Goal: Information Seeking & Learning: Compare options

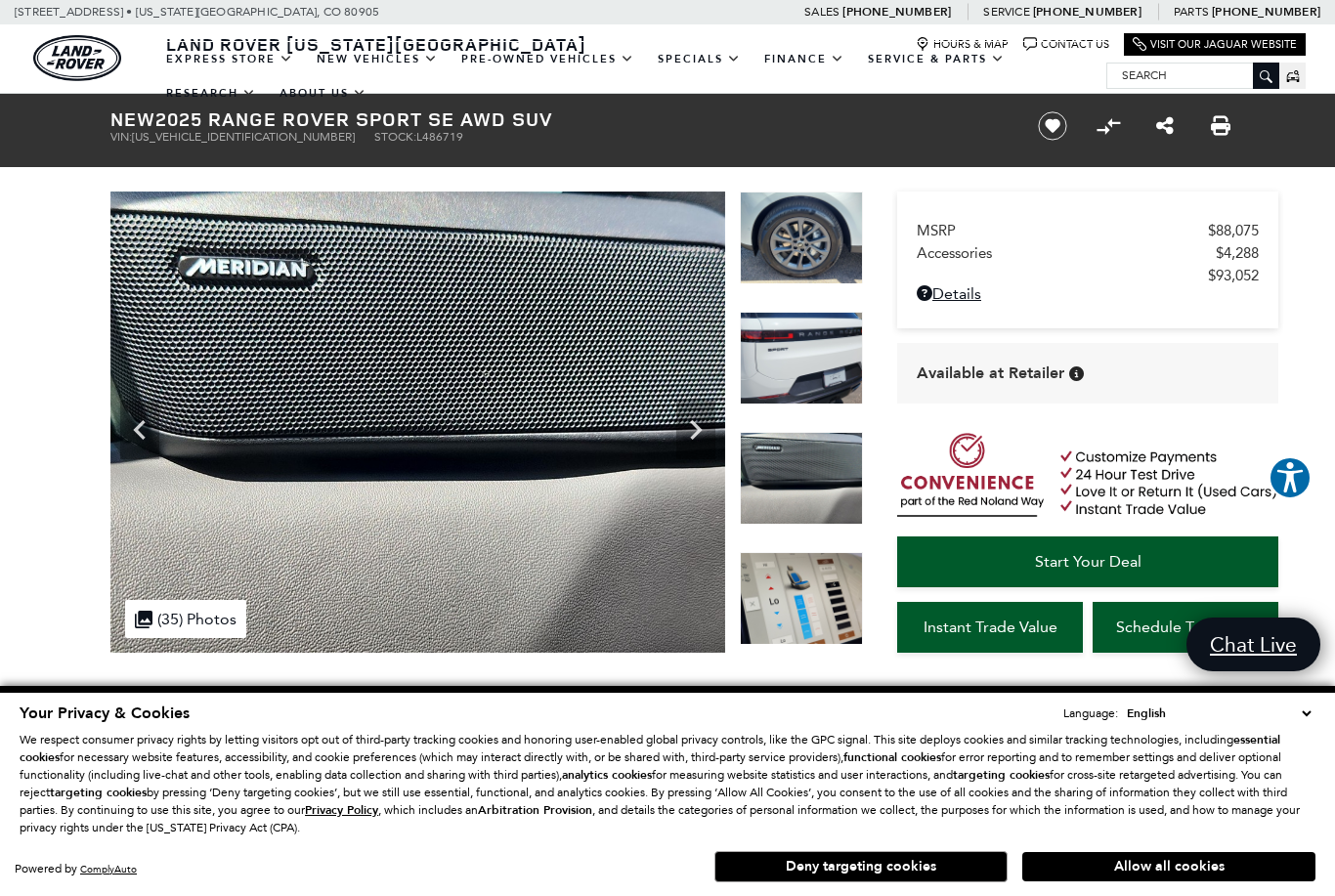
click at [139, 422] on icon "Previous" at bounding box center [139, 430] width 39 height 39
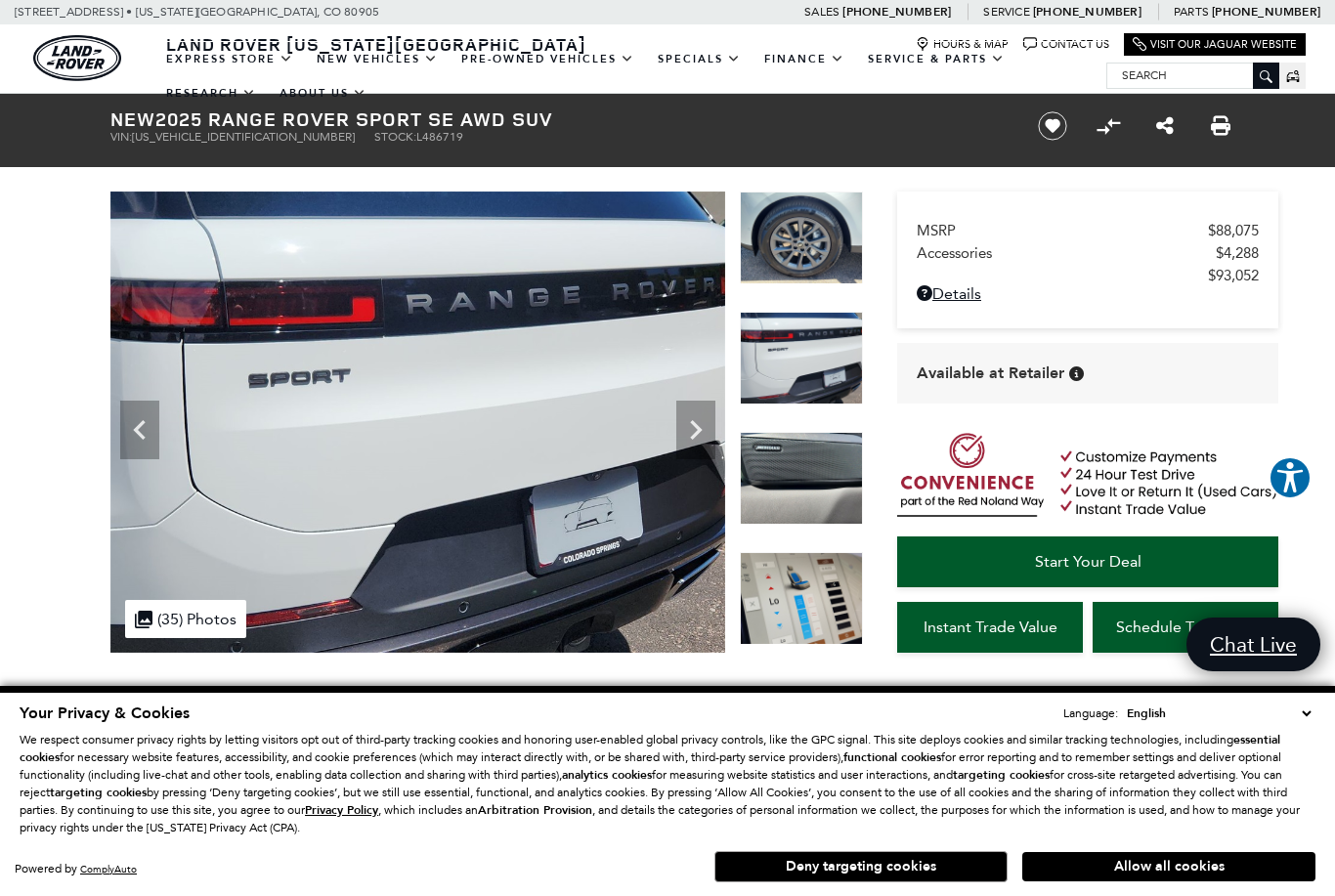
click at [142, 434] on icon "Previous" at bounding box center [139, 430] width 39 height 39
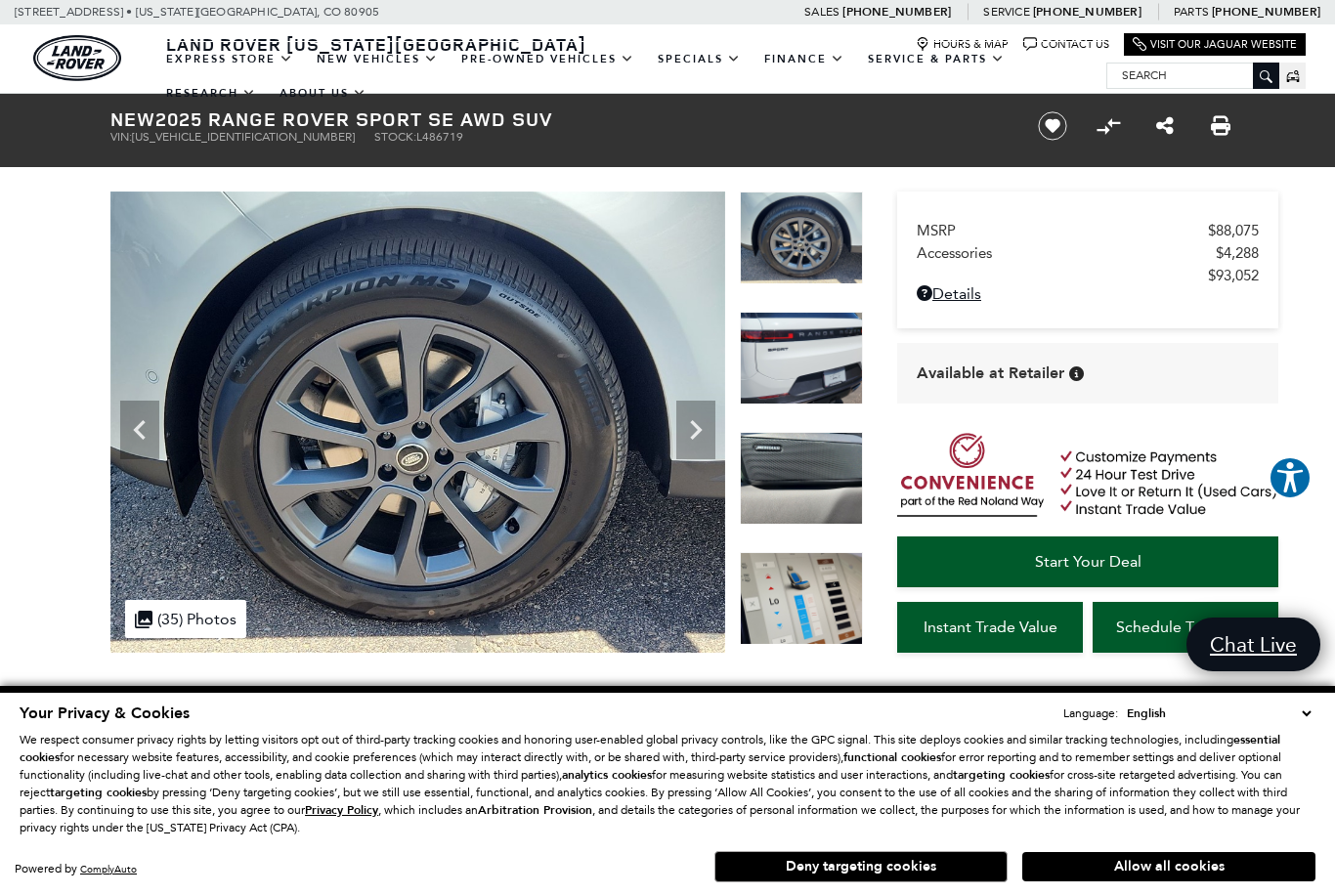
click at [144, 440] on icon "Previous" at bounding box center [139, 430] width 39 height 39
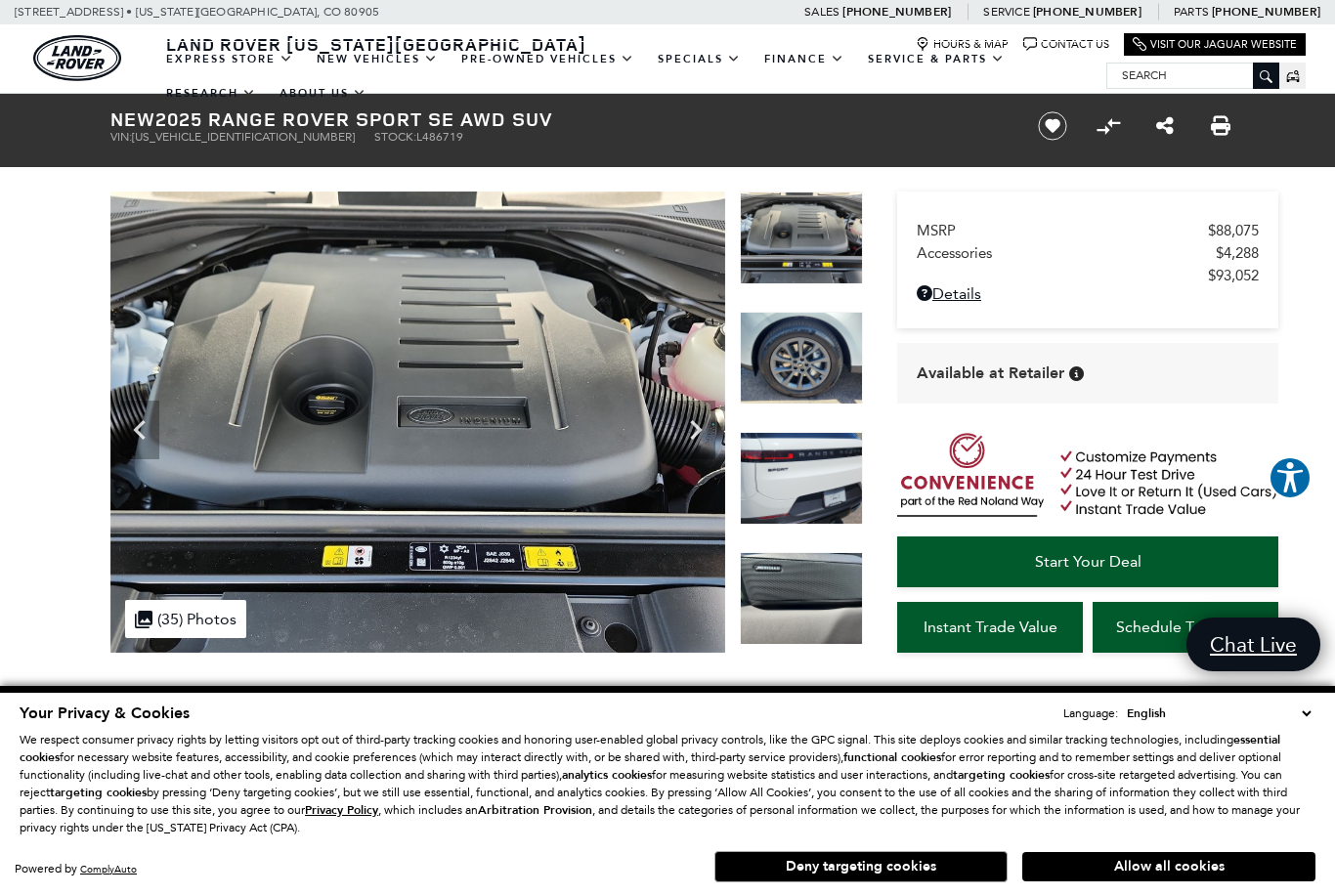
click at [146, 433] on icon "Previous" at bounding box center [139, 430] width 39 height 39
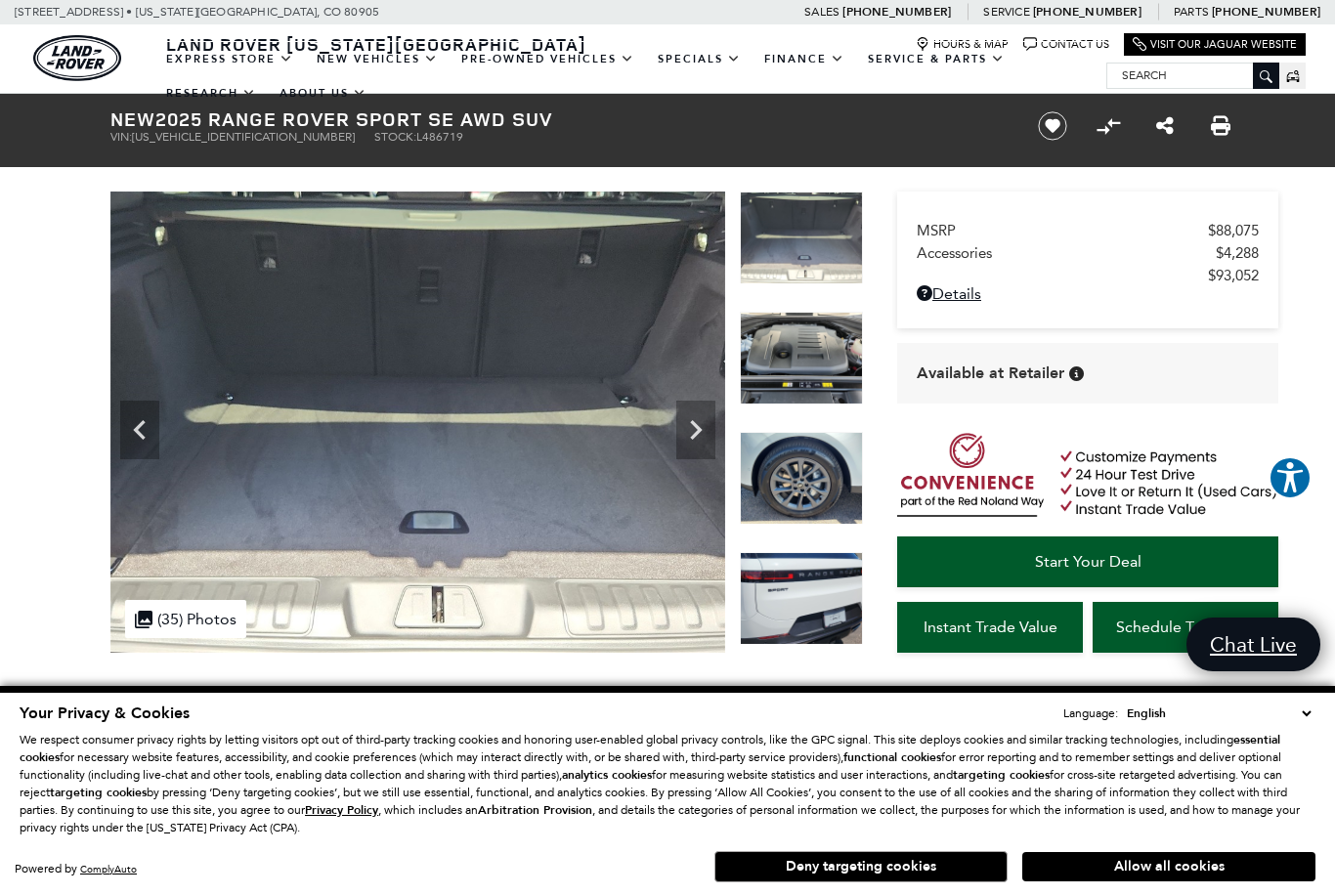
click at [142, 433] on icon "Previous" at bounding box center [139, 430] width 39 height 39
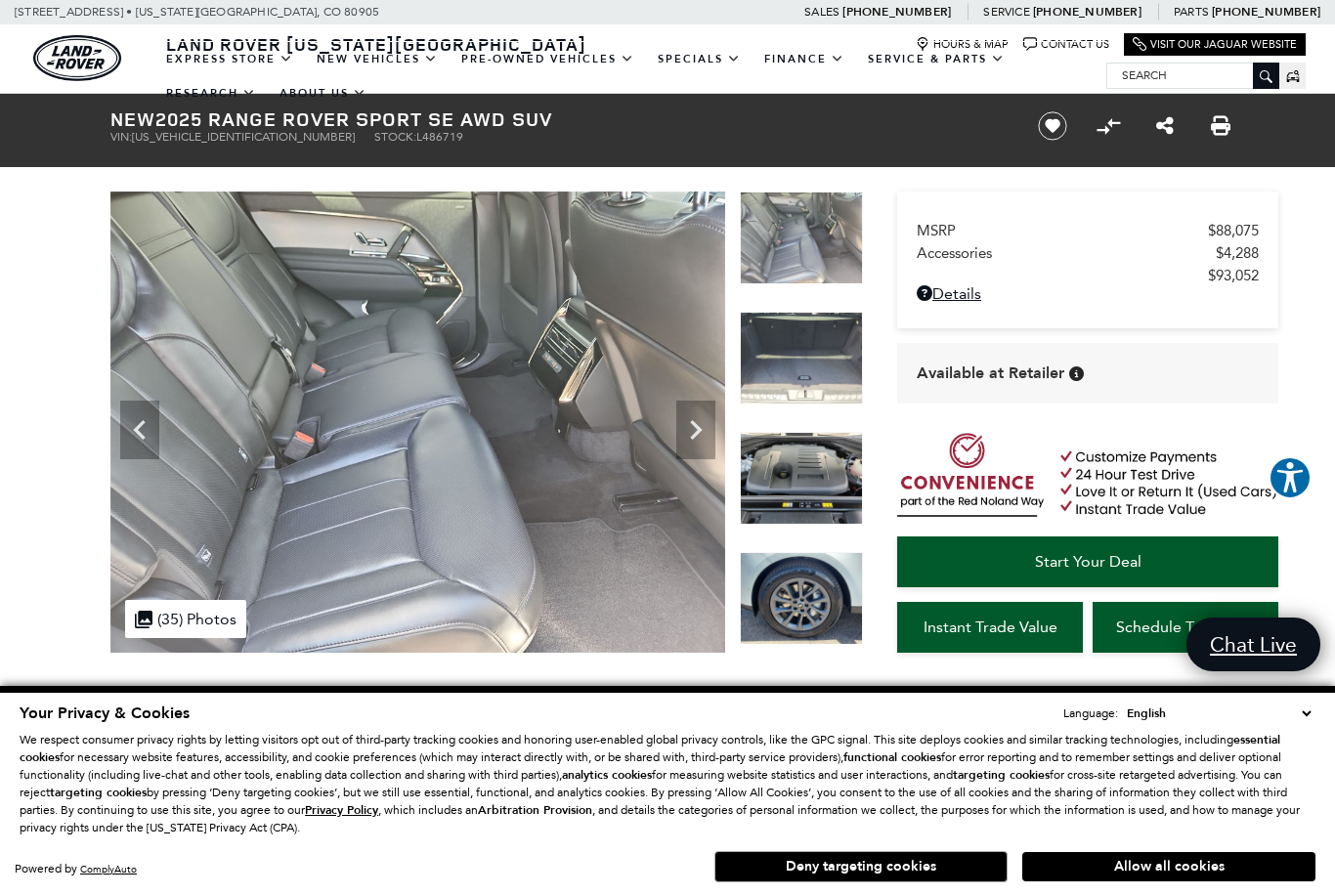
click at [143, 425] on icon "Previous" at bounding box center [139, 430] width 39 height 39
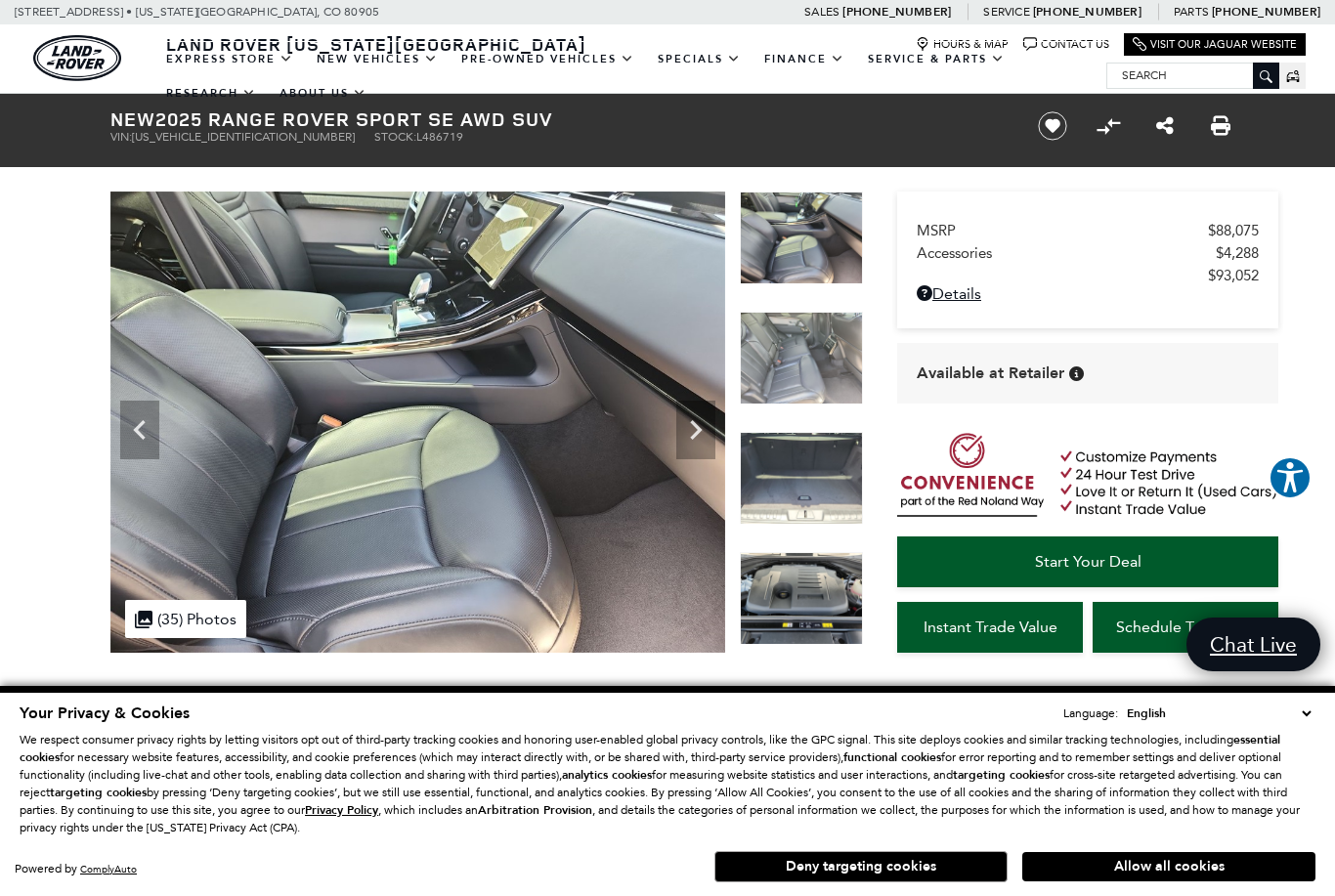
click at [136, 414] on icon "Previous" at bounding box center [139, 430] width 39 height 39
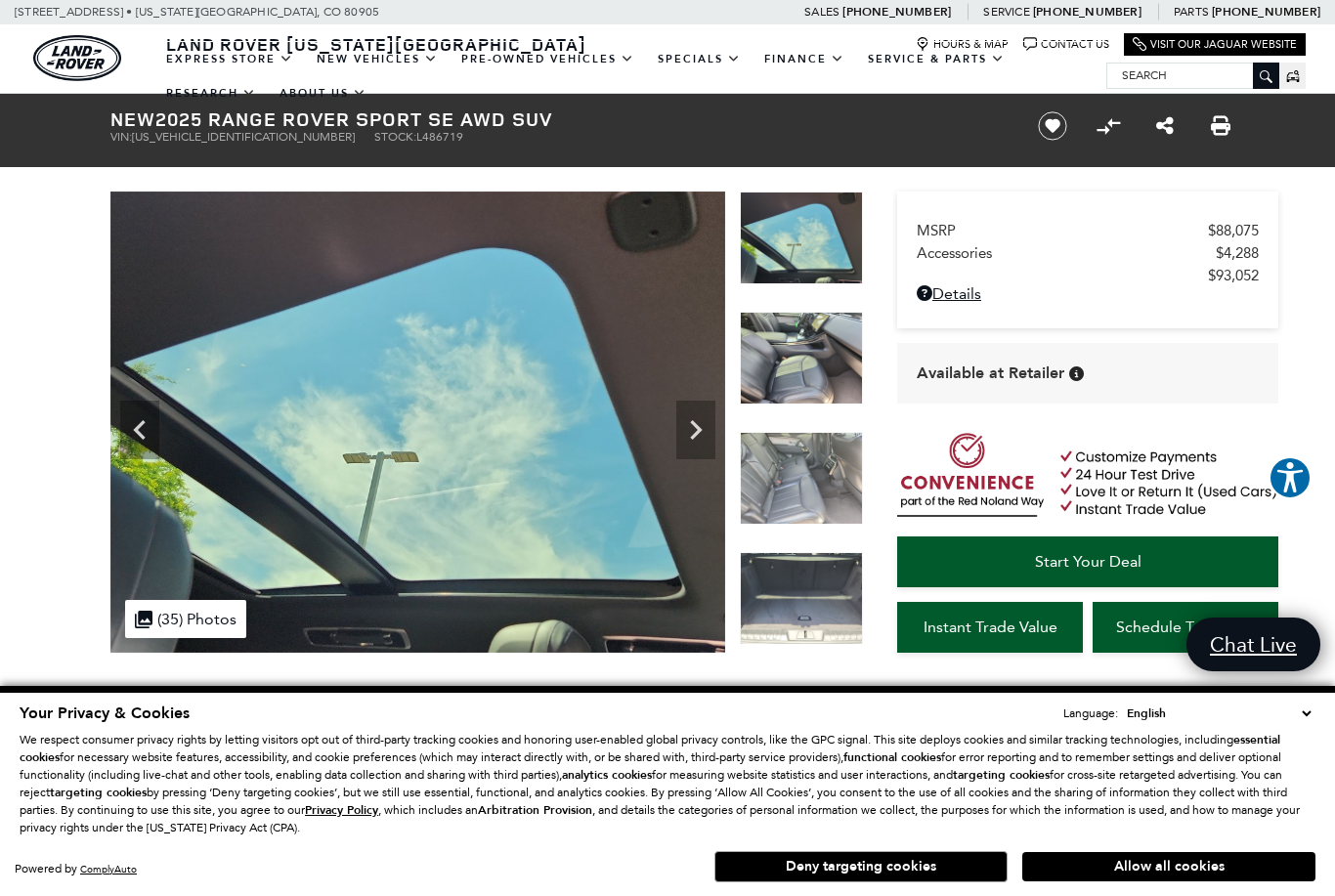
click at [140, 428] on icon "Previous" at bounding box center [139, 430] width 39 height 39
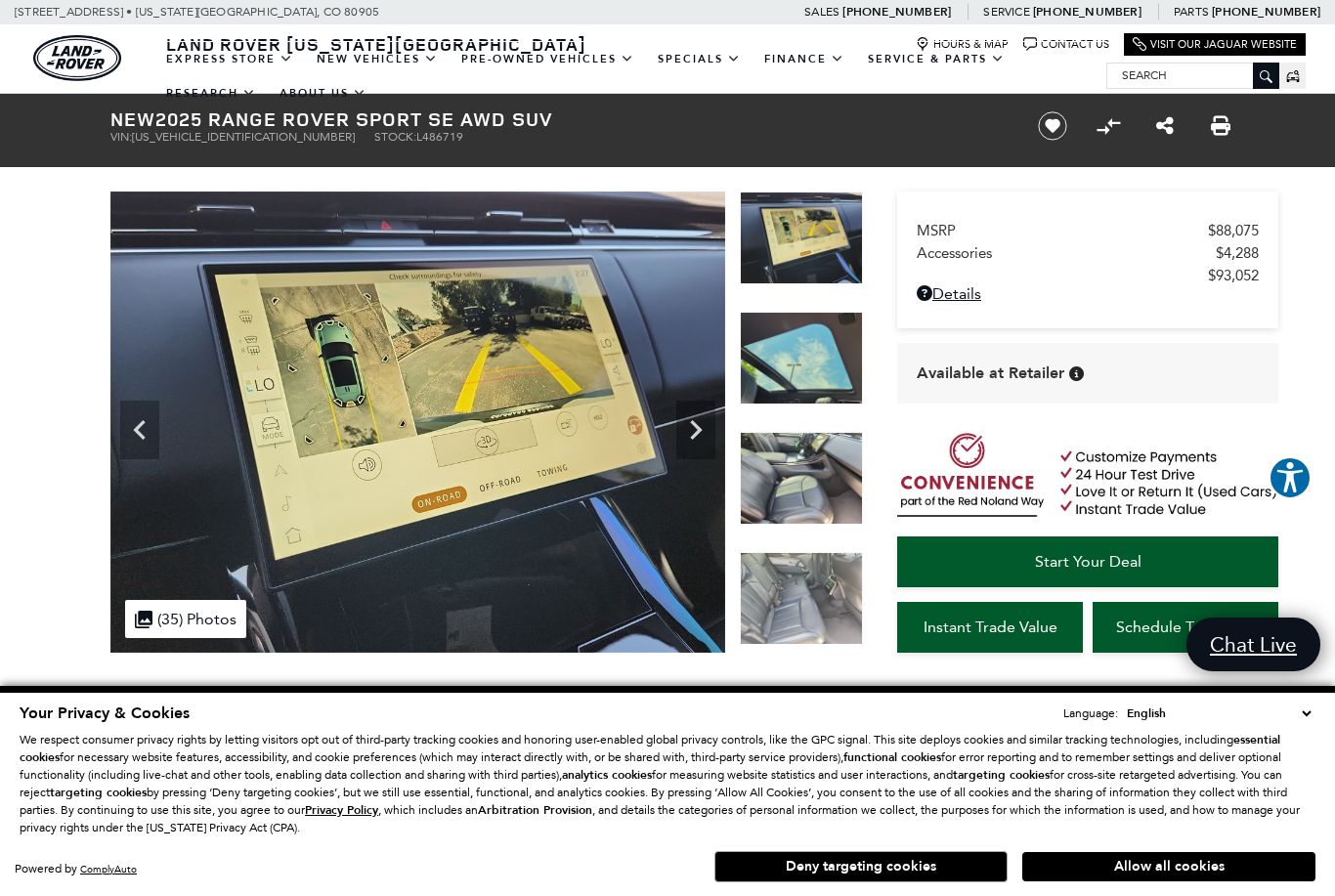
click at [130, 417] on icon "Previous" at bounding box center [139, 430] width 39 height 39
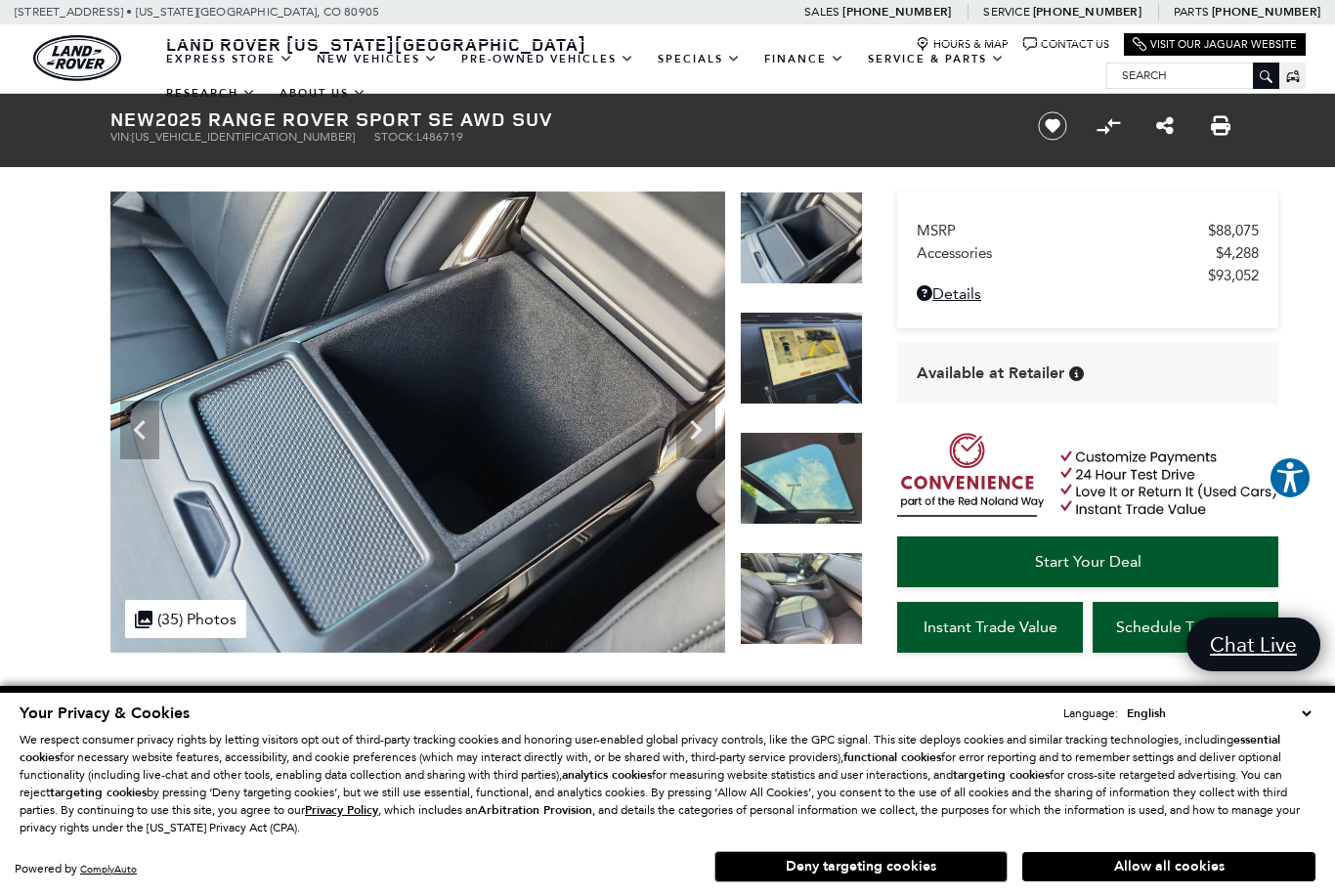
click at [131, 424] on icon "Previous" at bounding box center [139, 430] width 39 height 39
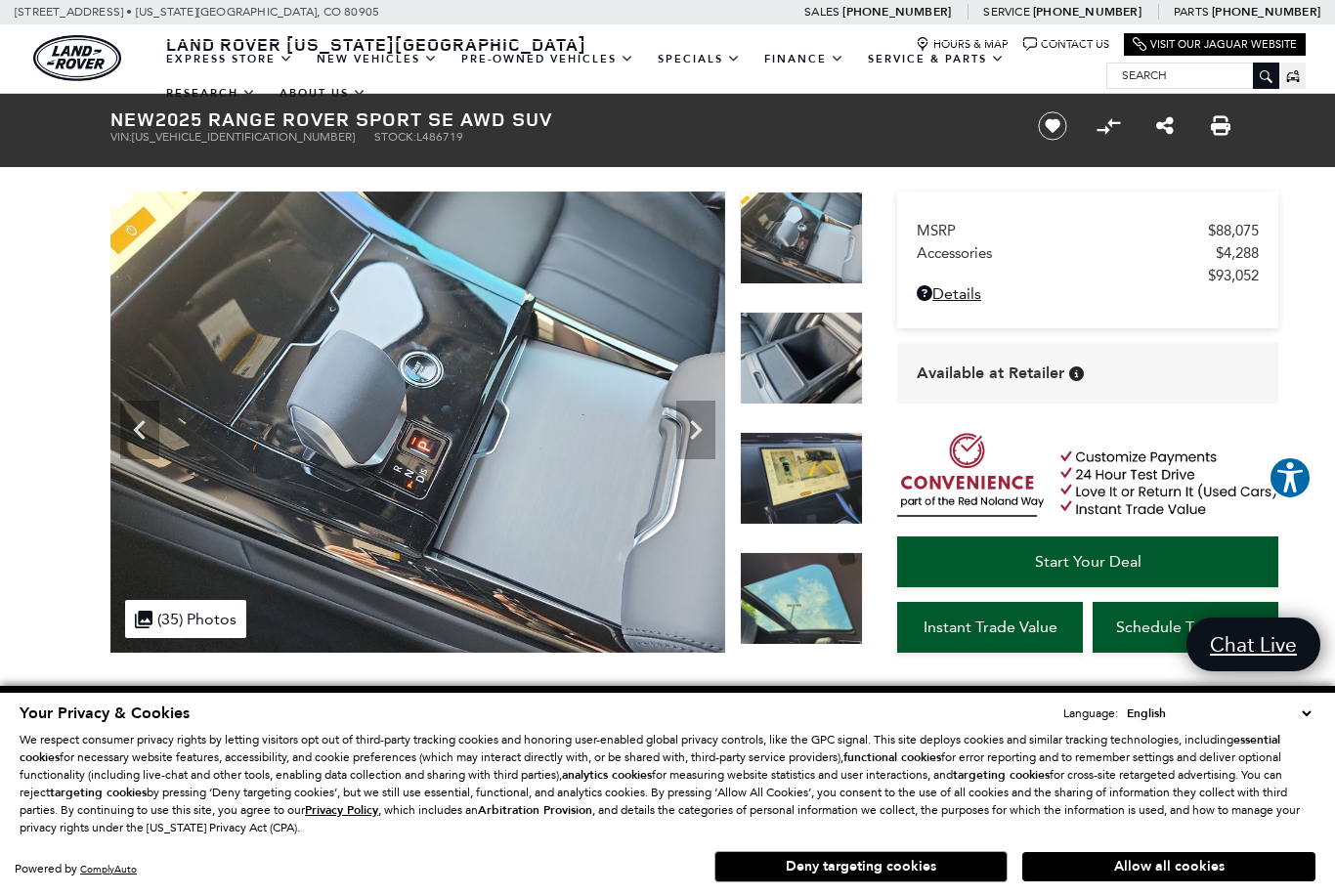
click at [132, 419] on icon "Previous" at bounding box center [139, 430] width 39 height 39
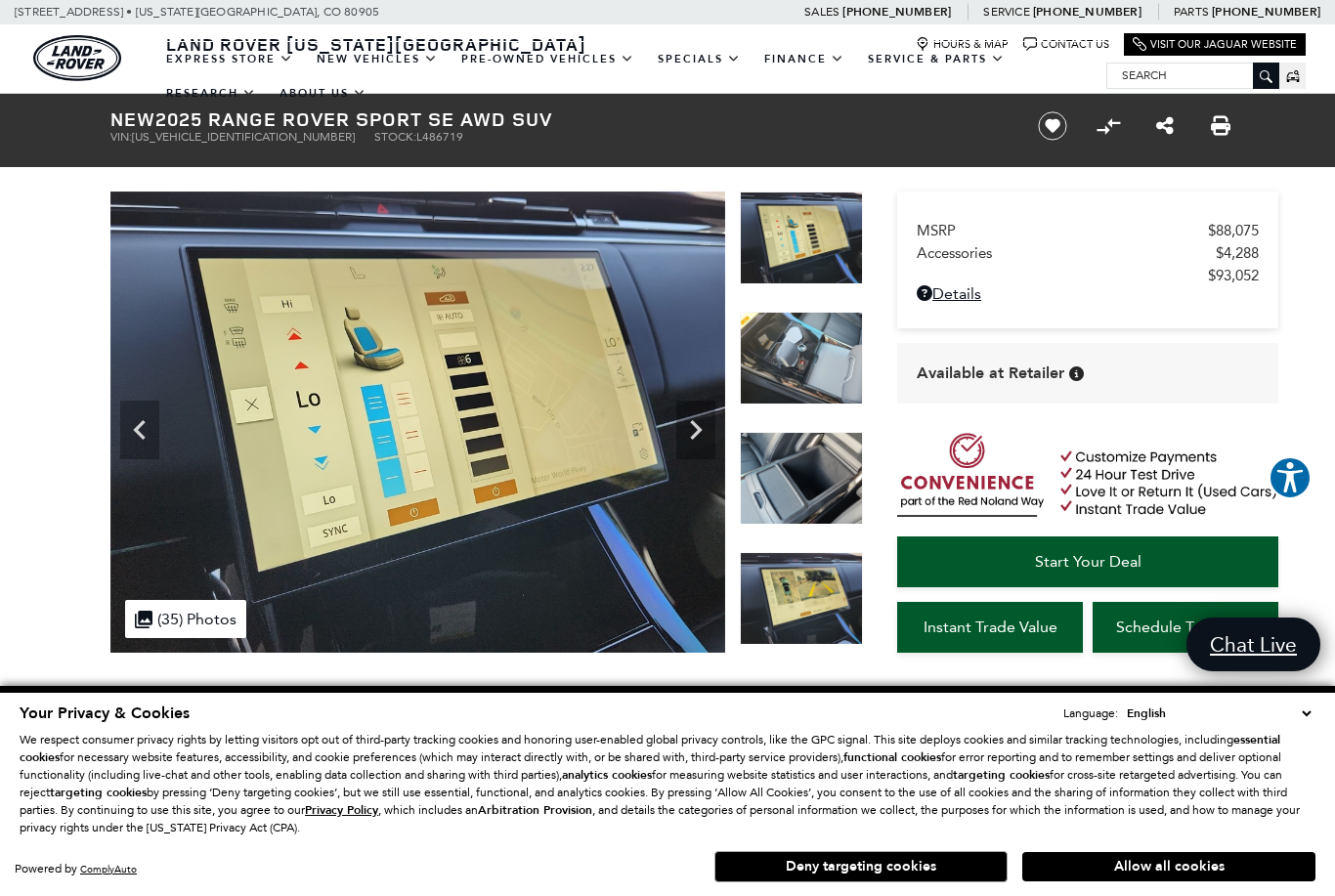
click at [127, 415] on icon "Previous" at bounding box center [139, 430] width 39 height 39
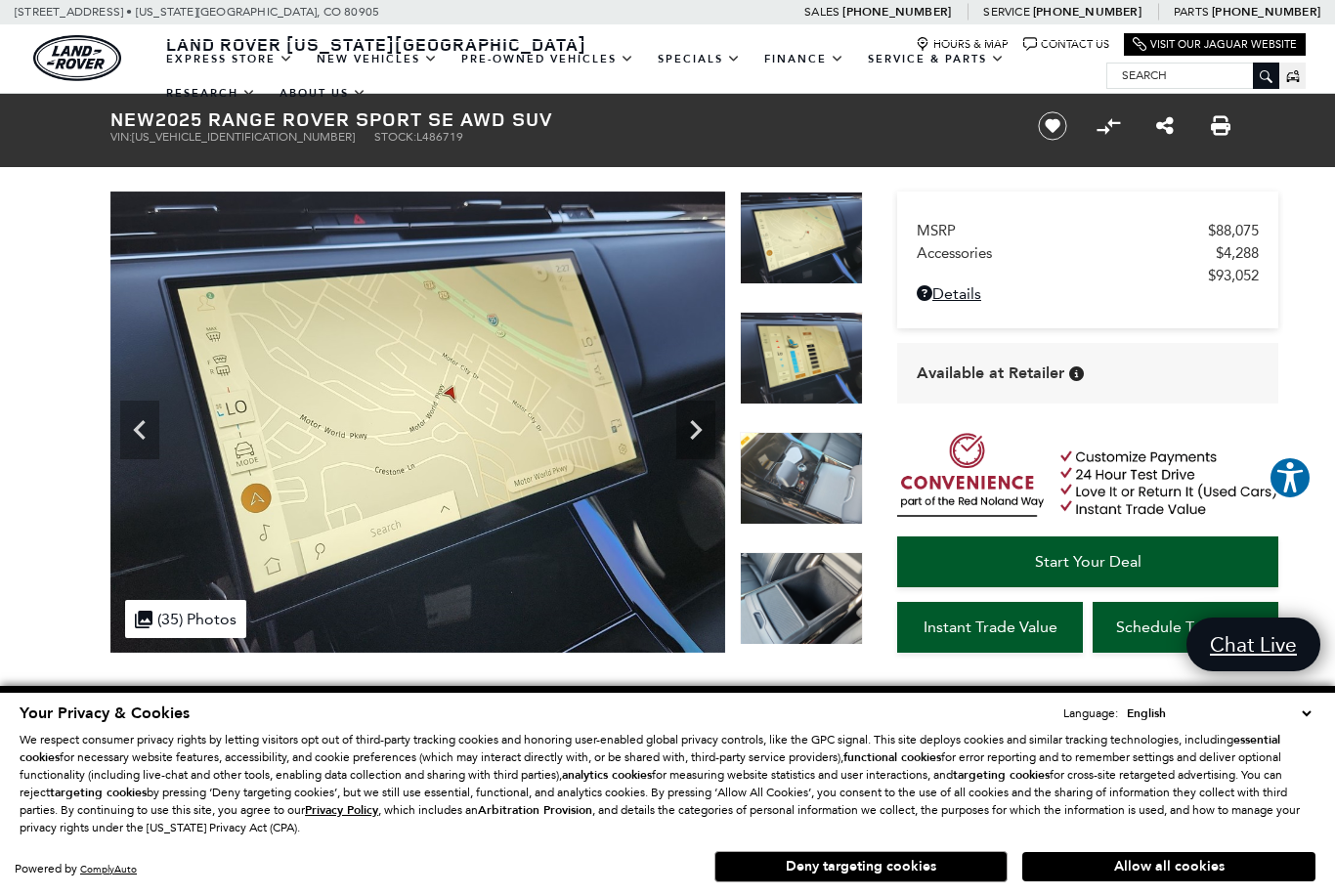
click at [134, 423] on icon "Previous" at bounding box center [139, 430] width 39 height 39
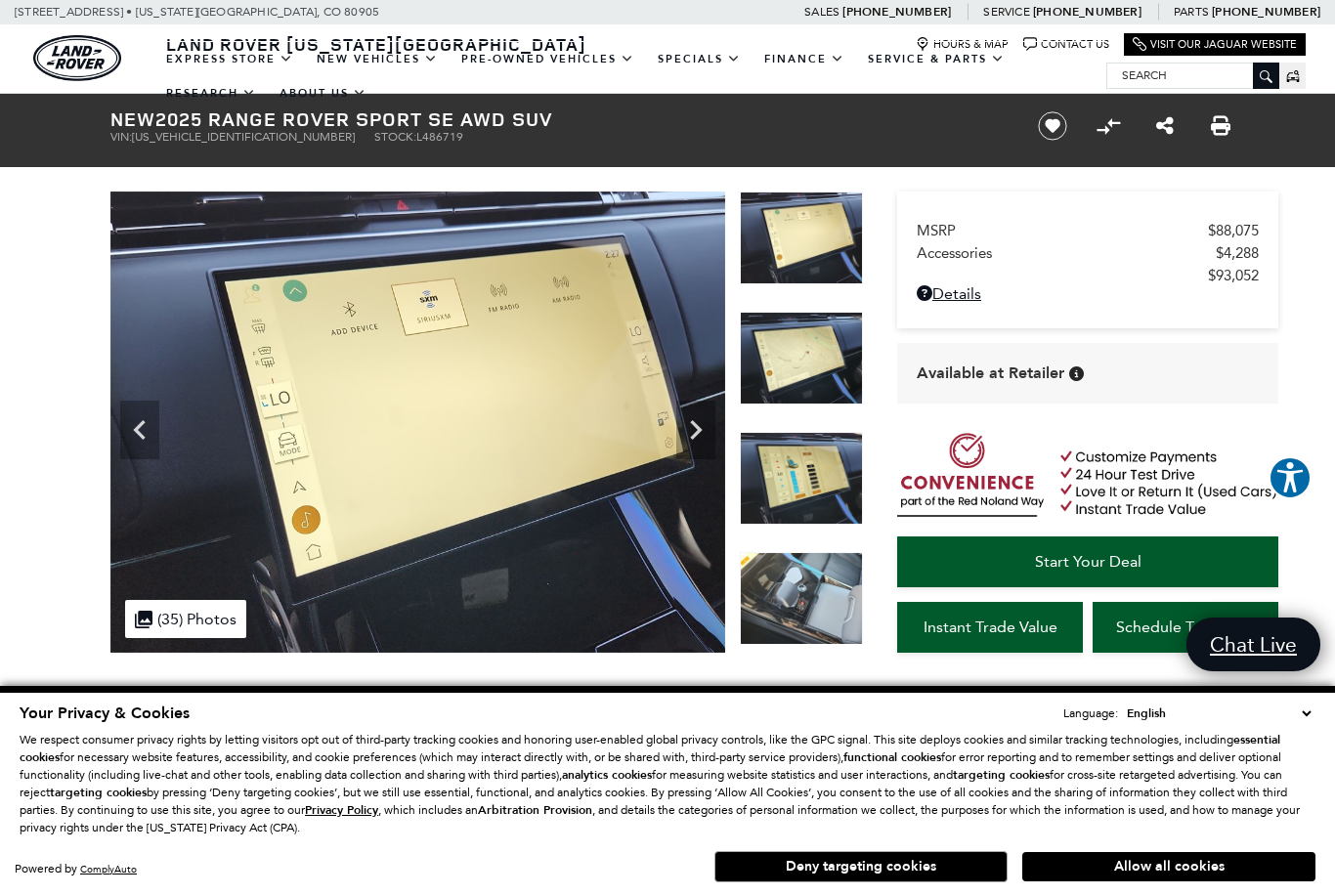
click at [137, 428] on icon "Previous" at bounding box center [138, 430] width 12 height 20
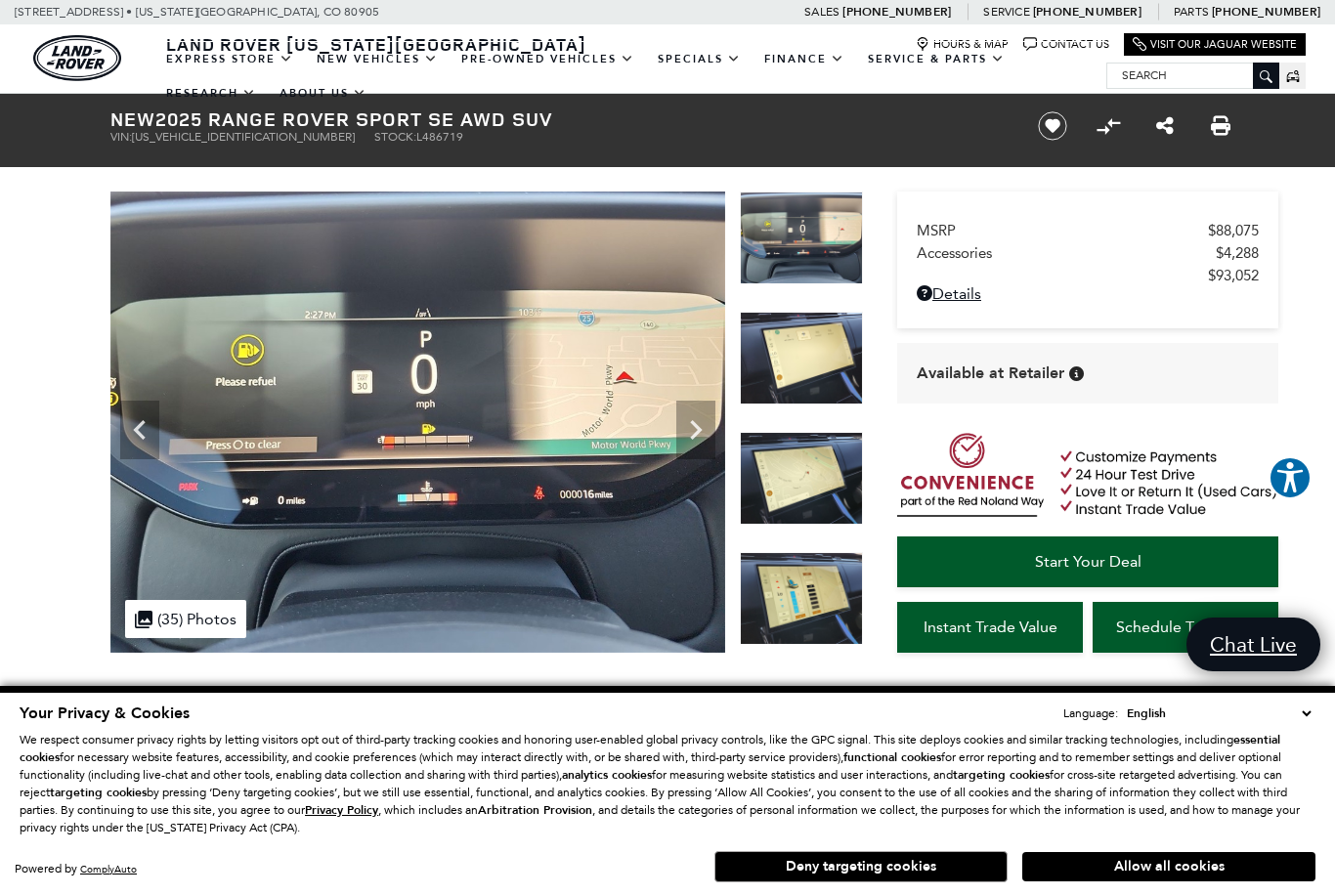
click at [137, 427] on icon "Previous" at bounding box center [138, 430] width 12 height 20
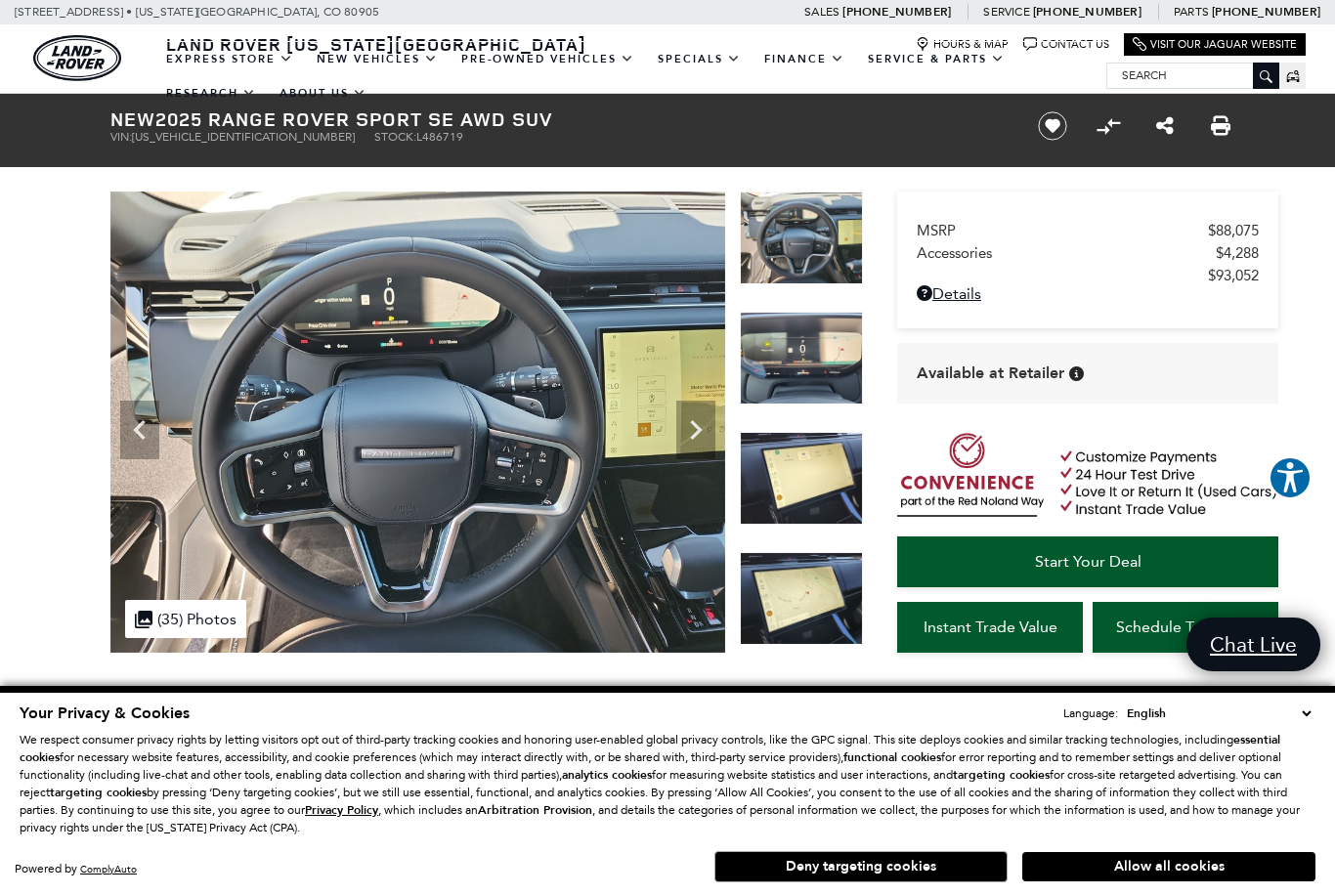
click at [134, 423] on icon "Previous" at bounding box center [139, 430] width 39 height 39
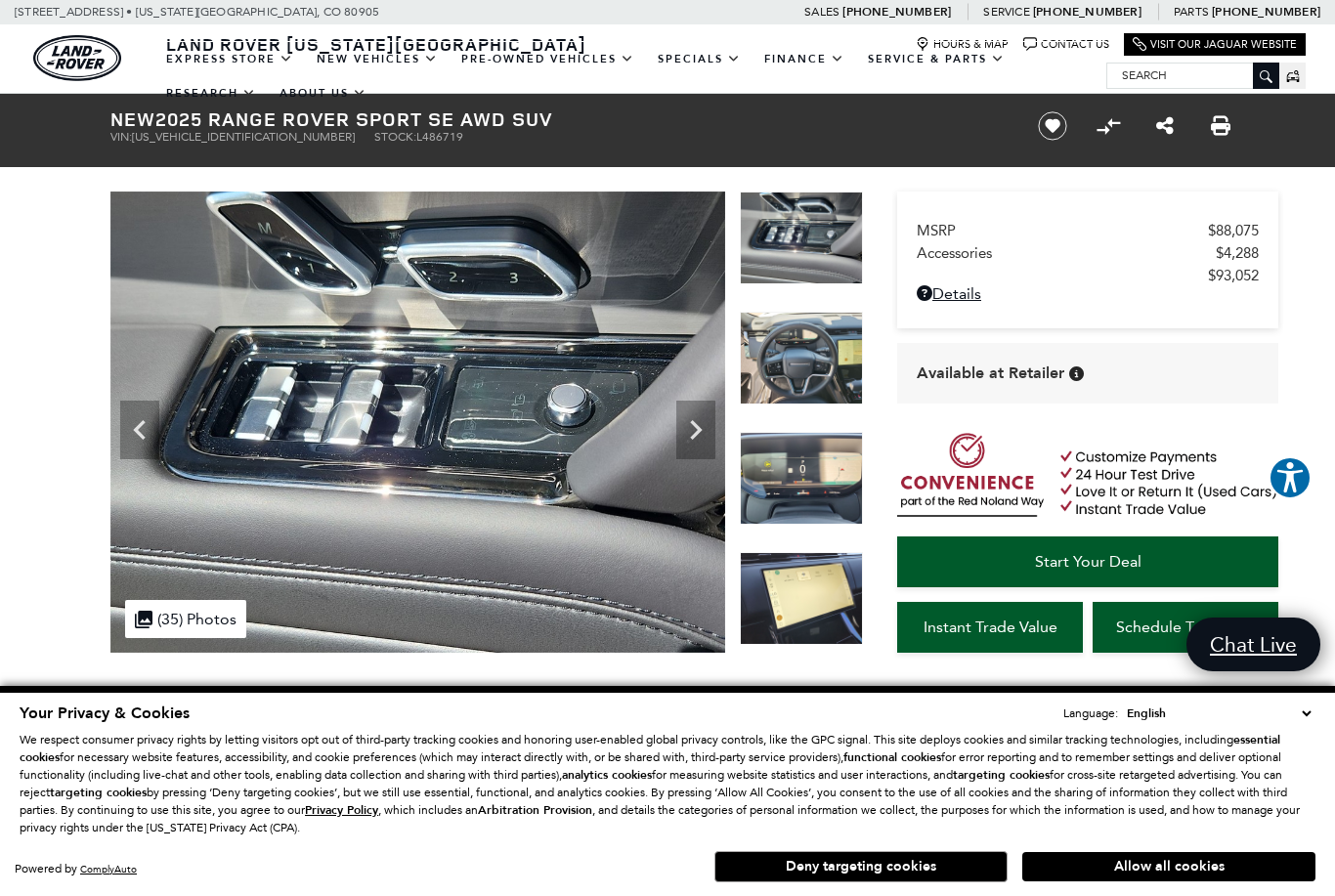
click at [139, 424] on icon "Previous" at bounding box center [138, 430] width 12 height 20
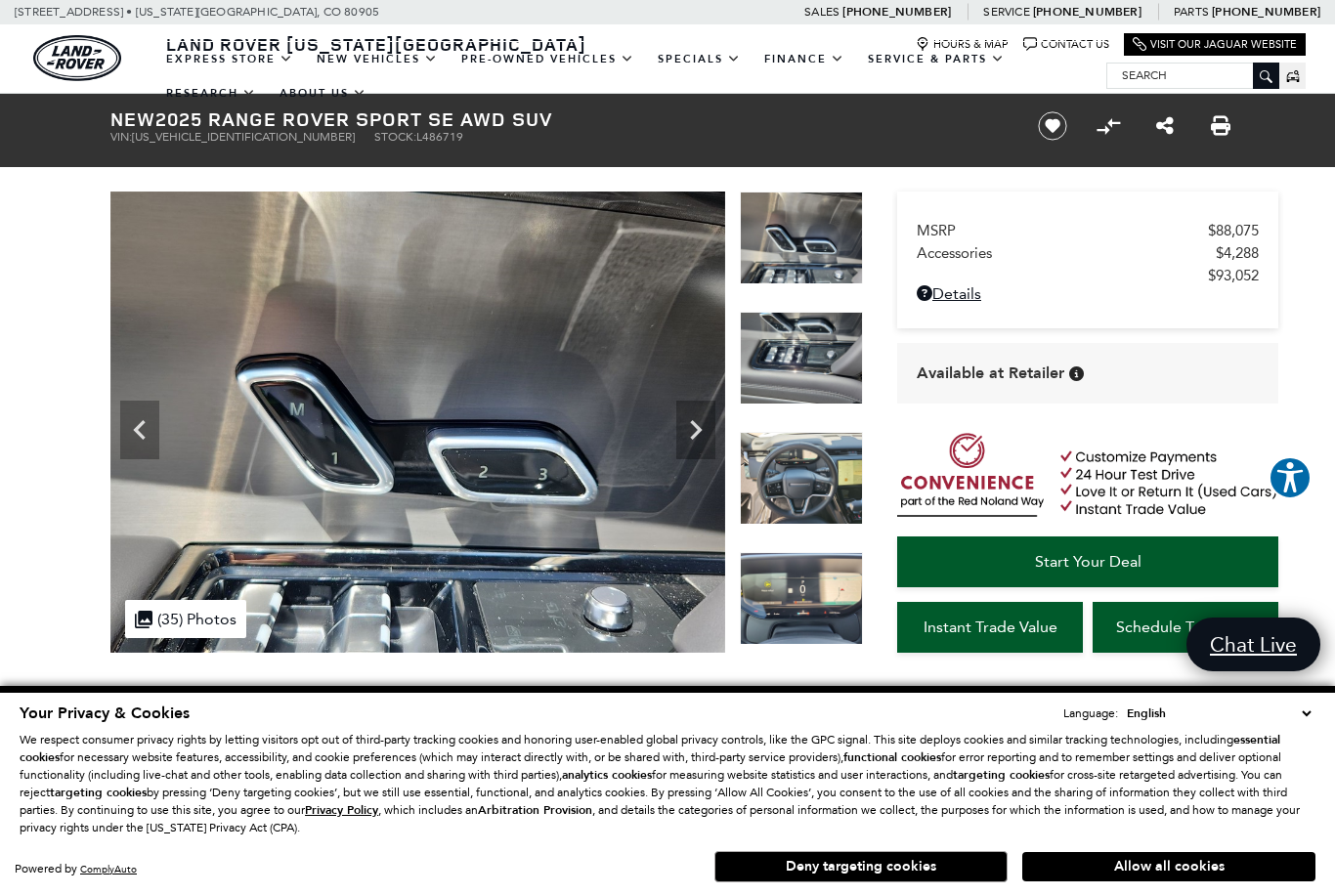
click at [134, 425] on icon "Previous" at bounding box center [139, 430] width 39 height 39
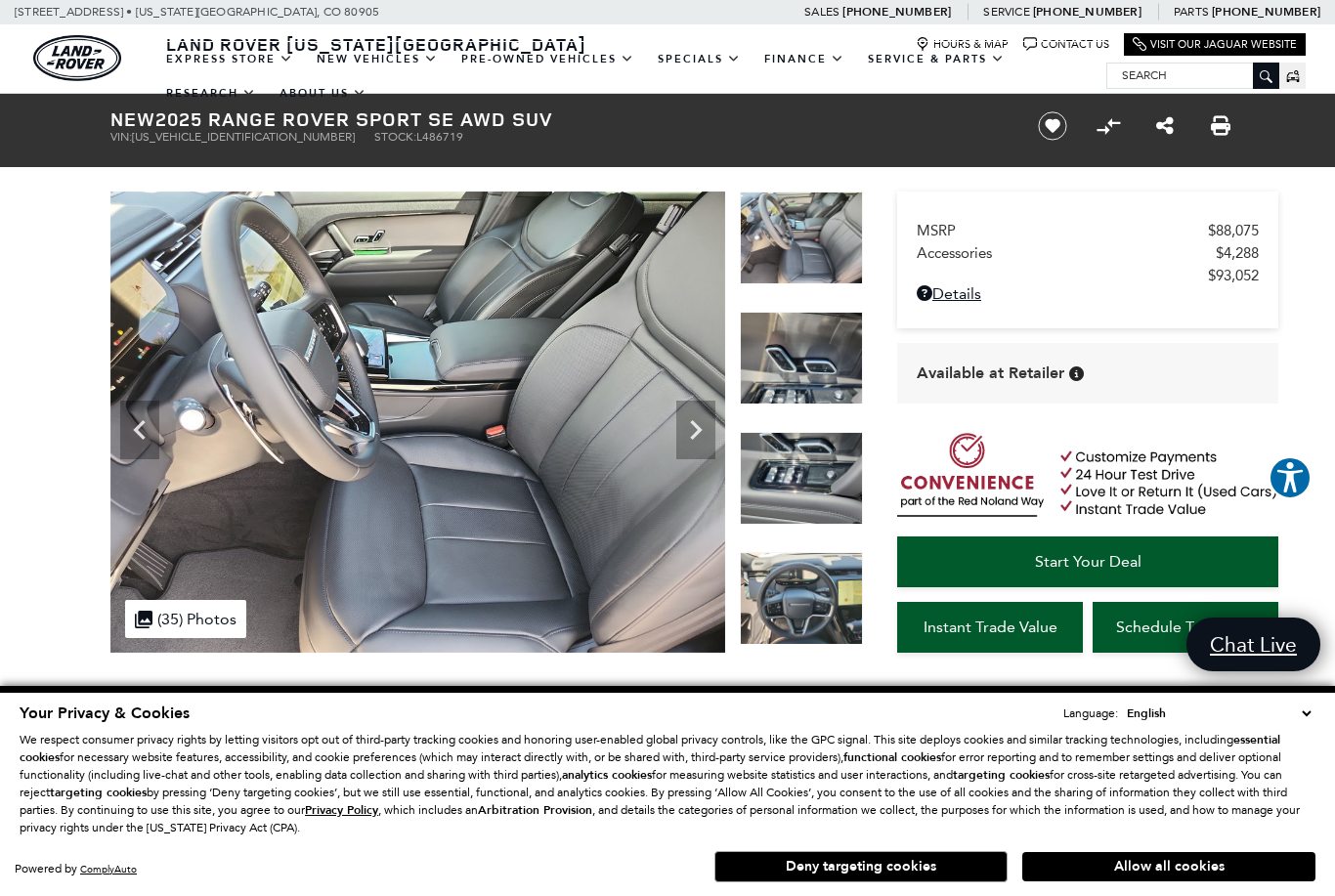
click at [137, 424] on icon "Previous" at bounding box center [139, 430] width 39 height 39
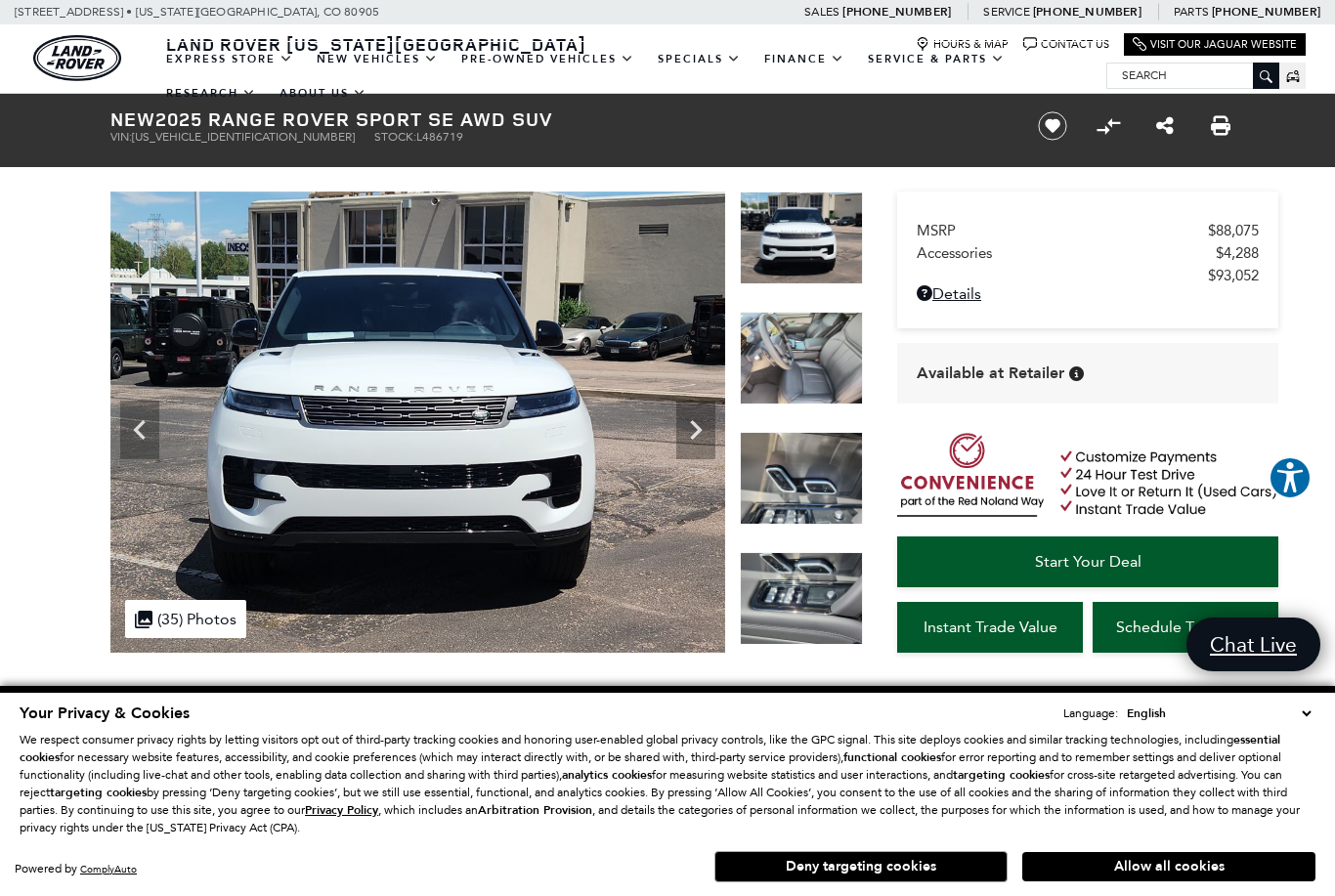
click at [135, 425] on icon "Previous" at bounding box center [139, 430] width 39 height 39
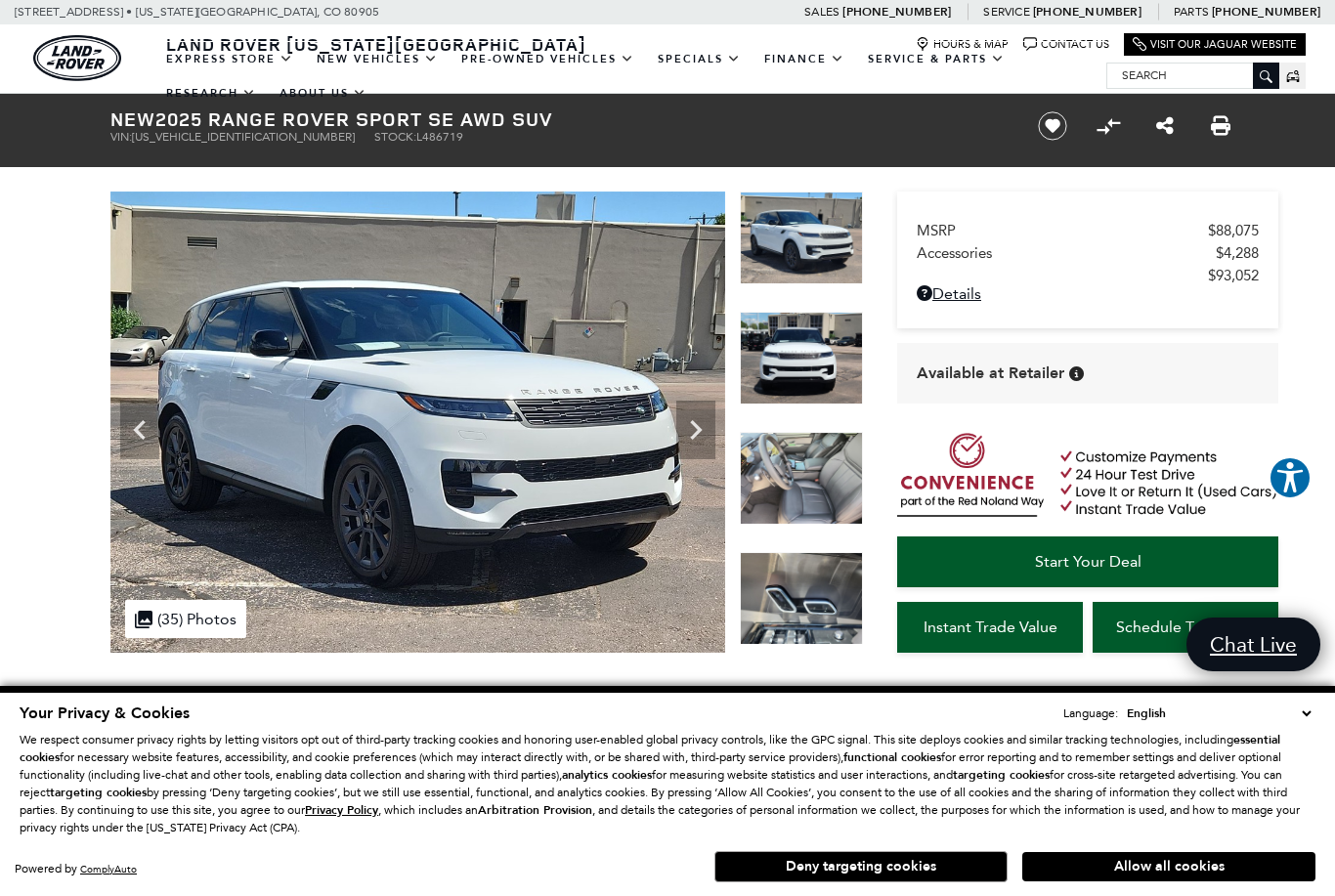
click at [134, 421] on icon "Previous" at bounding box center [139, 430] width 39 height 39
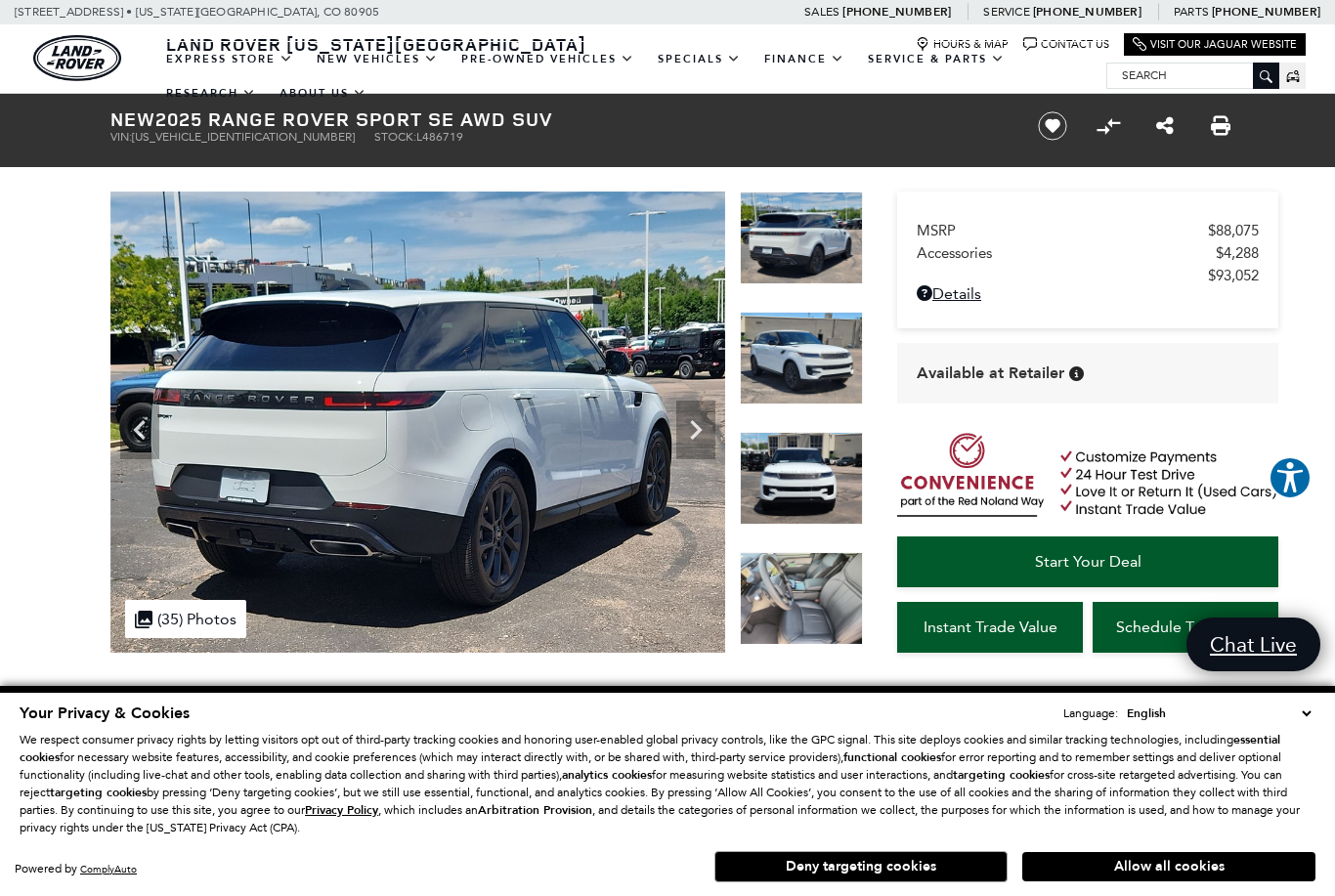
click at [133, 428] on icon "Previous" at bounding box center [139, 430] width 39 height 39
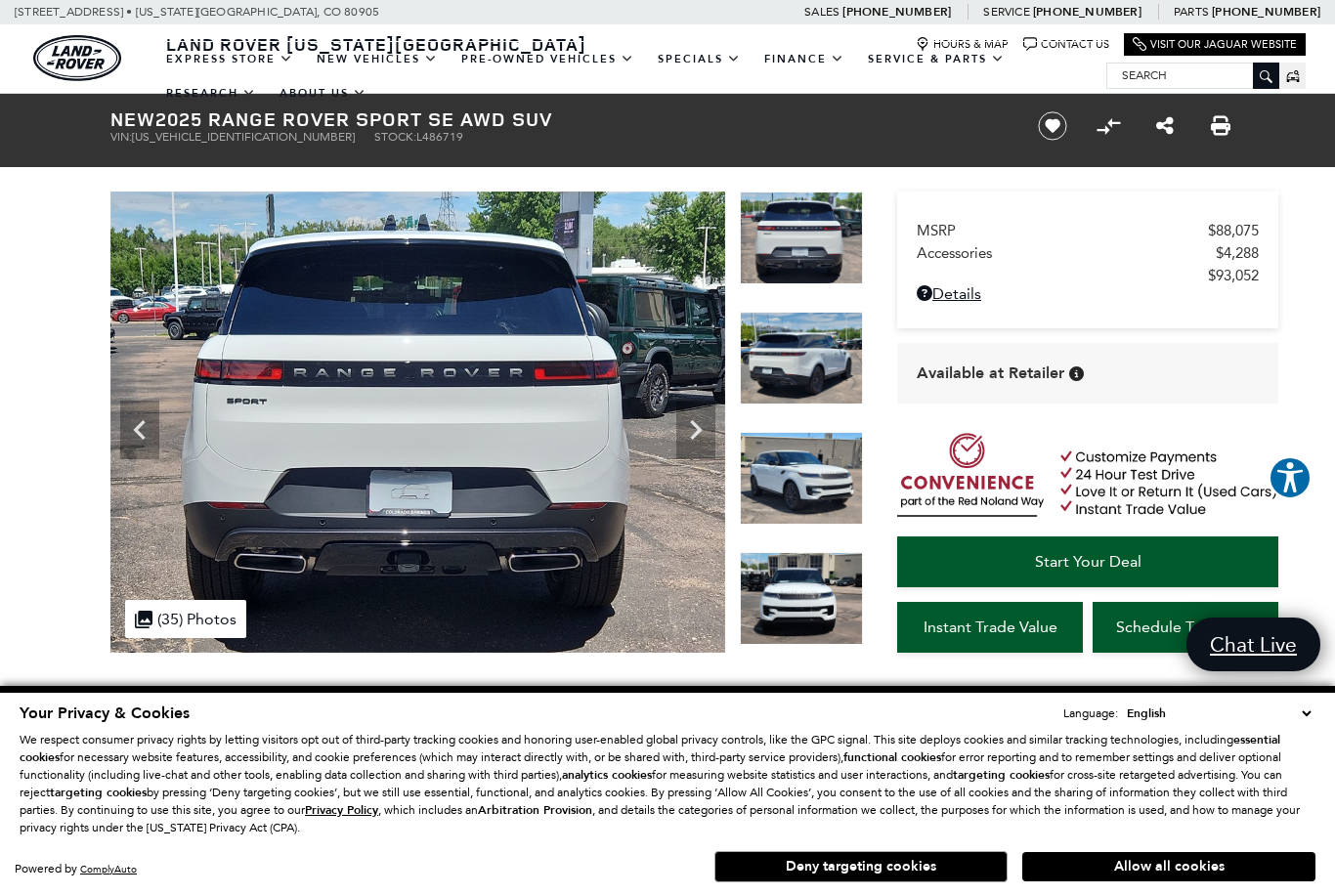
click at [135, 423] on icon "Previous" at bounding box center [139, 430] width 39 height 39
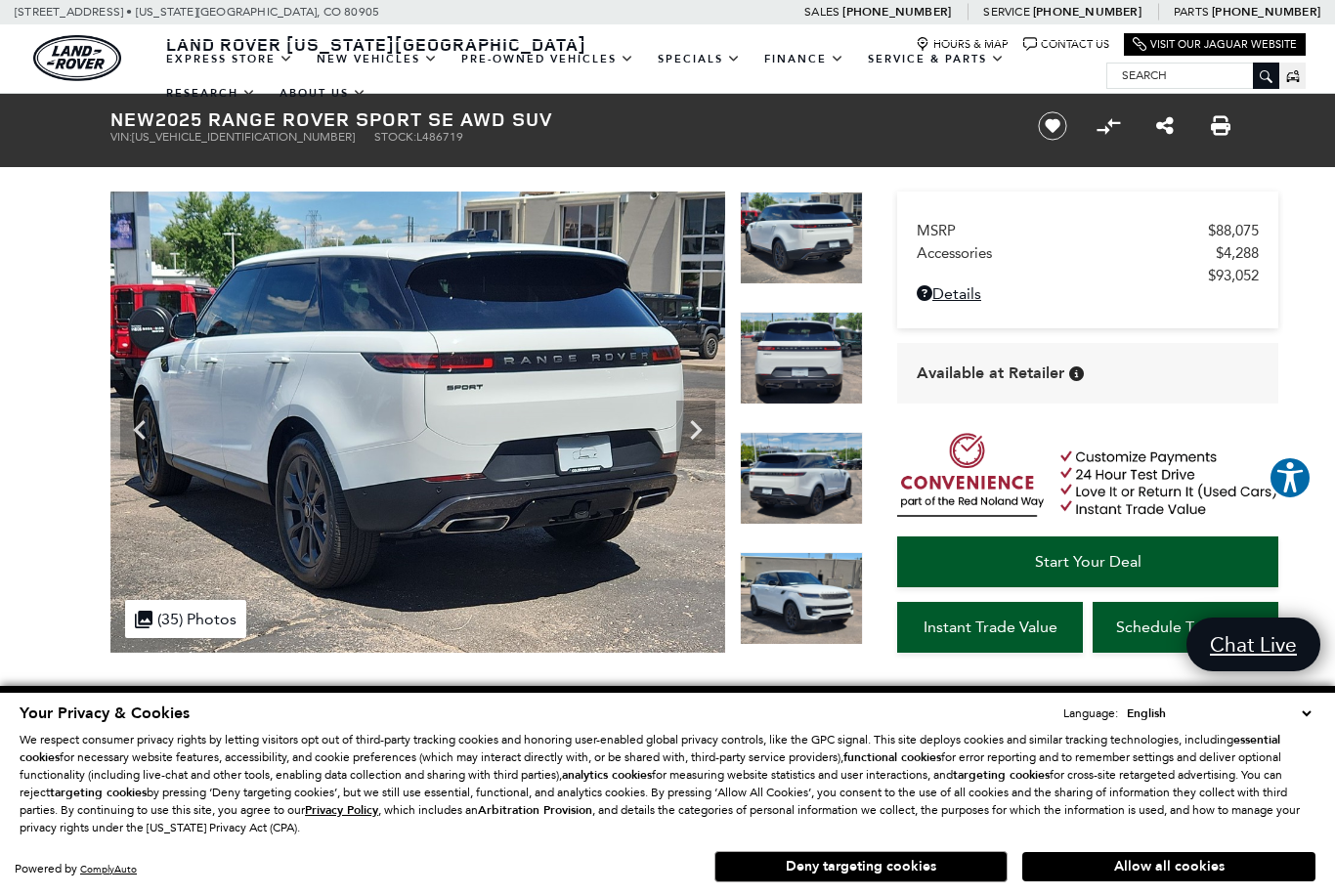
click at [133, 421] on icon "Previous" at bounding box center [139, 430] width 39 height 39
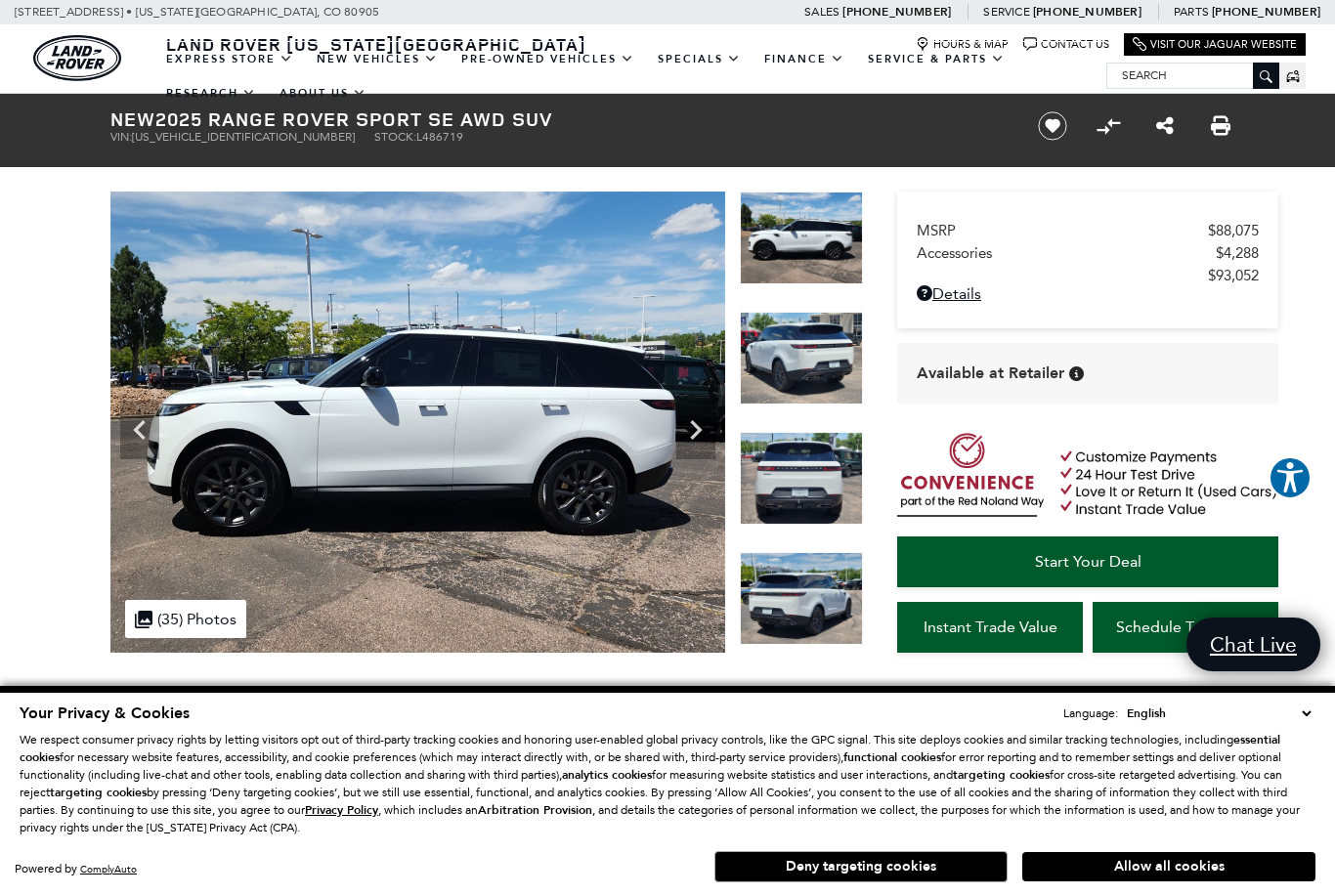
click at [136, 425] on icon "Previous" at bounding box center [139, 430] width 39 height 39
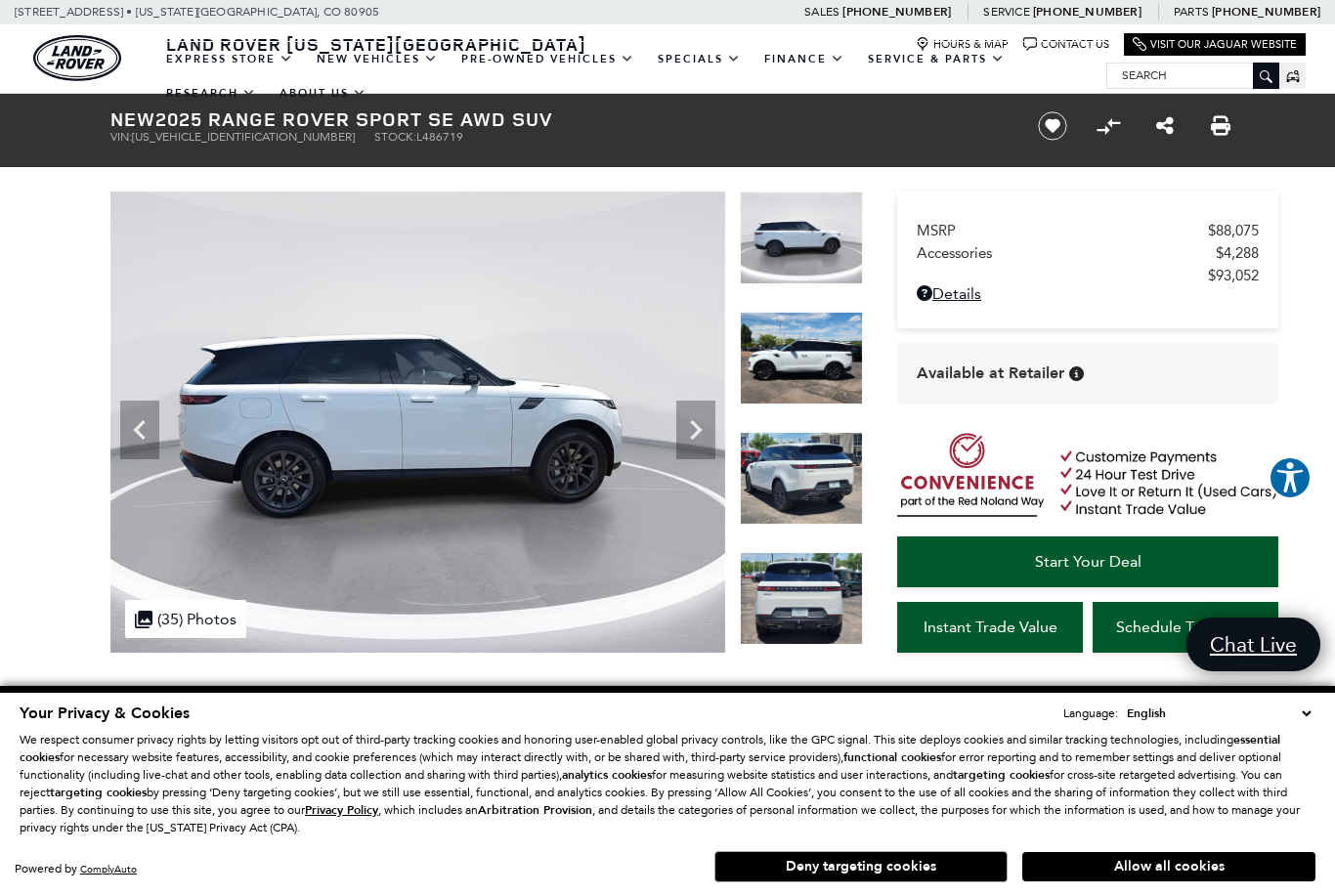
click at [137, 428] on icon "Previous" at bounding box center [138, 430] width 12 height 20
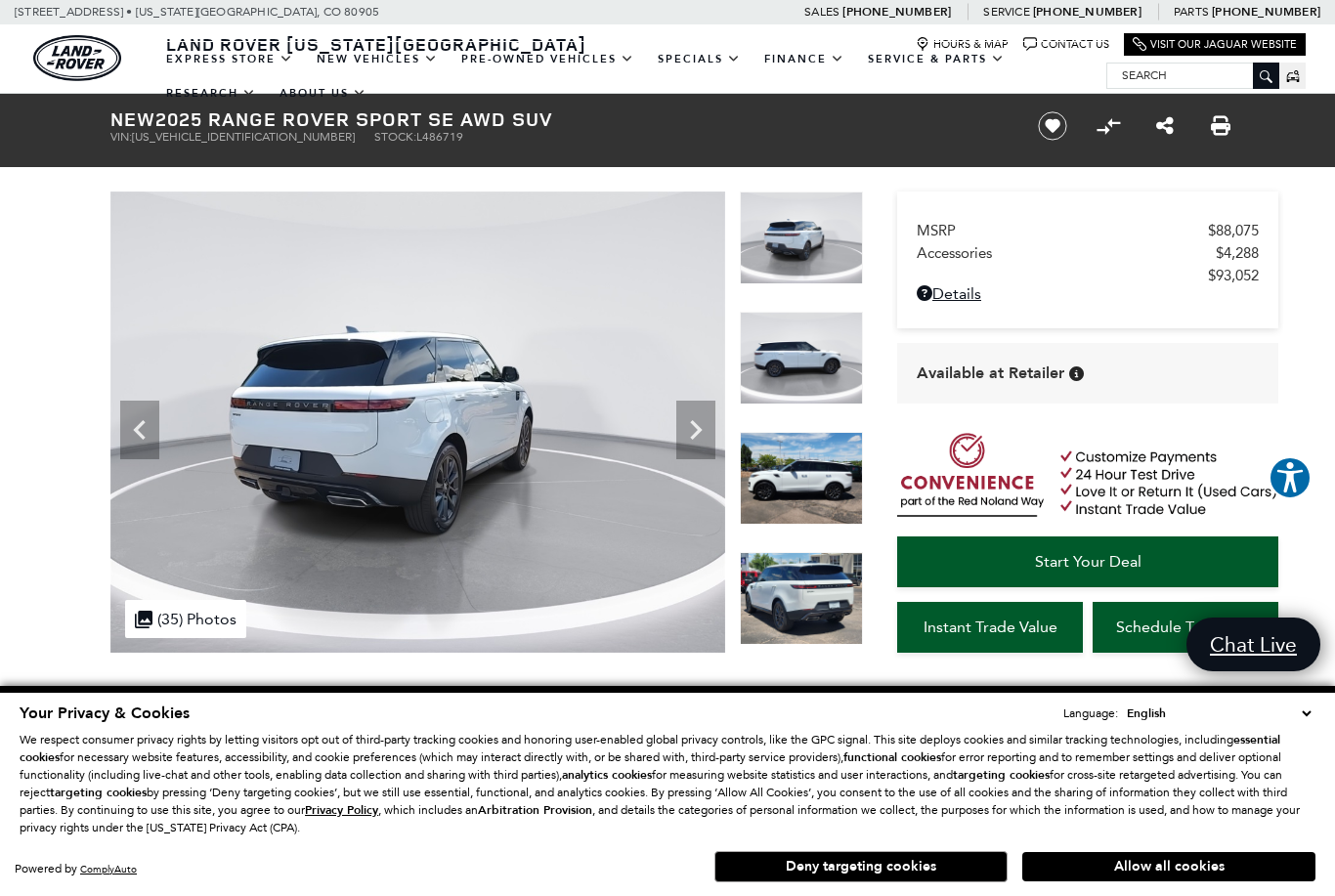
click at [134, 427] on icon "Previous" at bounding box center [139, 430] width 39 height 39
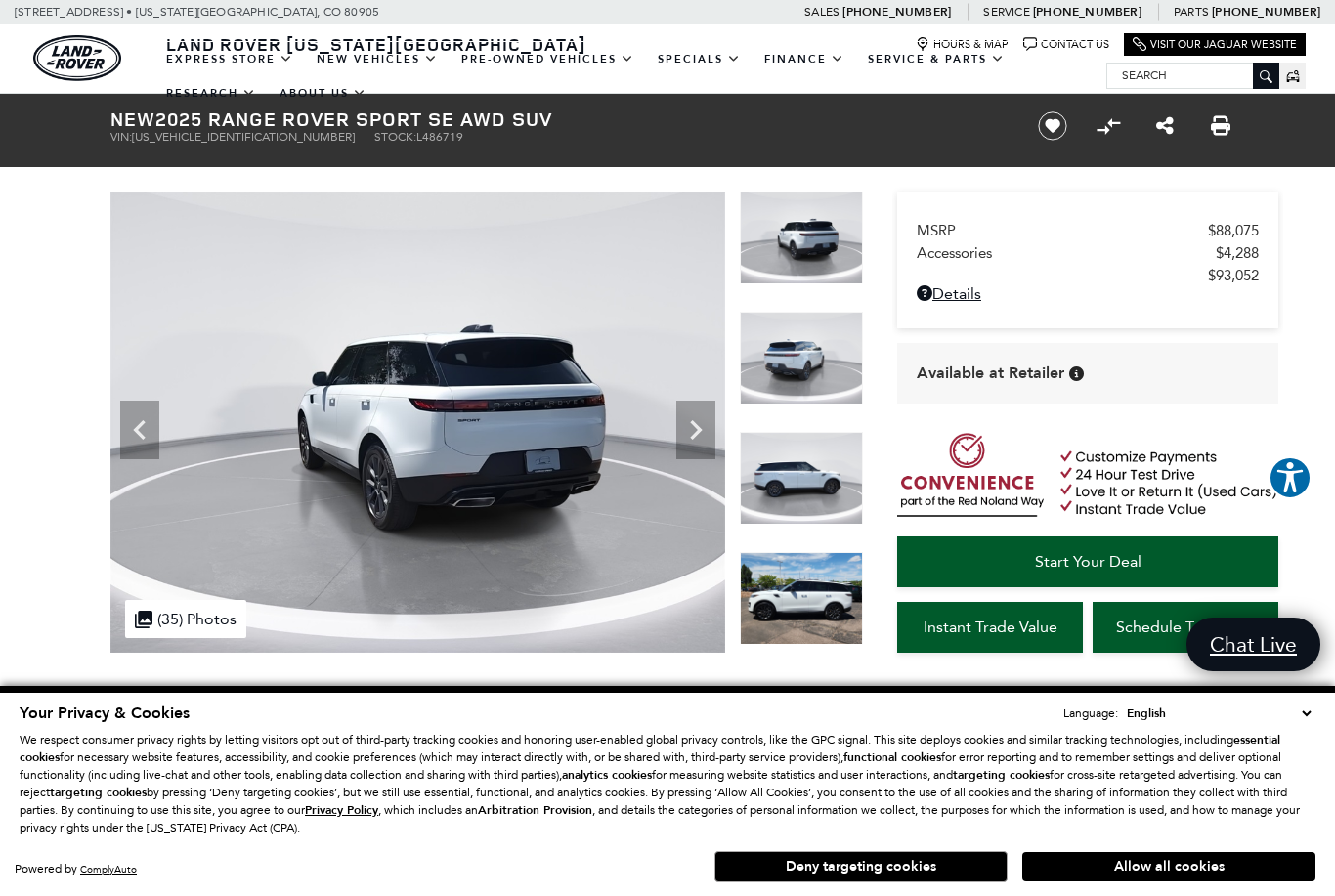
click at [138, 424] on icon "Previous" at bounding box center [139, 430] width 39 height 39
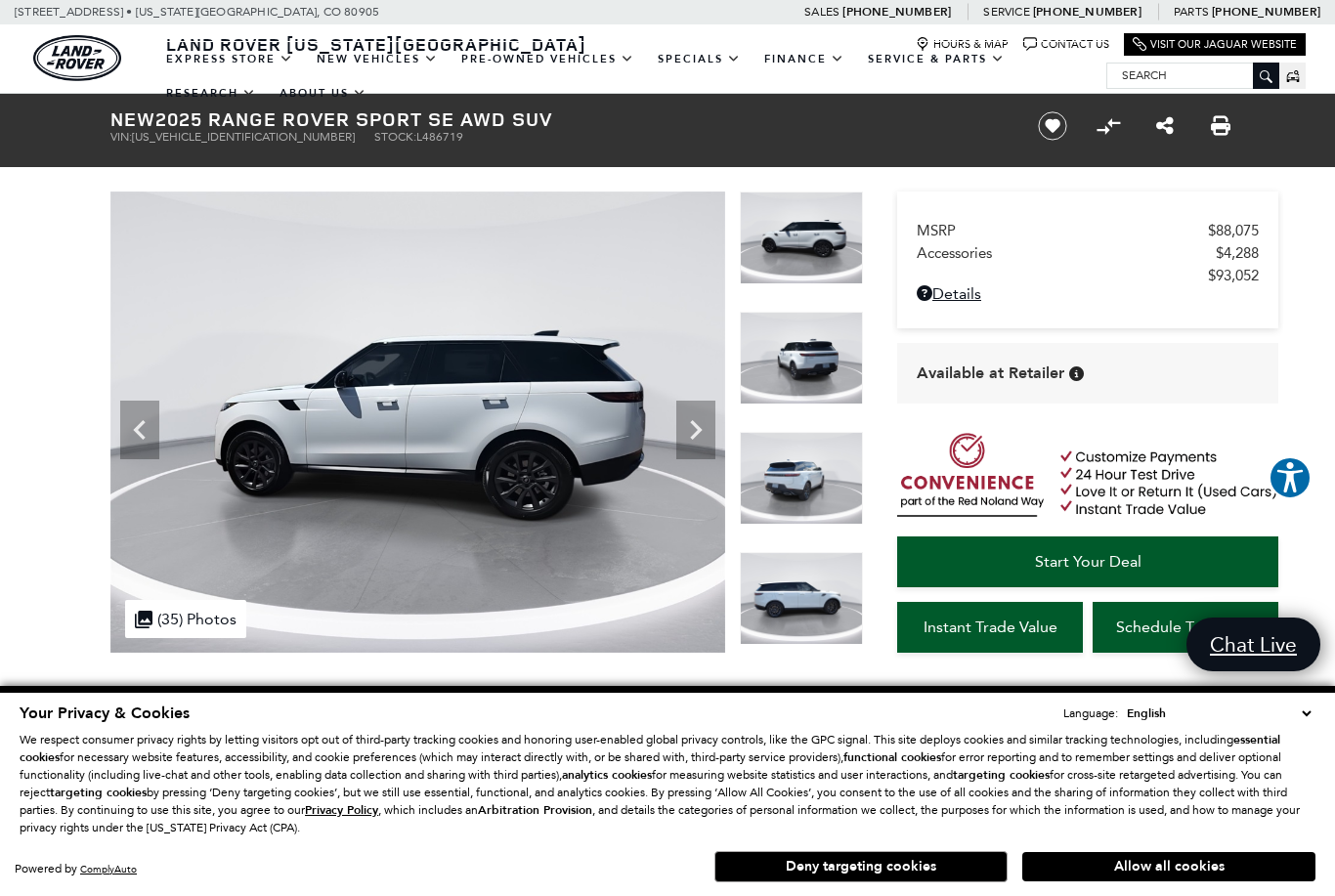
click at [136, 425] on icon "Previous" at bounding box center [139, 430] width 39 height 39
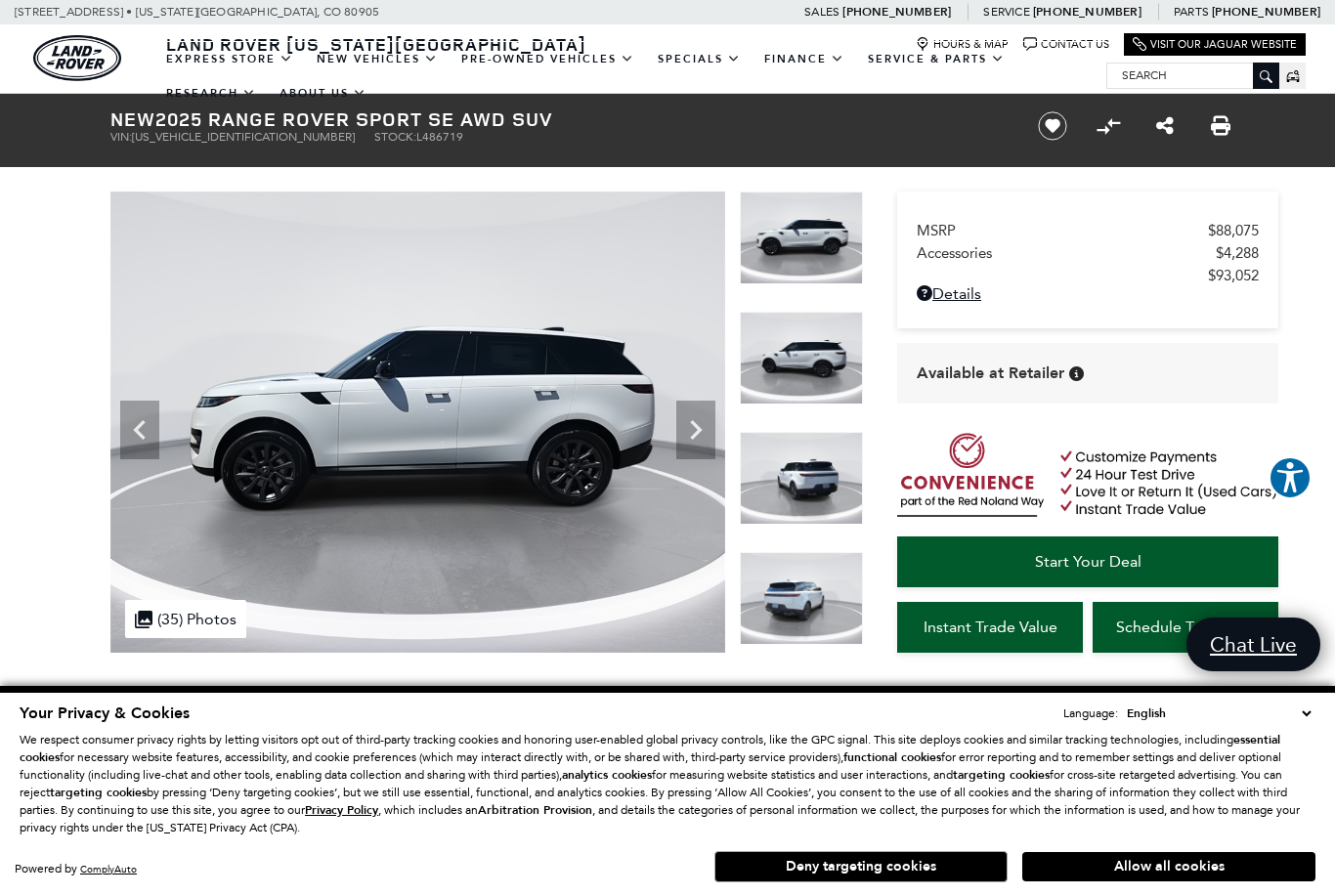
click at [141, 419] on icon "Previous" at bounding box center [139, 430] width 39 height 39
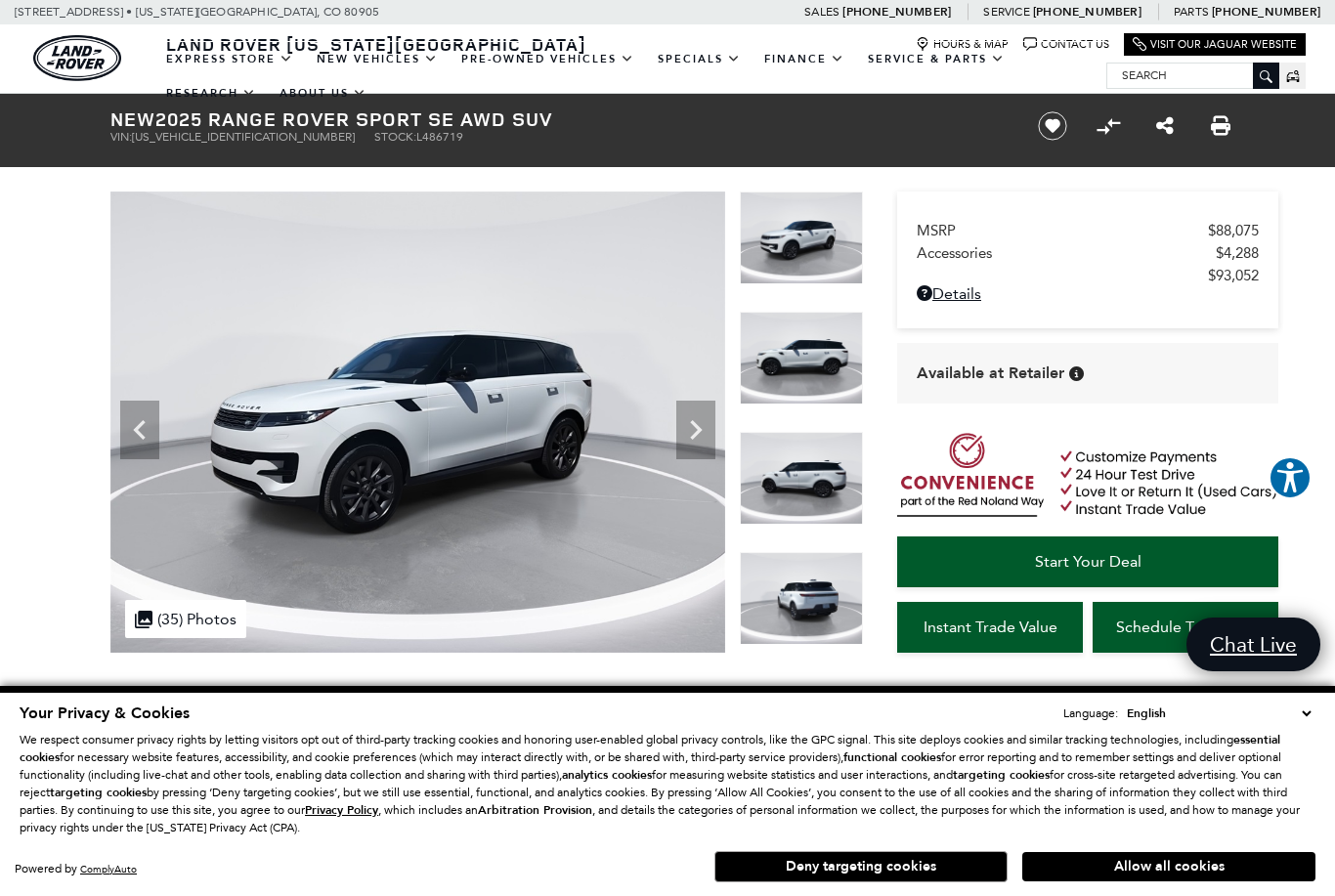
click at [198, 533] on img at bounding box center [417, 422] width 614 height 461
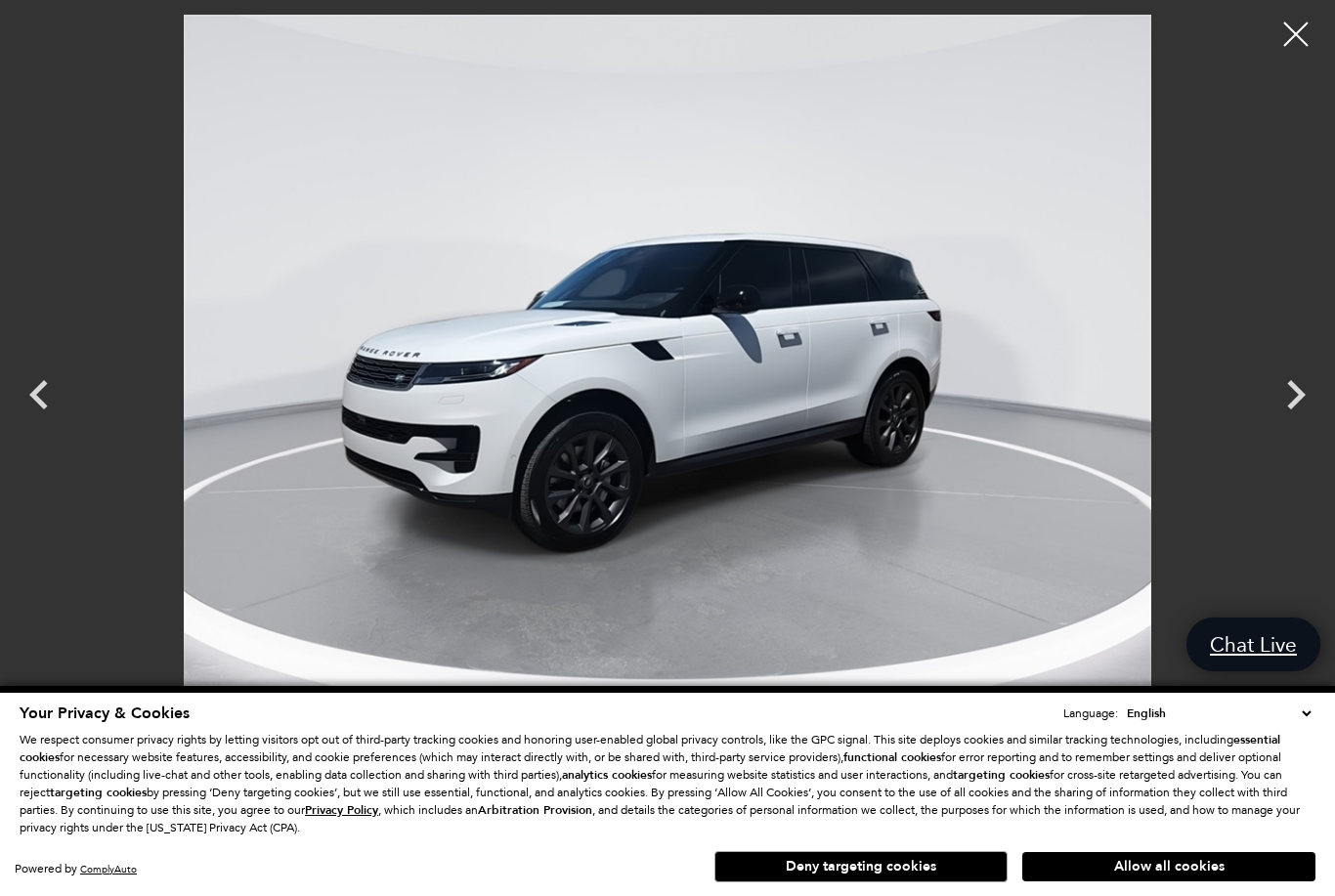
click at [1284, 397] on icon "Next" at bounding box center [1296, 395] width 59 height 59
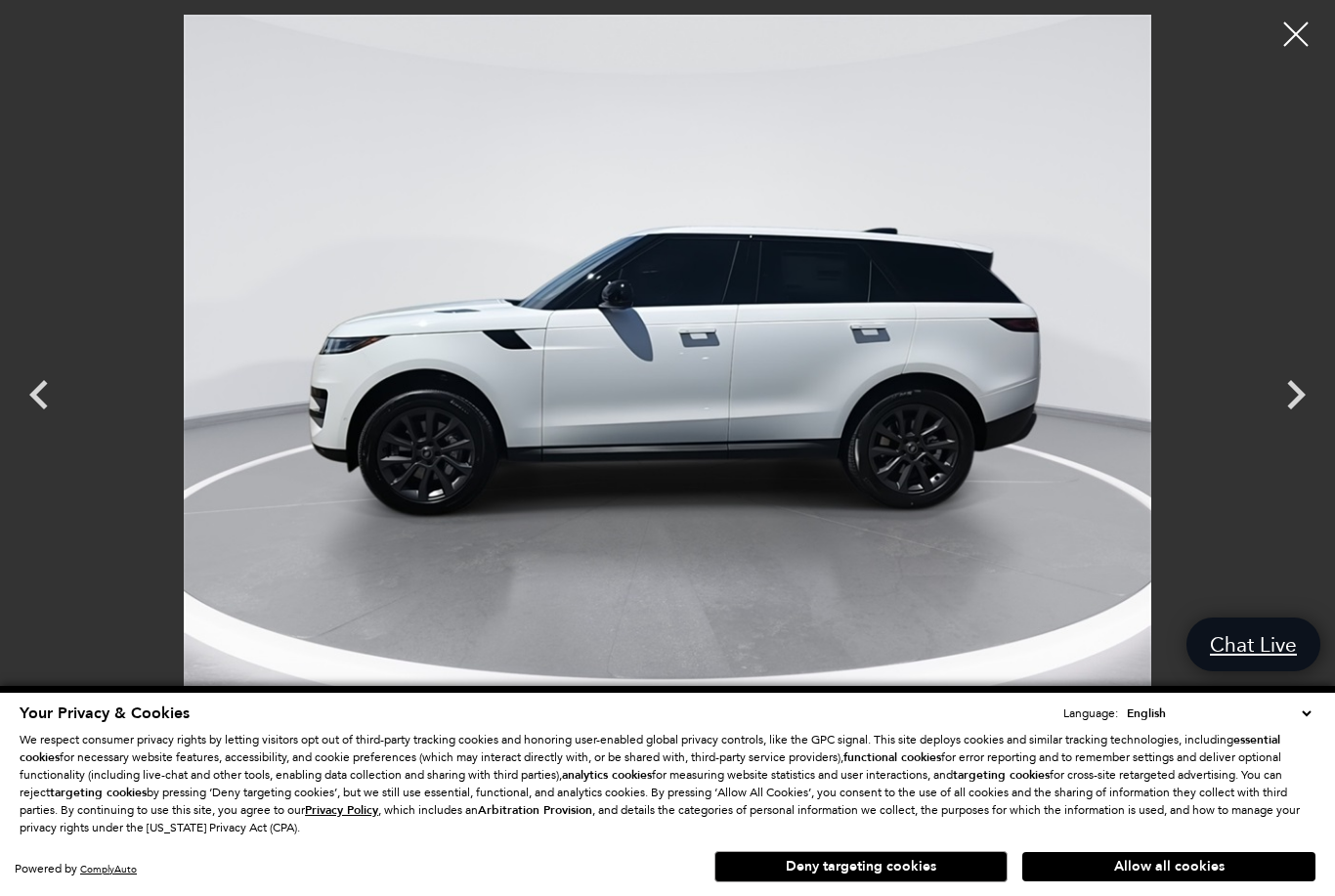
click at [1290, 404] on icon "Next" at bounding box center [1296, 395] width 19 height 29
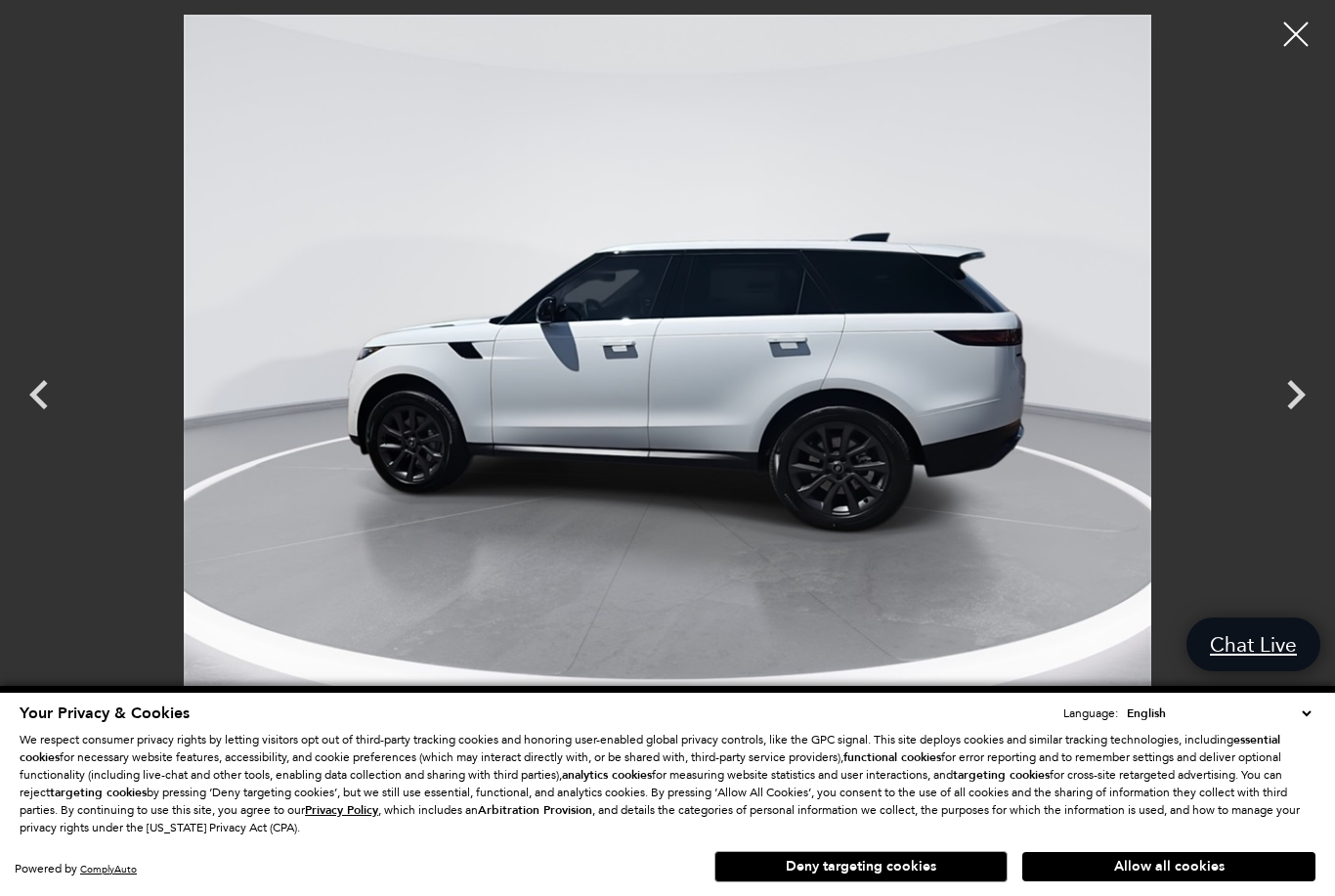
click at [1295, 403] on icon "Next" at bounding box center [1296, 395] width 19 height 29
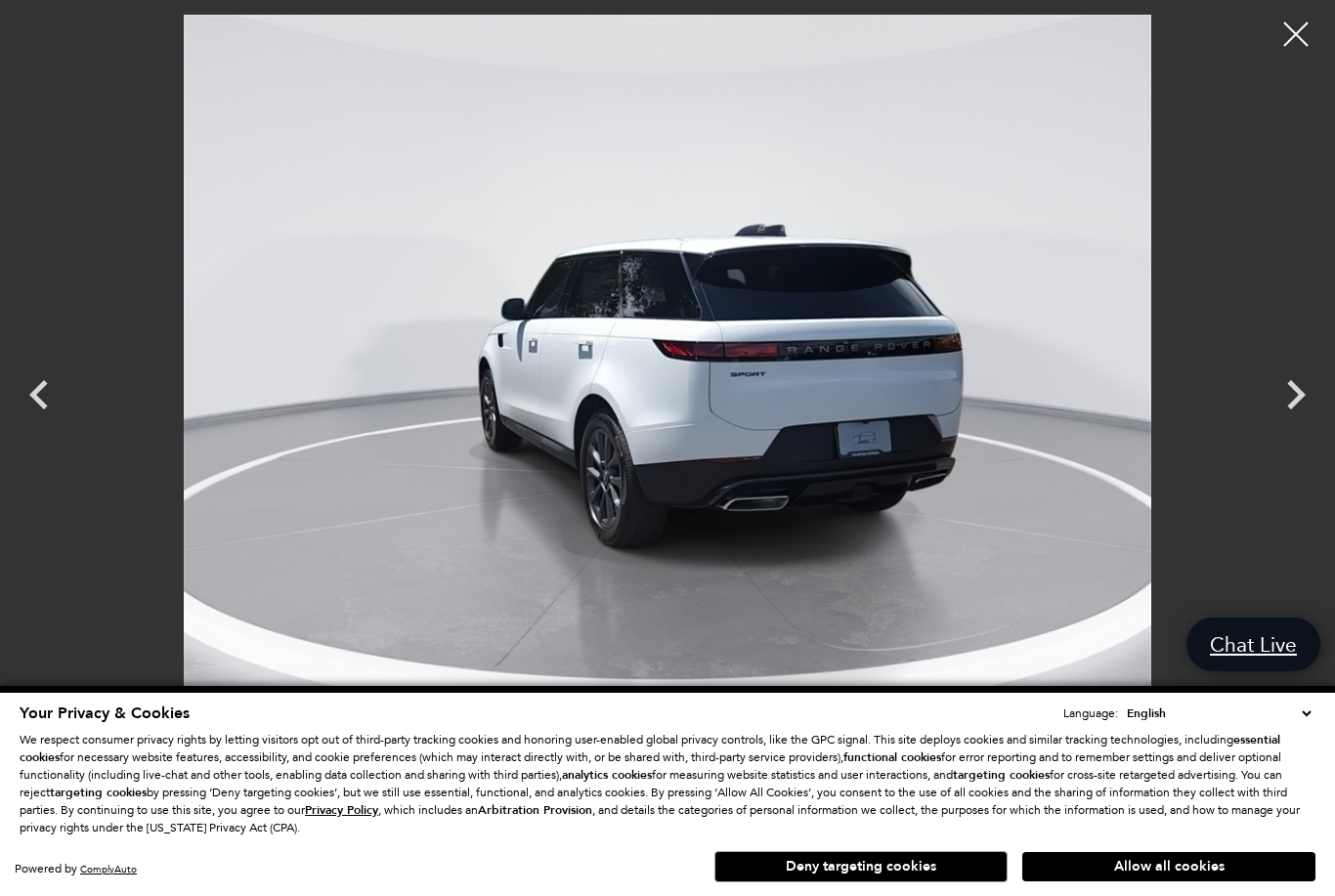
click at [1295, 402] on icon "Next" at bounding box center [1296, 395] width 19 height 29
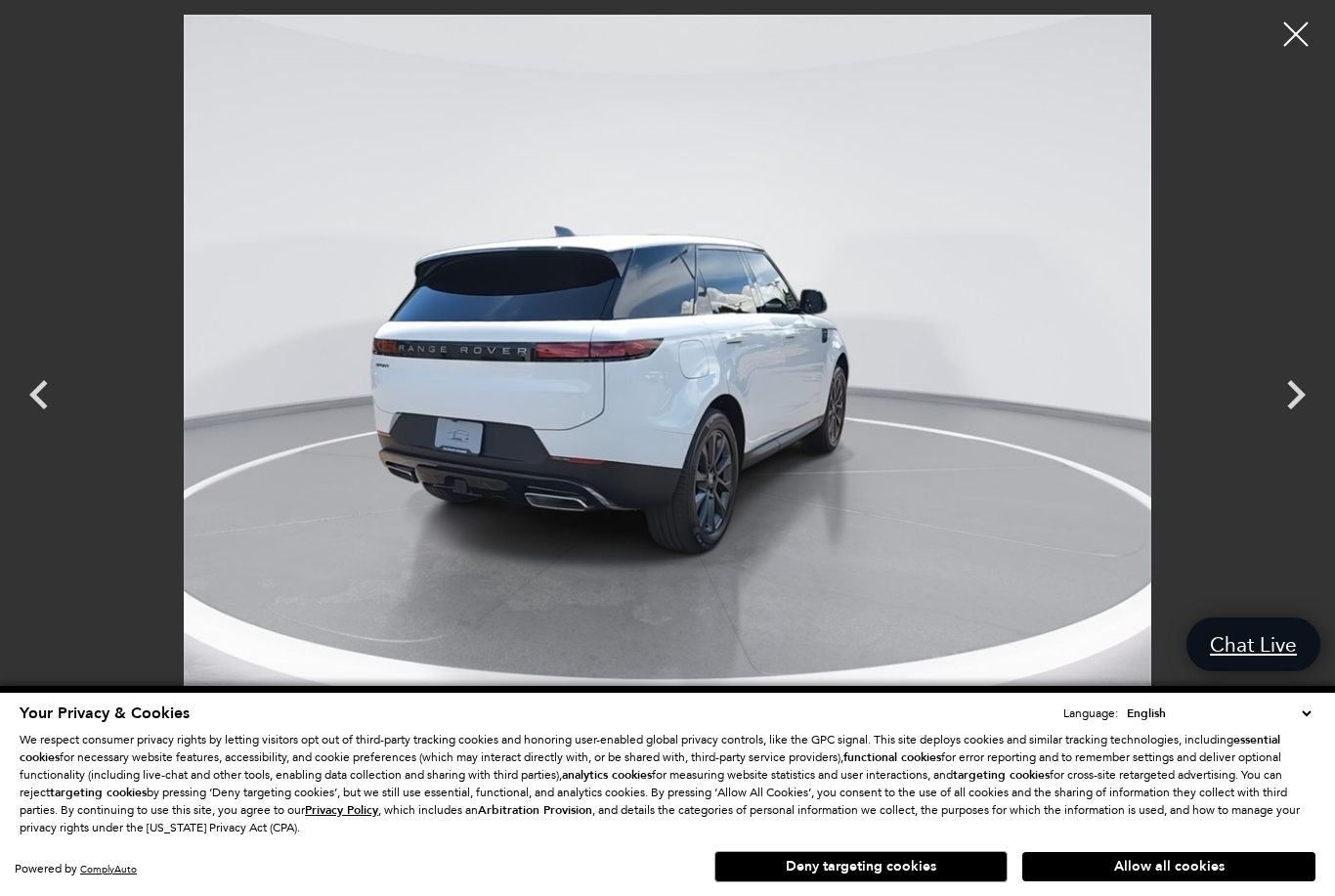
click at [1298, 402] on icon "Next" at bounding box center [1296, 395] width 19 height 29
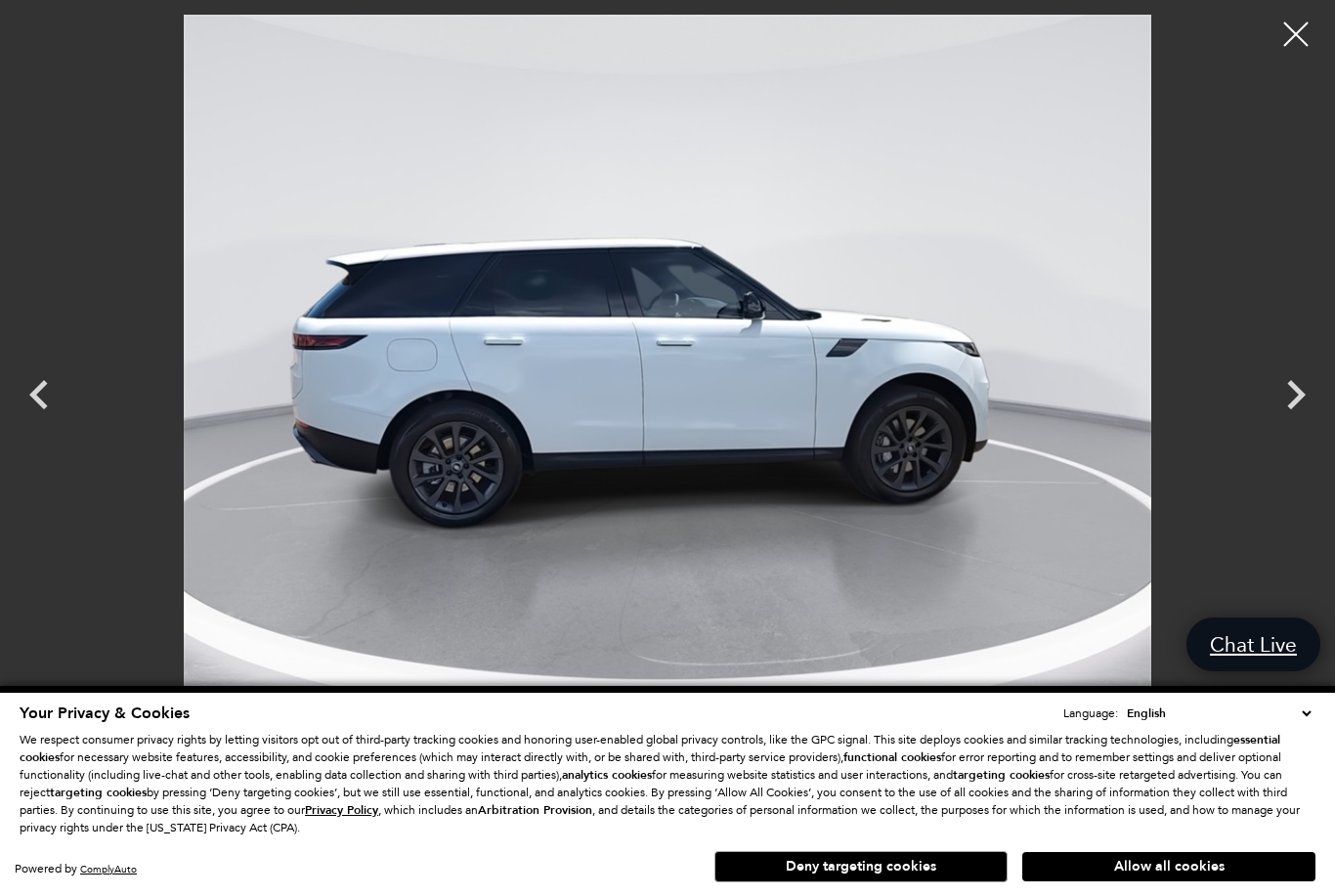
click at [1302, 400] on icon "Next" at bounding box center [1296, 395] width 59 height 59
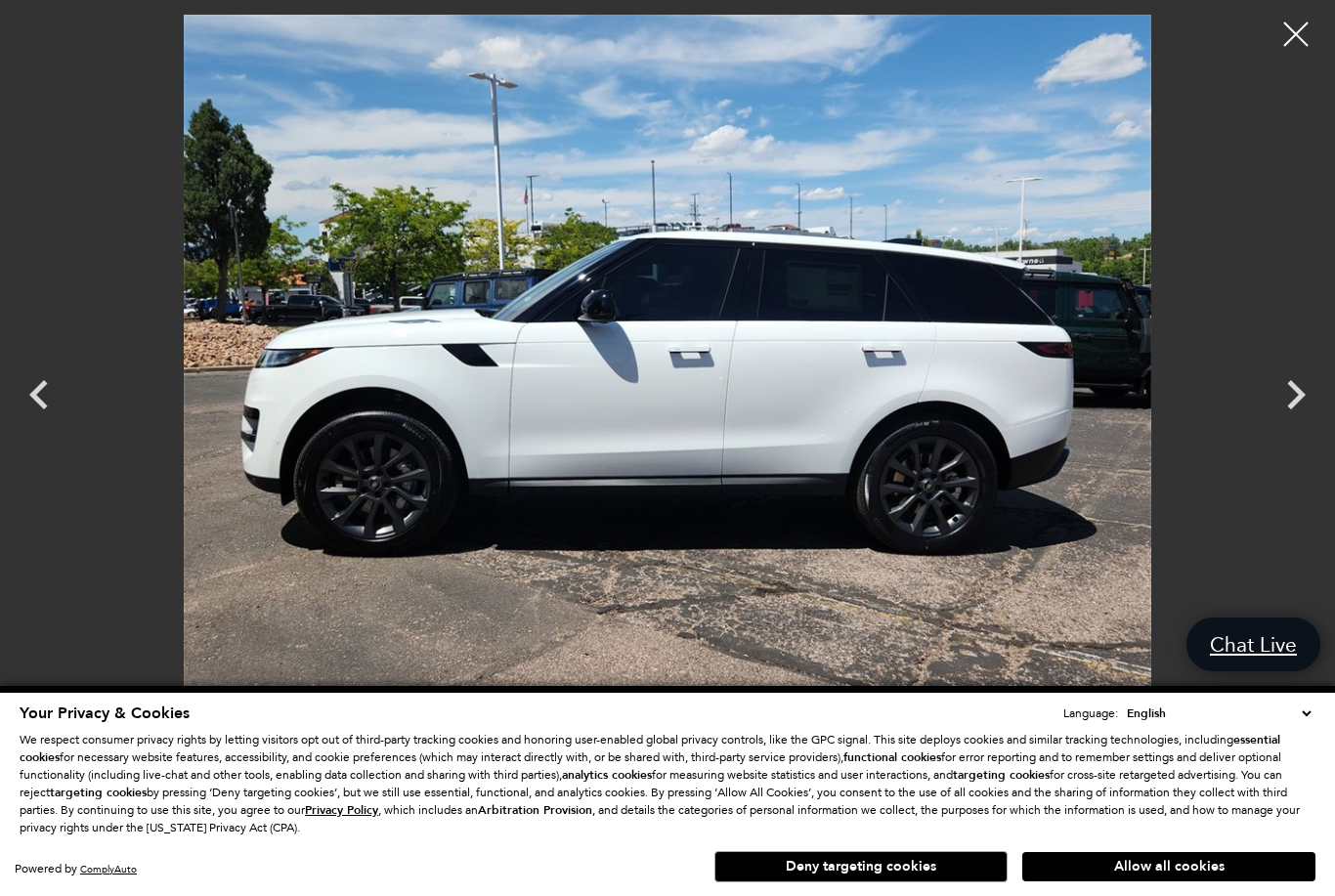
click at [1301, 399] on icon "Next" at bounding box center [1296, 395] width 19 height 29
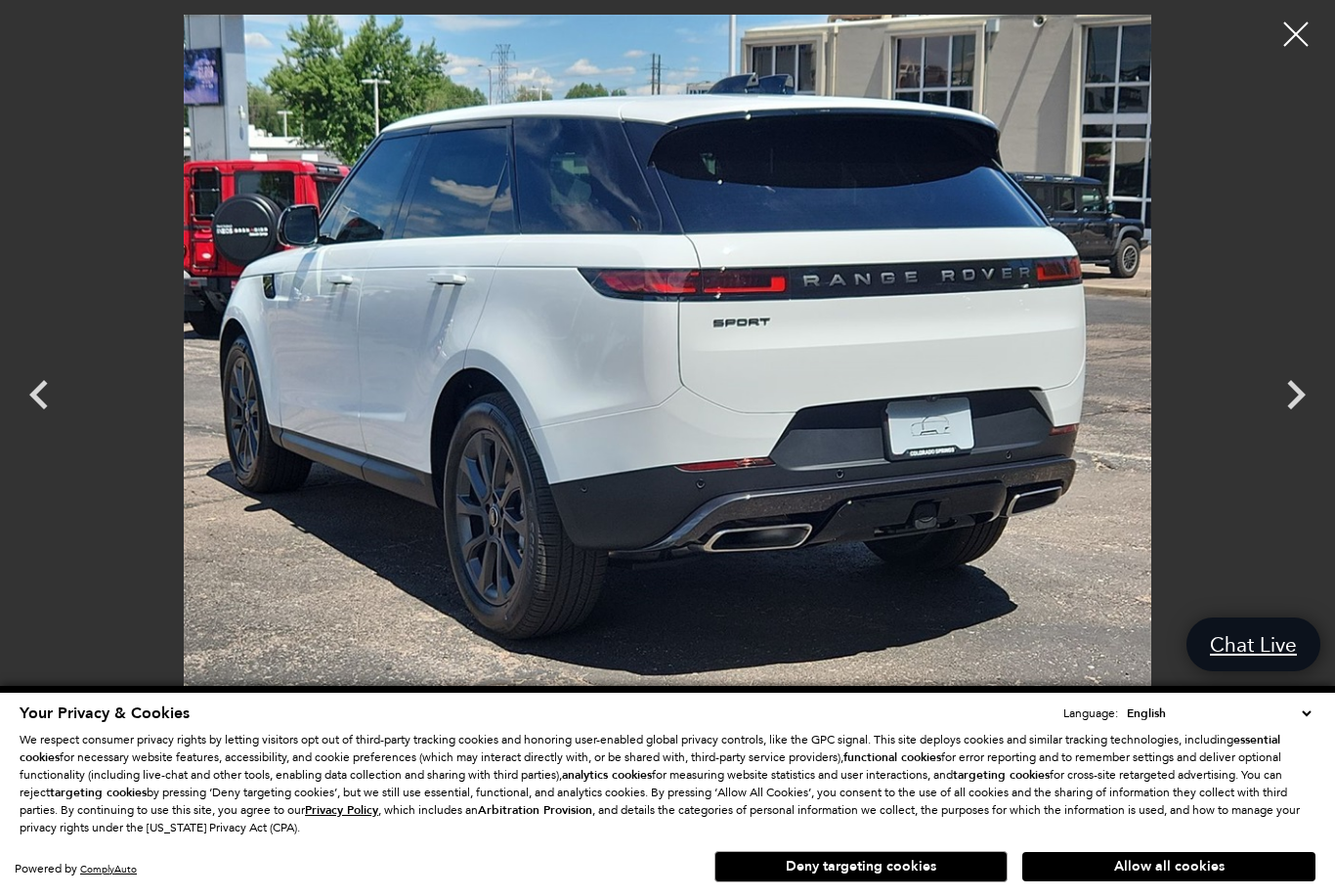
click at [1302, 397] on icon "Next" at bounding box center [1296, 395] width 19 height 29
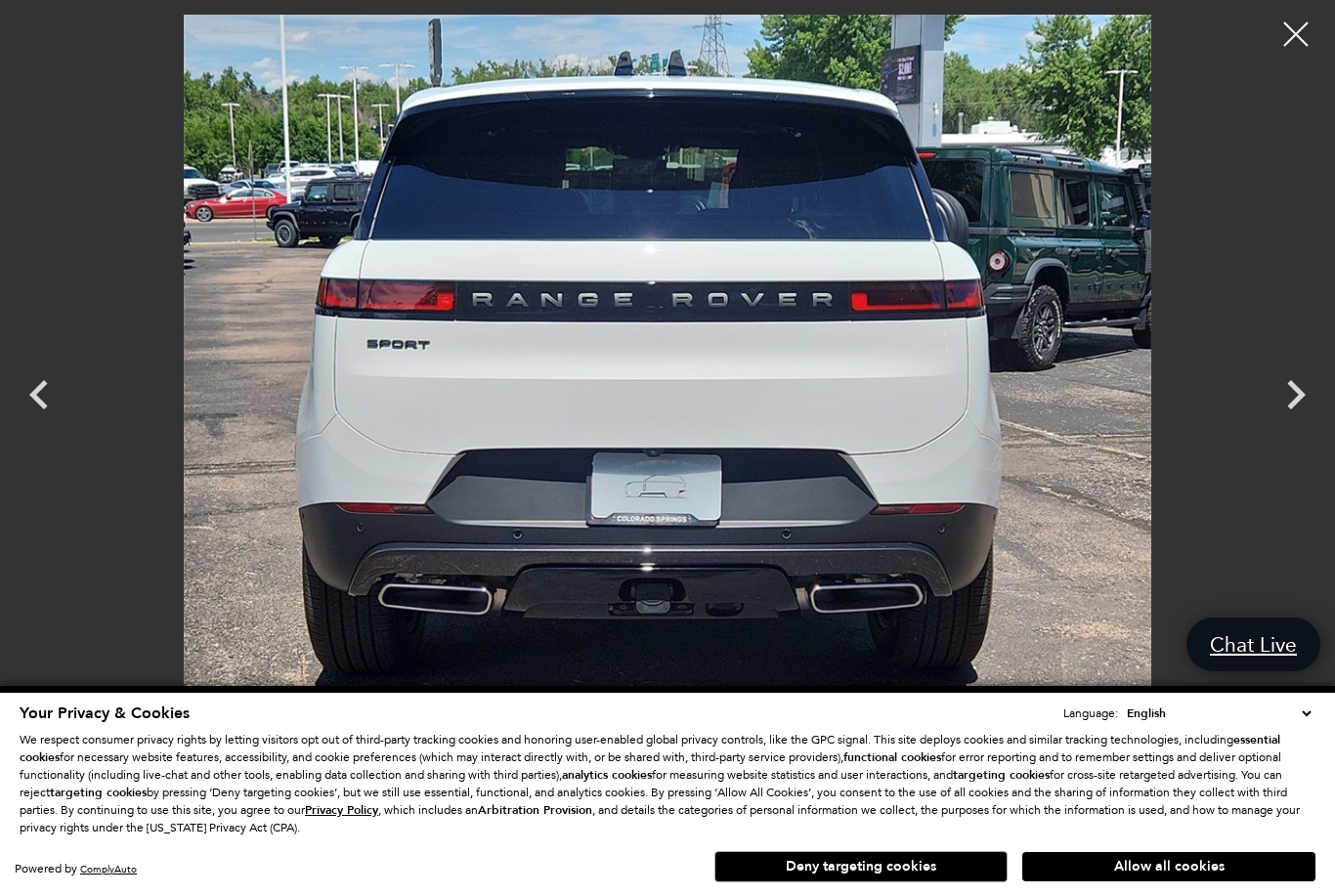
click at [1302, 397] on icon "Next" at bounding box center [1296, 395] width 19 height 29
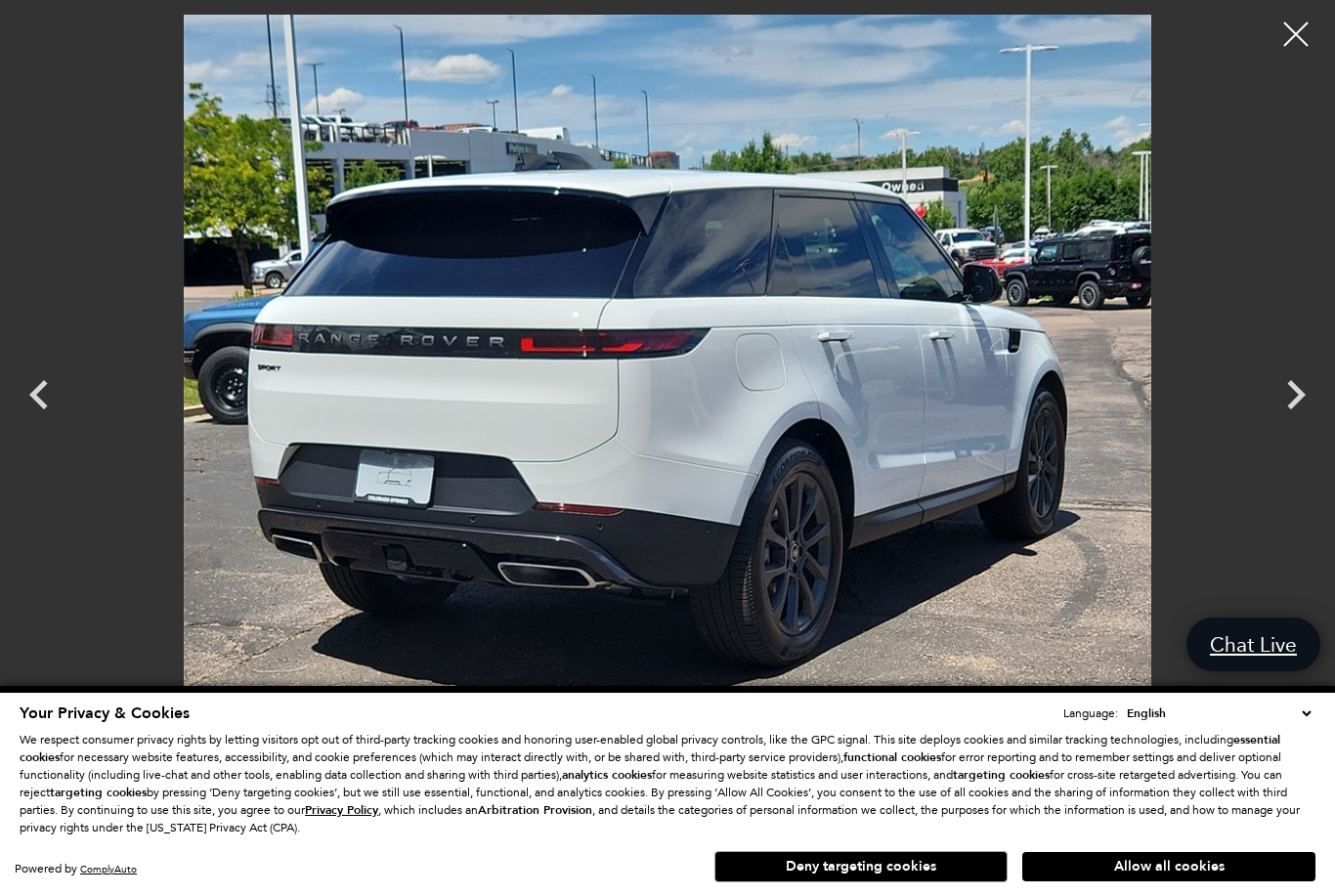
click at [1300, 397] on icon "Next" at bounding box center [1296, 395] width 19 height 29
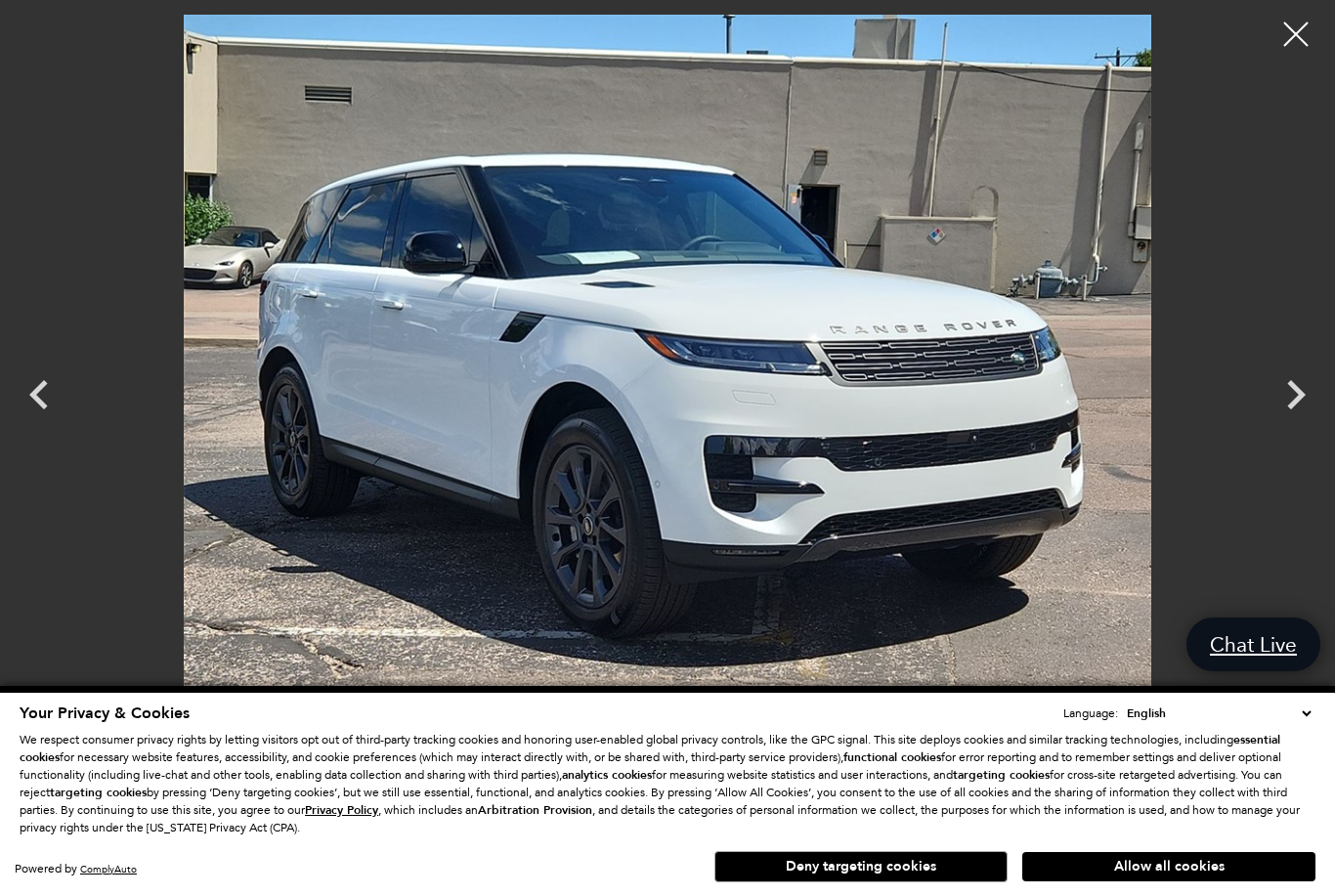
click at [1297, 397] on icon "Next" at bounding box center [1296, 395] width 19 height 29
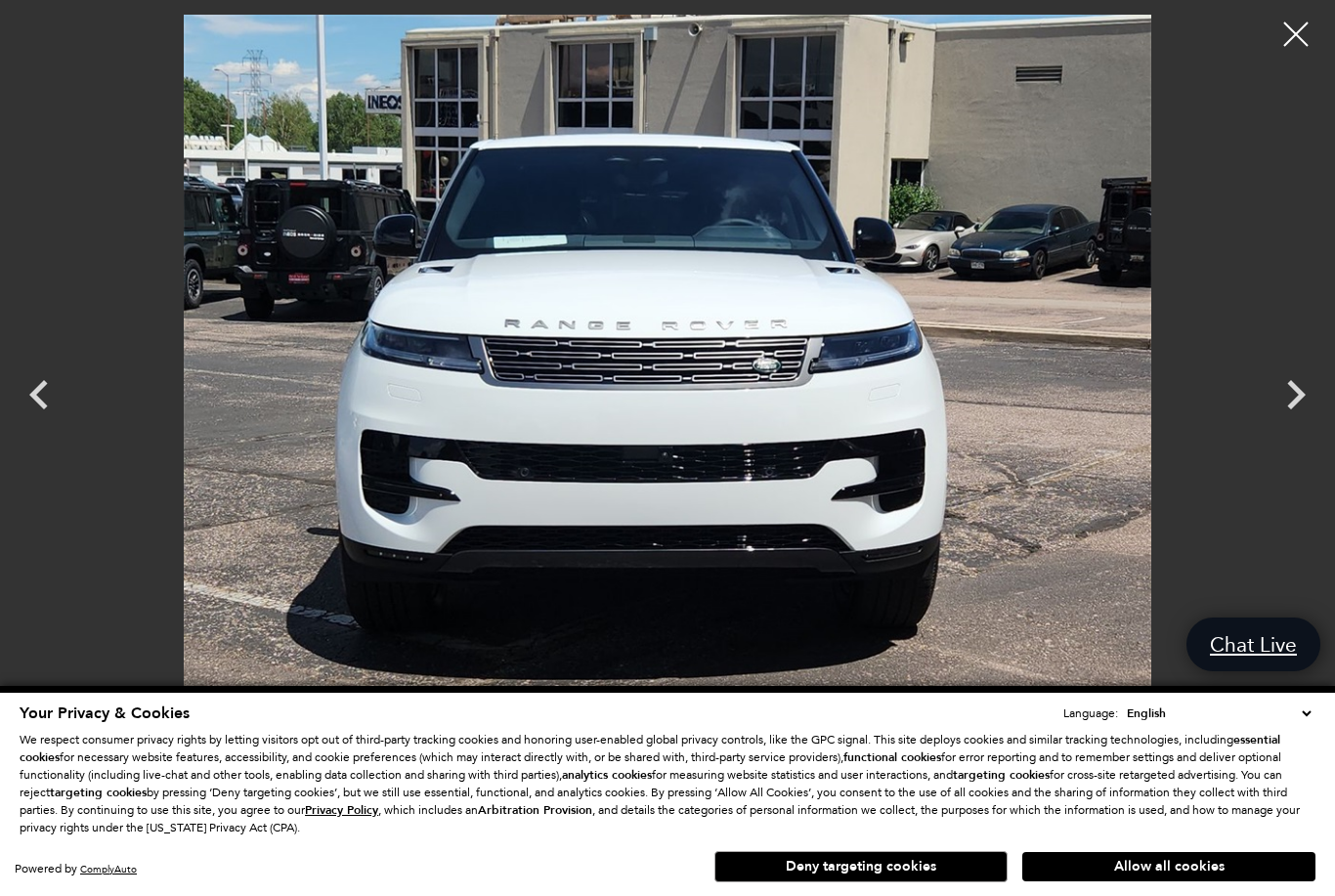
click at [1295, 398] on icon "Next" at bounding box center [1296, 395] width 19 height 29
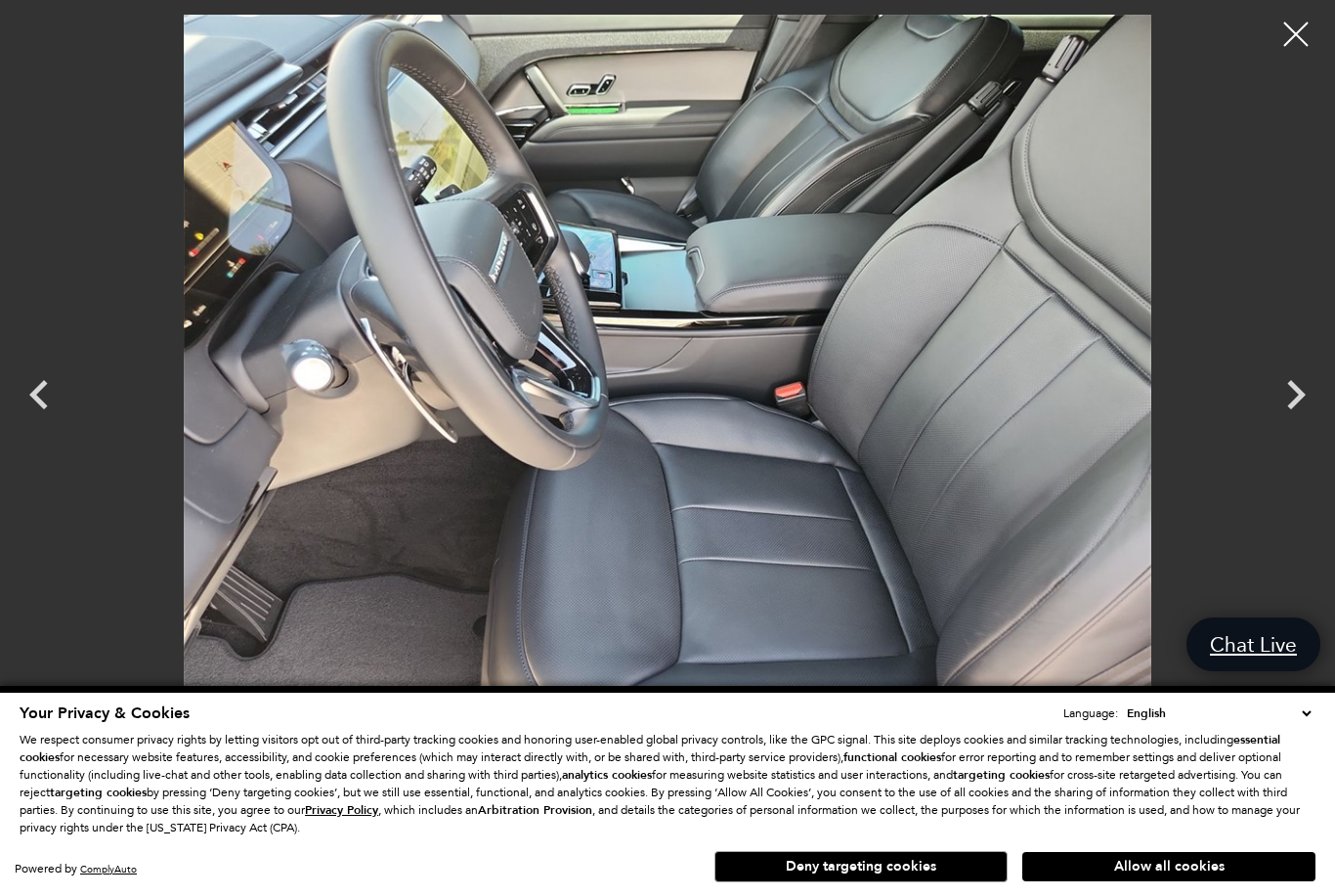
click at [1304, 395] on icon "Next" at bounding box center [1296, 395] width 19 height 29
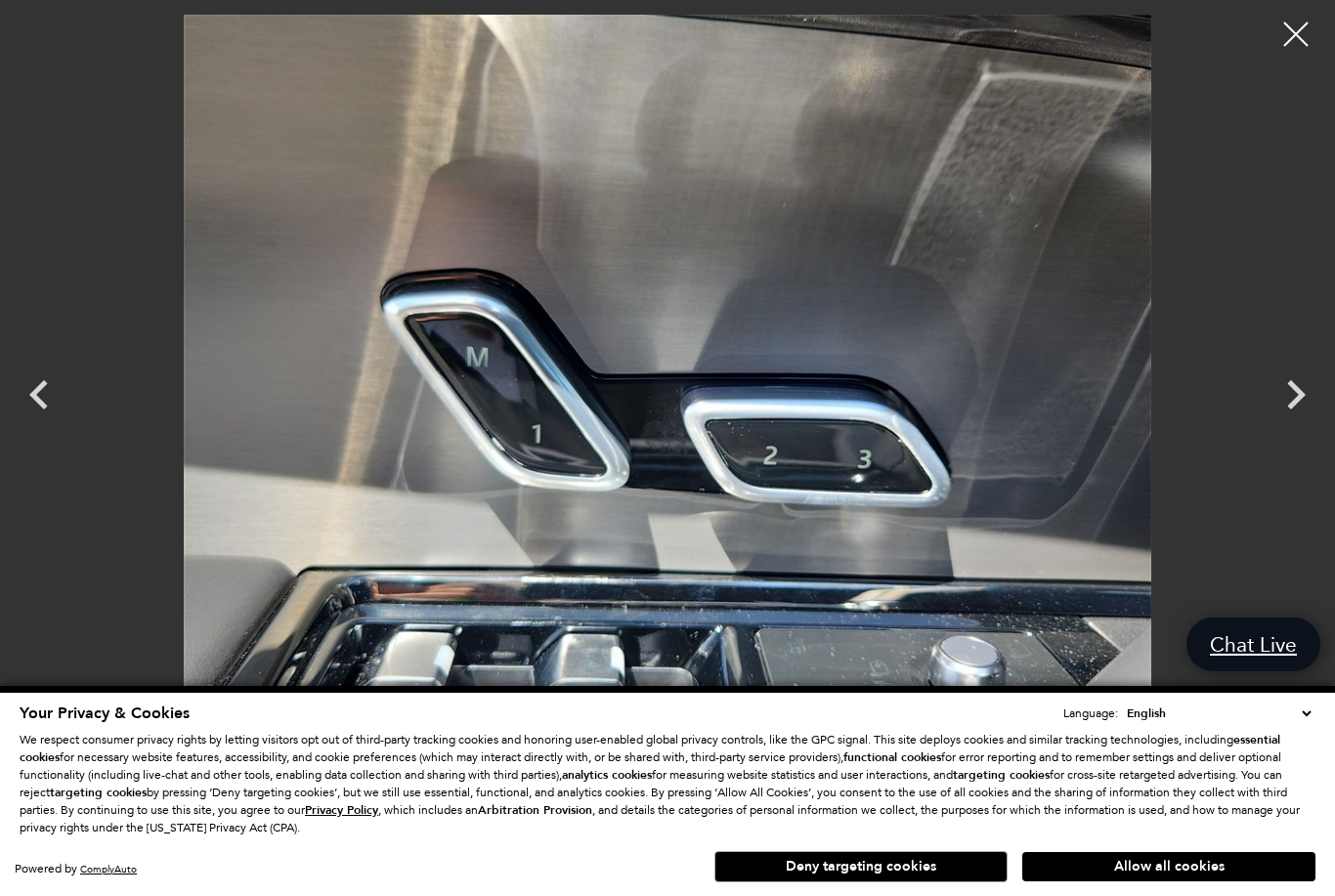
click at [1311, 393] on icon "Next" at bounding box center [1296, 395] width 59 height 59
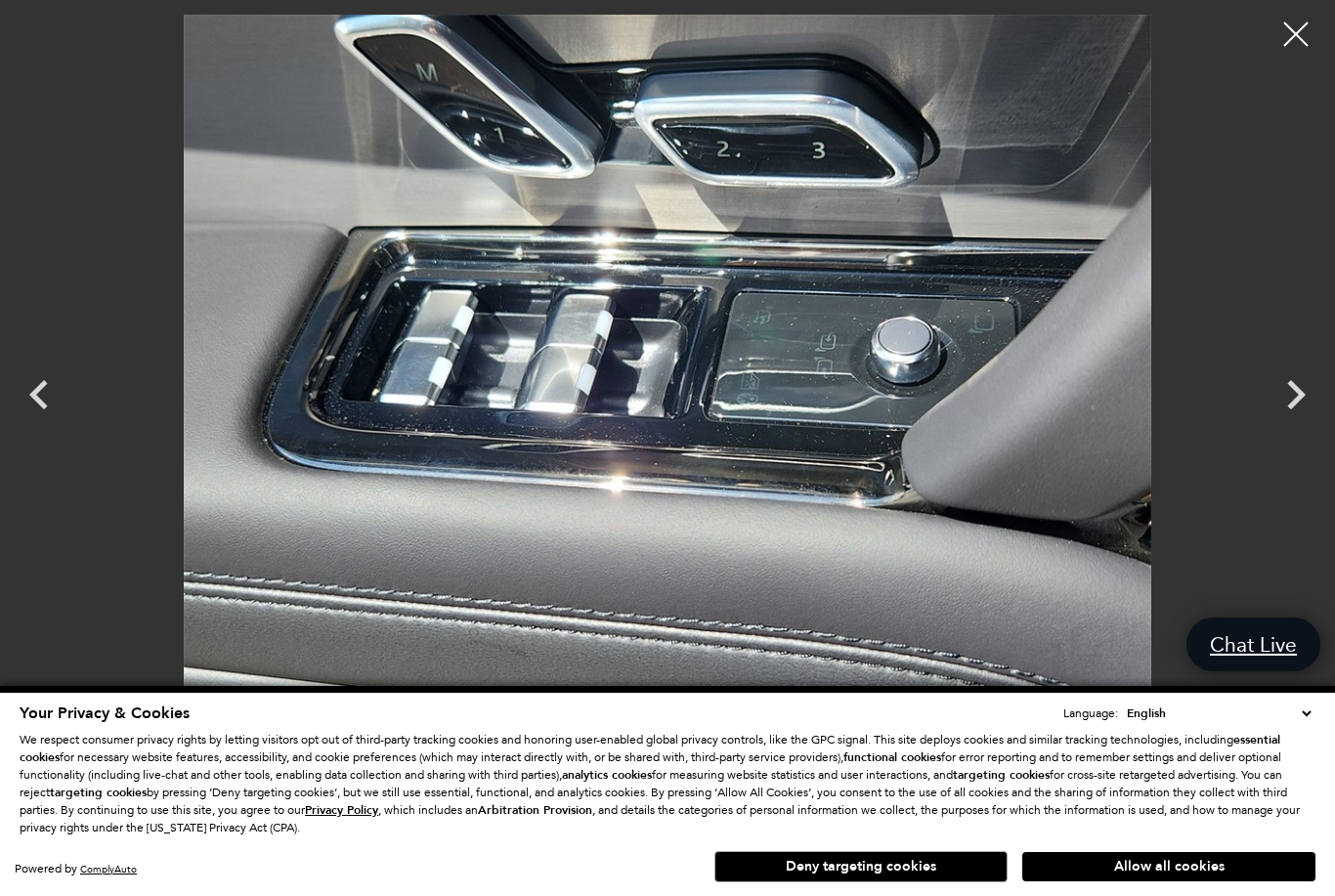
click at [1309, 393] on icon "Next" at bounding box center [1296, 395] width 59 height 59
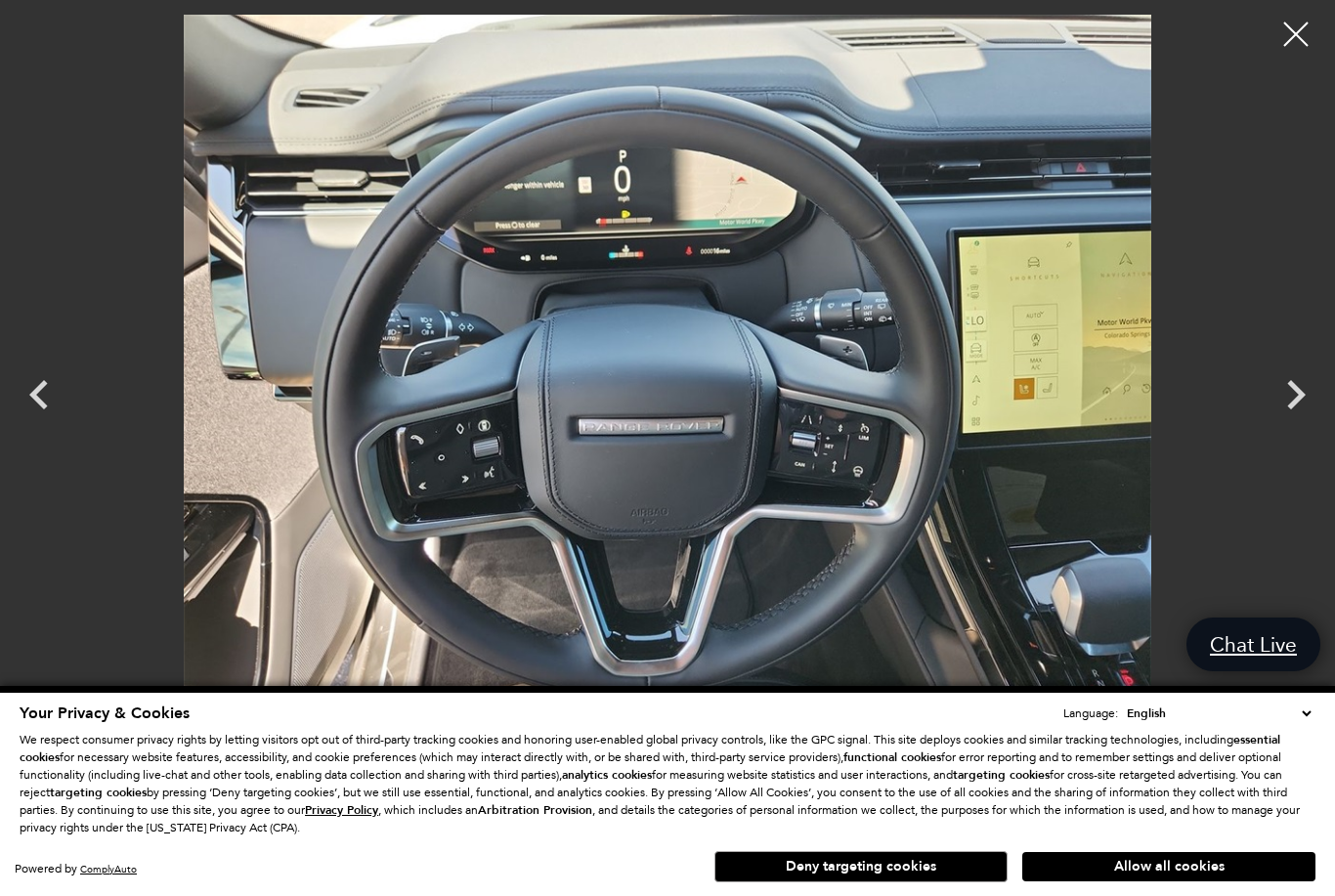
click at [1308, 393] on icon "Next" at bounding box center [1296, 395] width 59 height 59
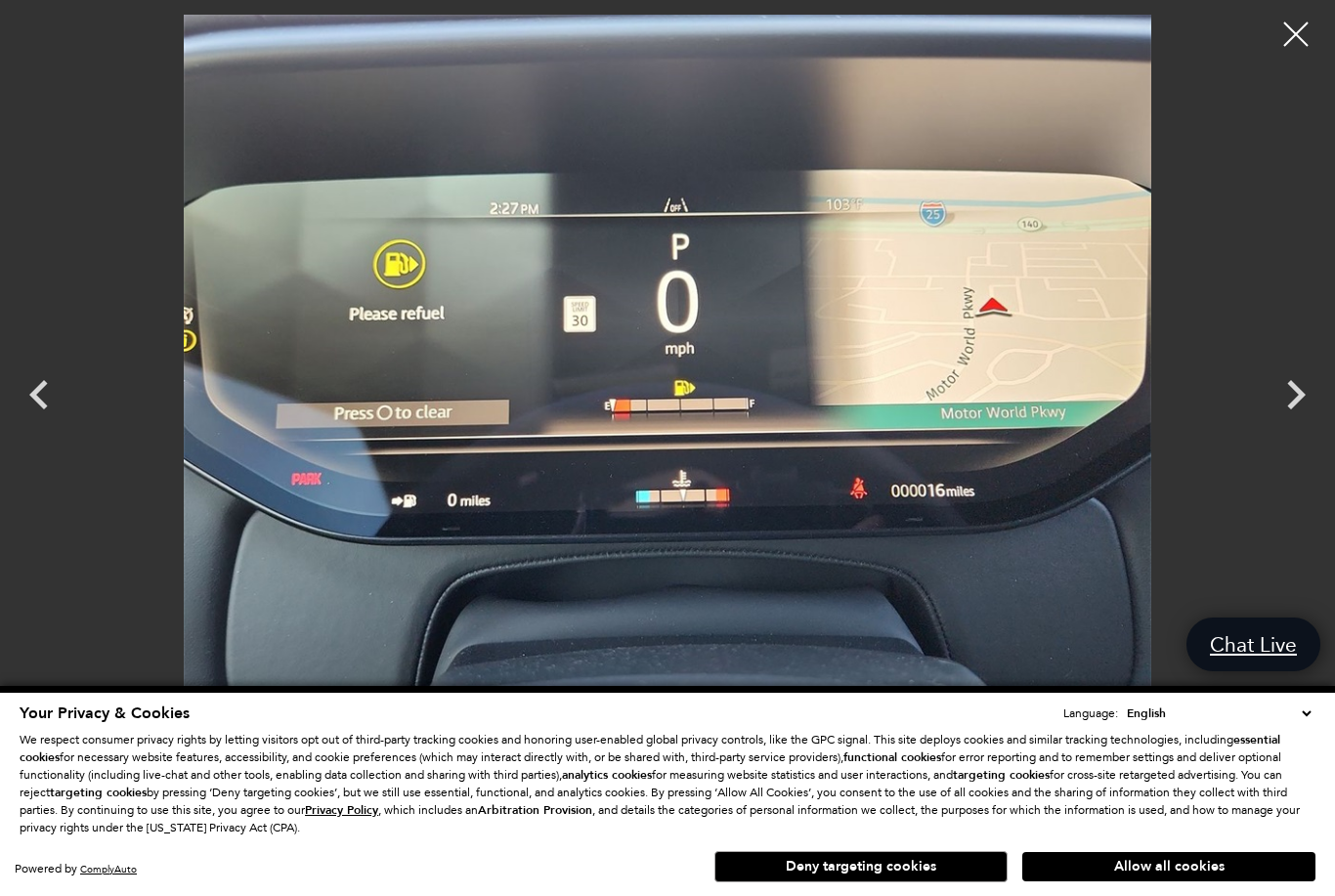
click at [1306, 393] on icon "Next" at bounding box center [1296, 395] width 59 height 59
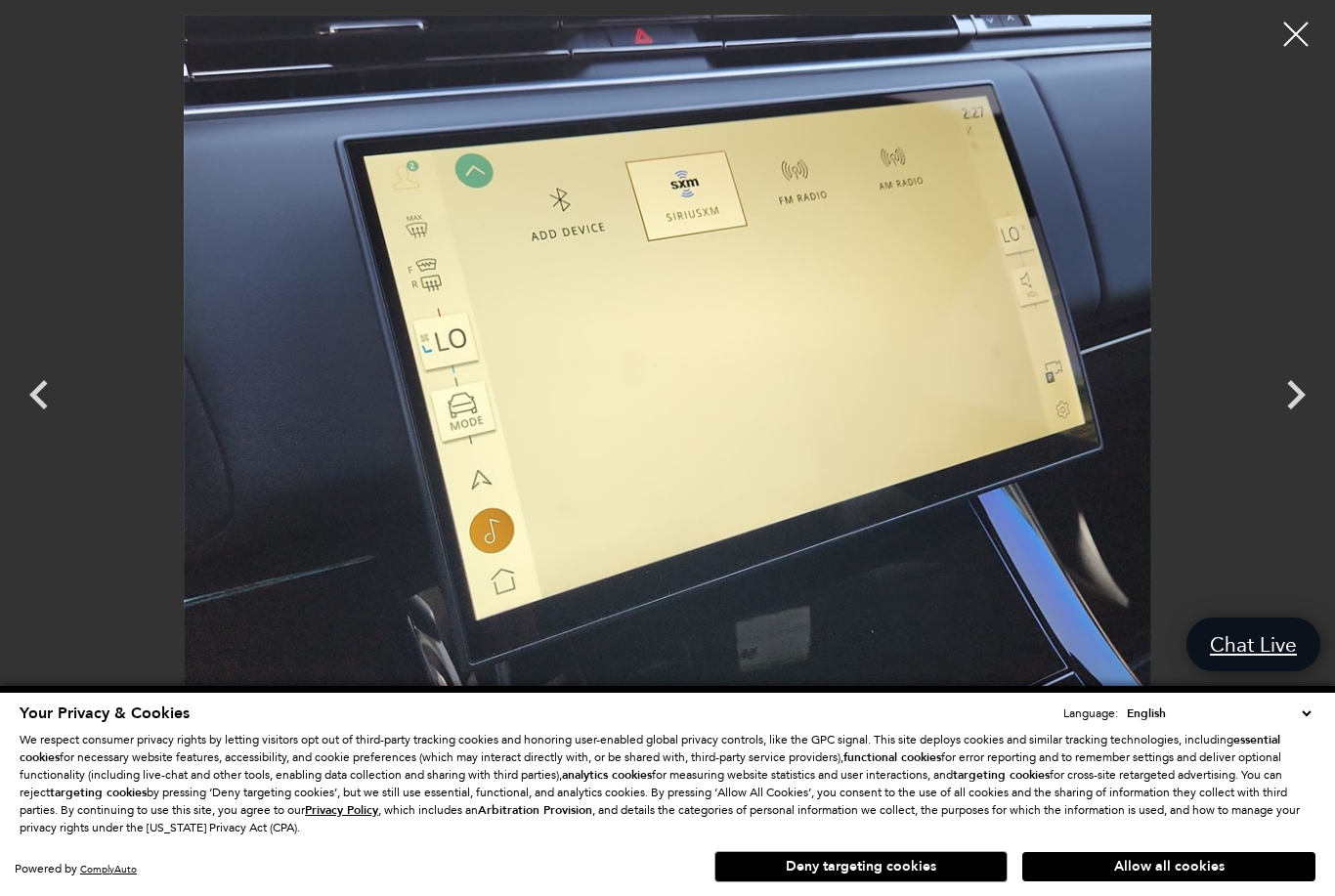
click at [1309, 393] on icon "Next" at bounding box center [1296, 395] width 59 height 59
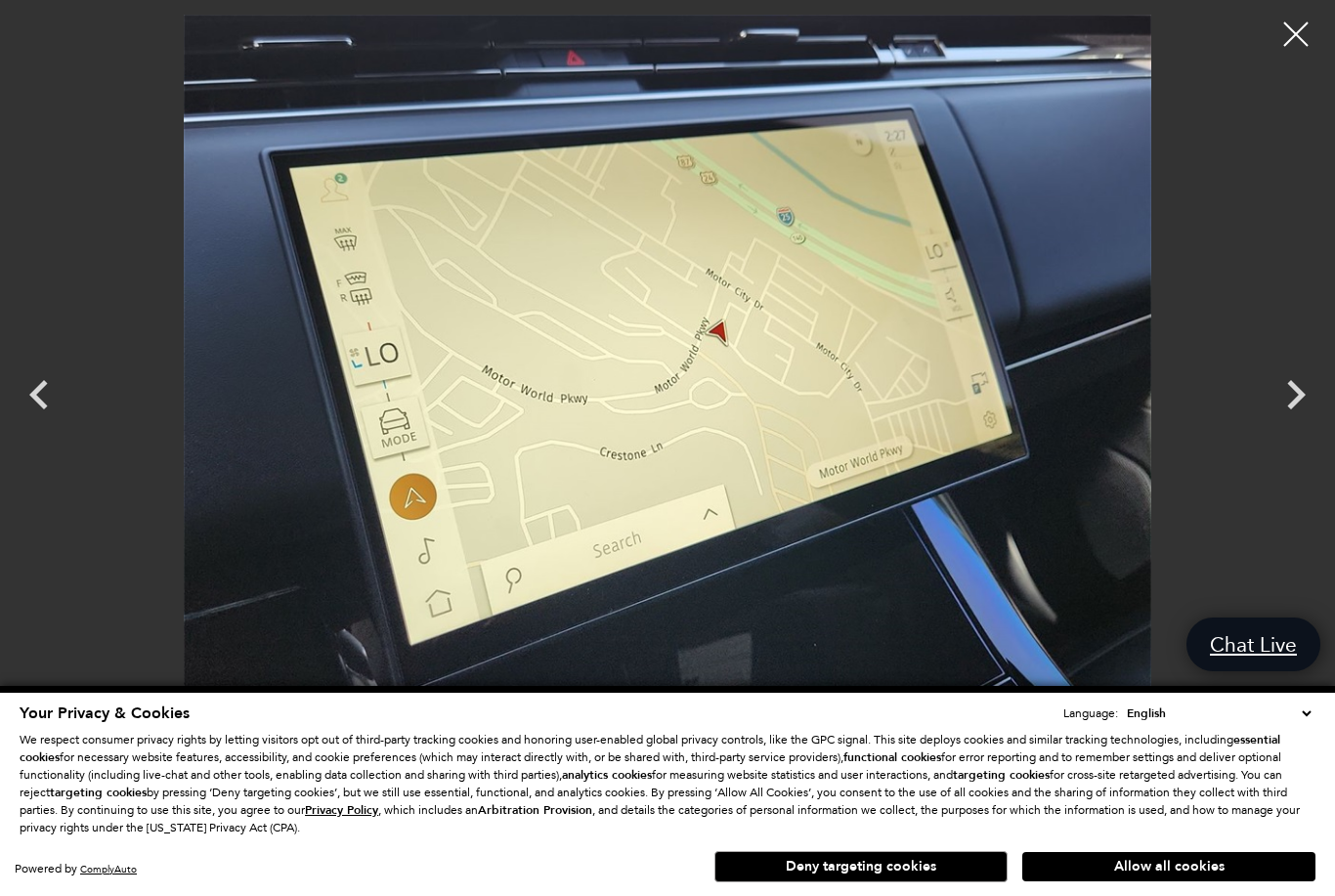
click at [1308, 391] on icon "Next" at bounding box center [1296, 395] width 59 height 59
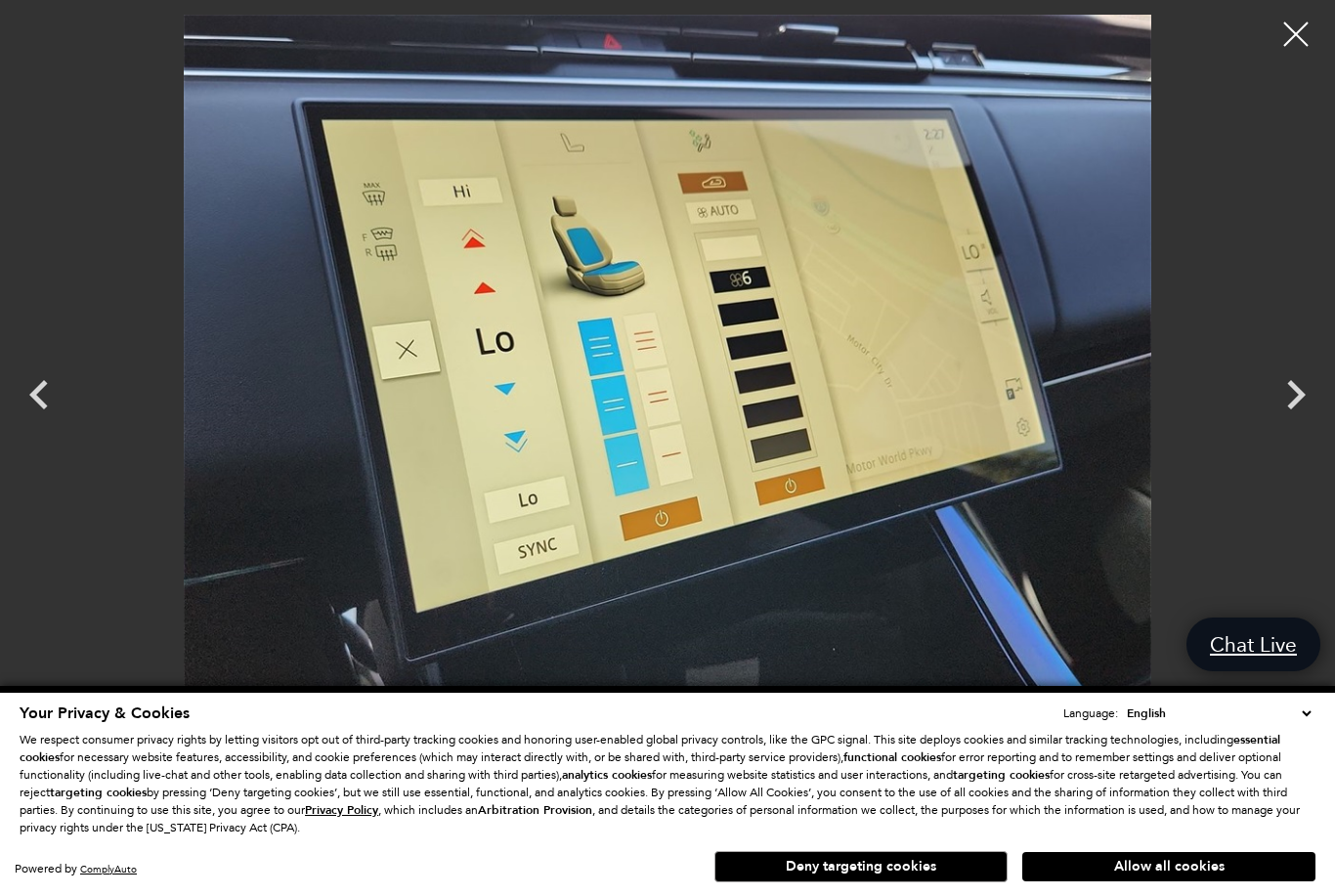
click at [1307, 391] on icon "Next" at bounding box center [1296, 395] width 59 height 59
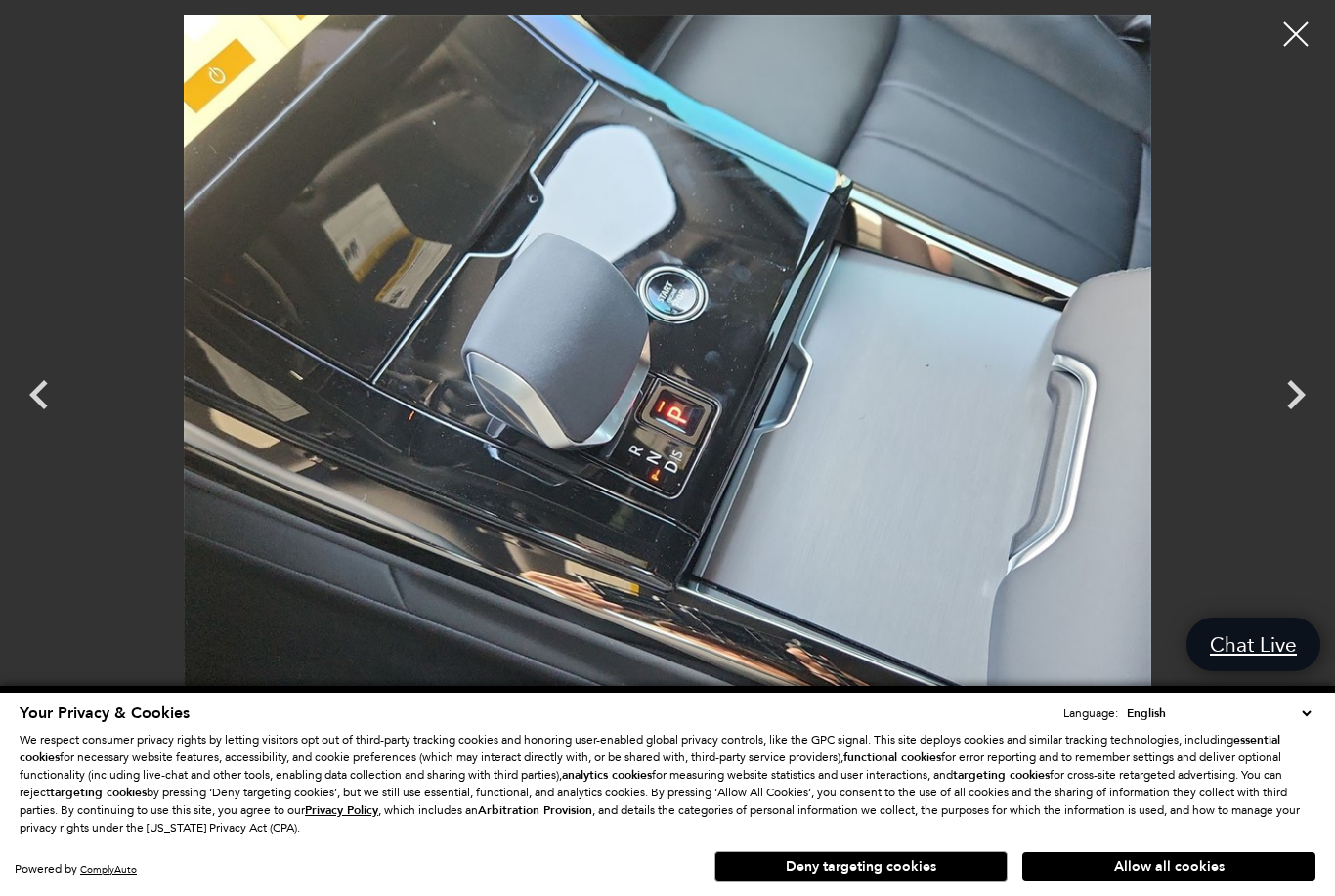
click at [1310, 391] on icon "Next" at bounding box center [1296, 395] width 59 height 59
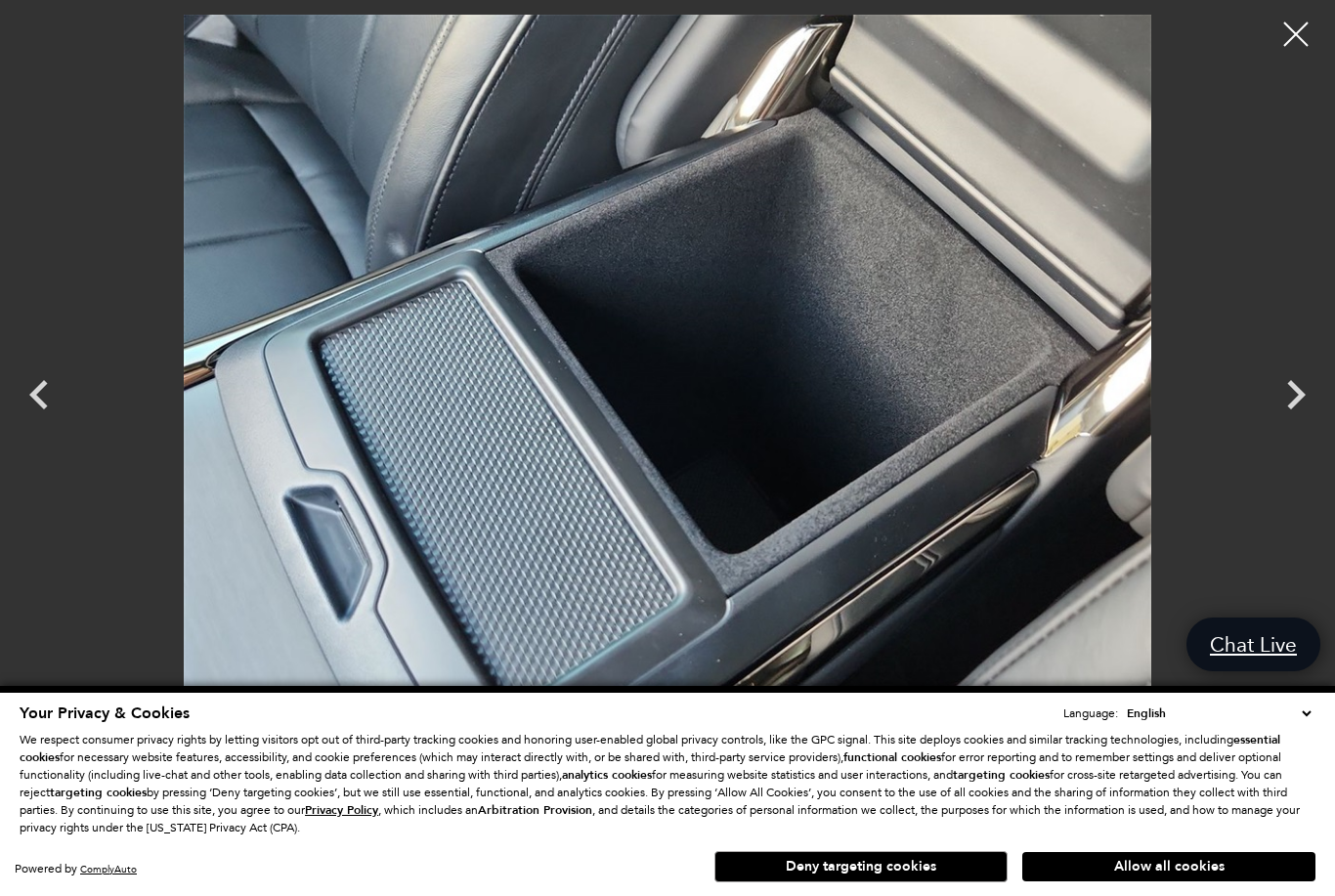
click at [1309, 390] on icon "Next" at bounding box center [1296, 395] width 59 height 59
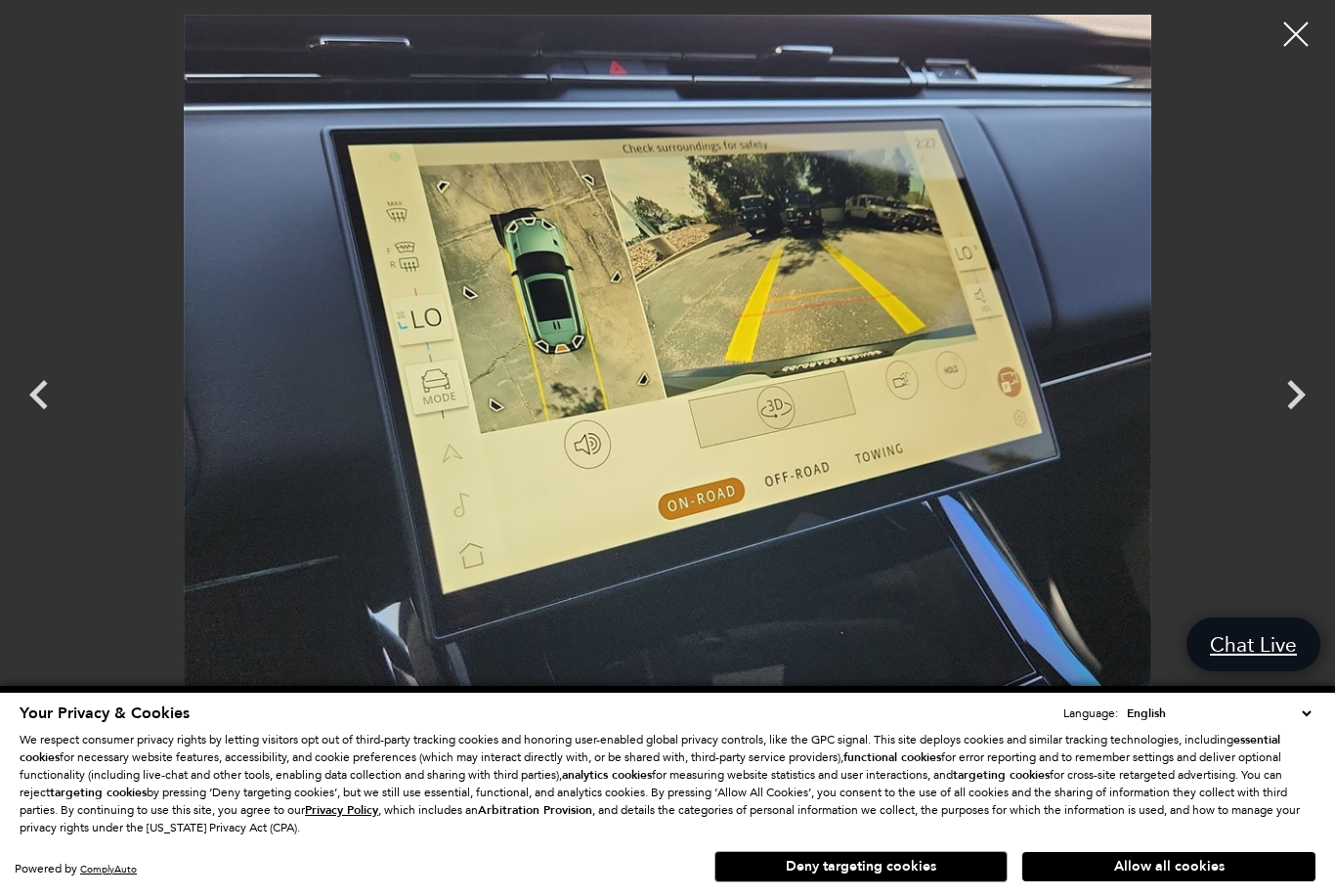
click at [1309, 387] on icon "Next" at bounding box center [1296, 395] width 59 height 59
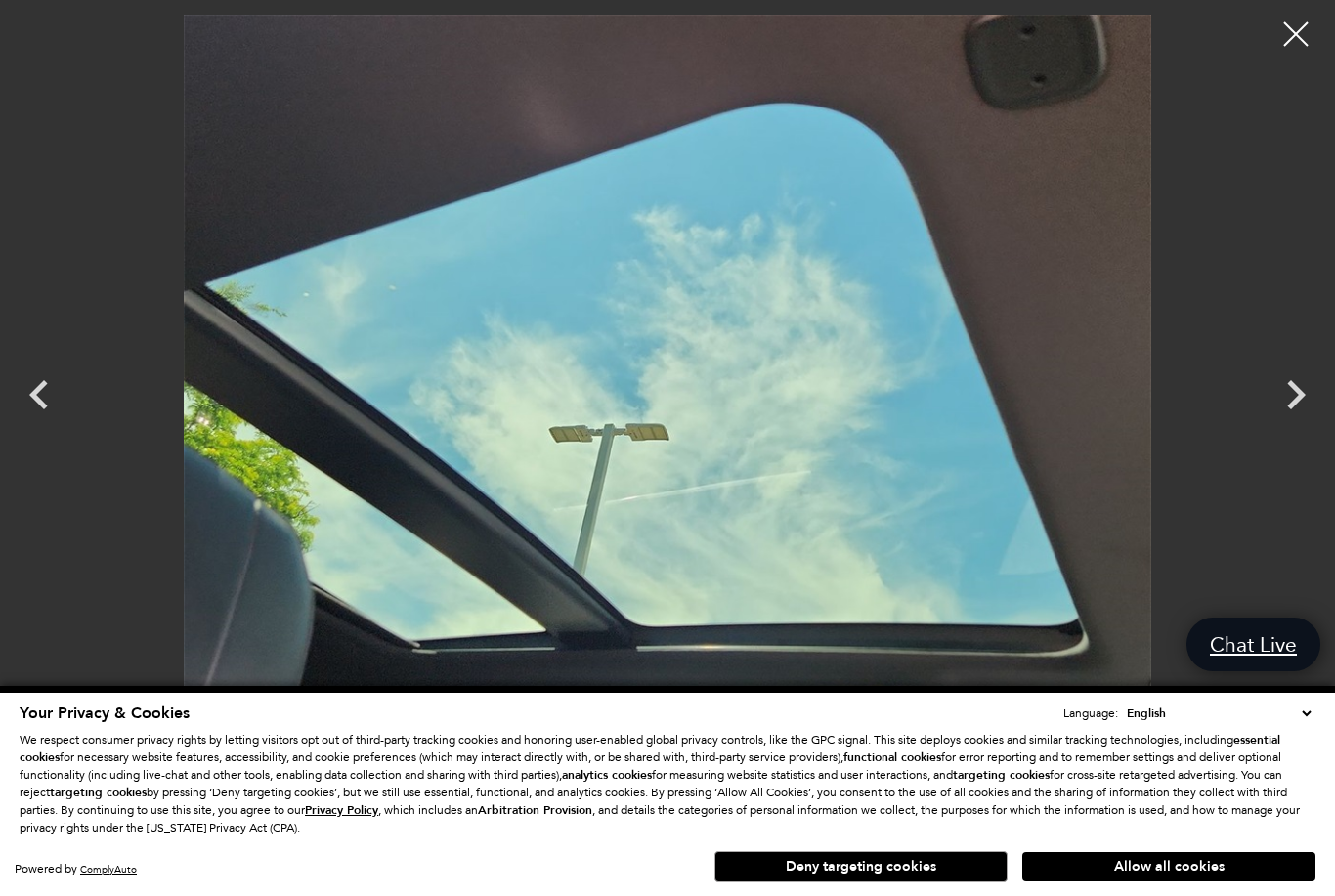
click at [1283, 395] on icon "Next" at bounding box center [1296, 395] width 59 height 59
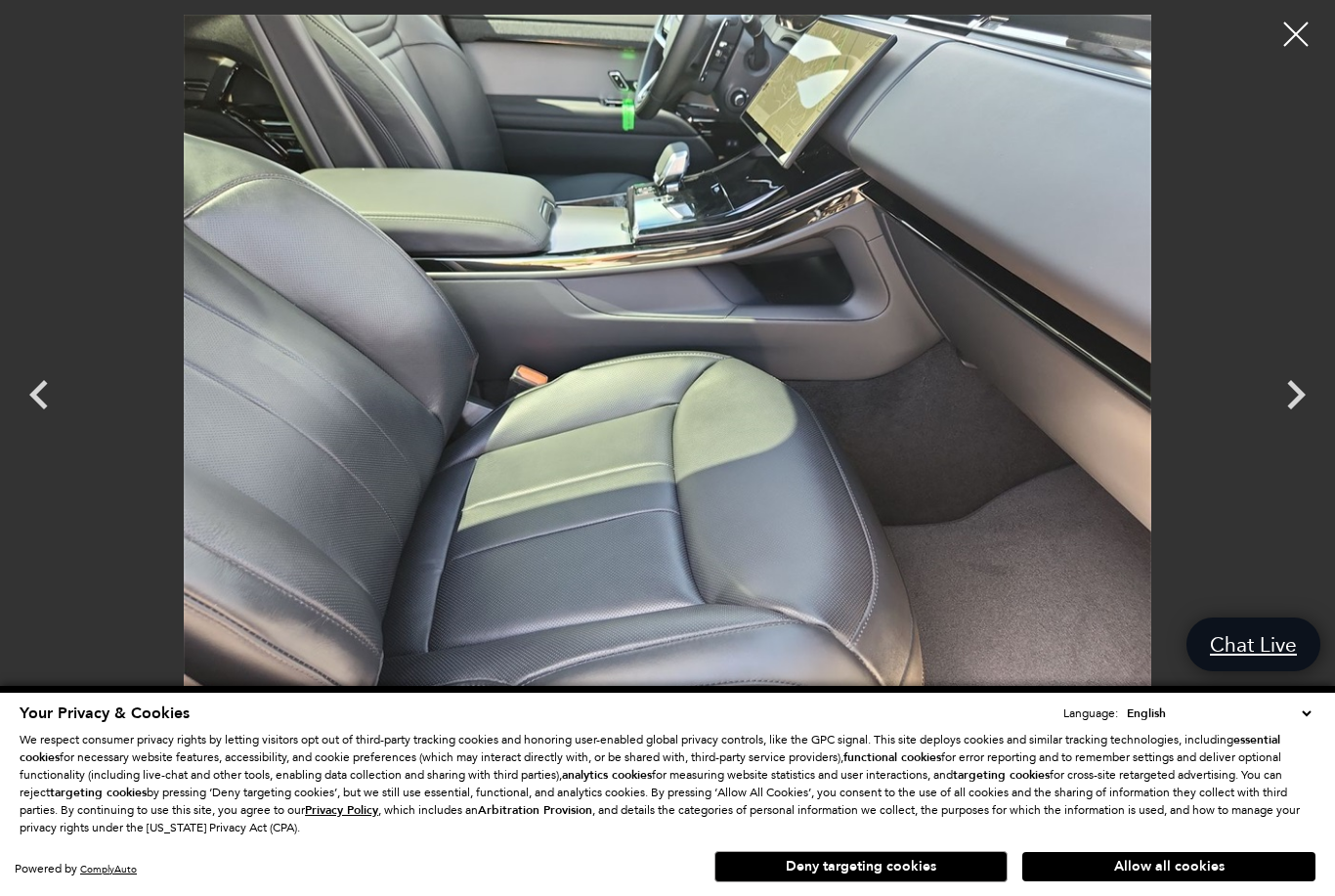
click at [1295, 386] on icon "Next" at bounding box center [1296, 395] width 19 height 29
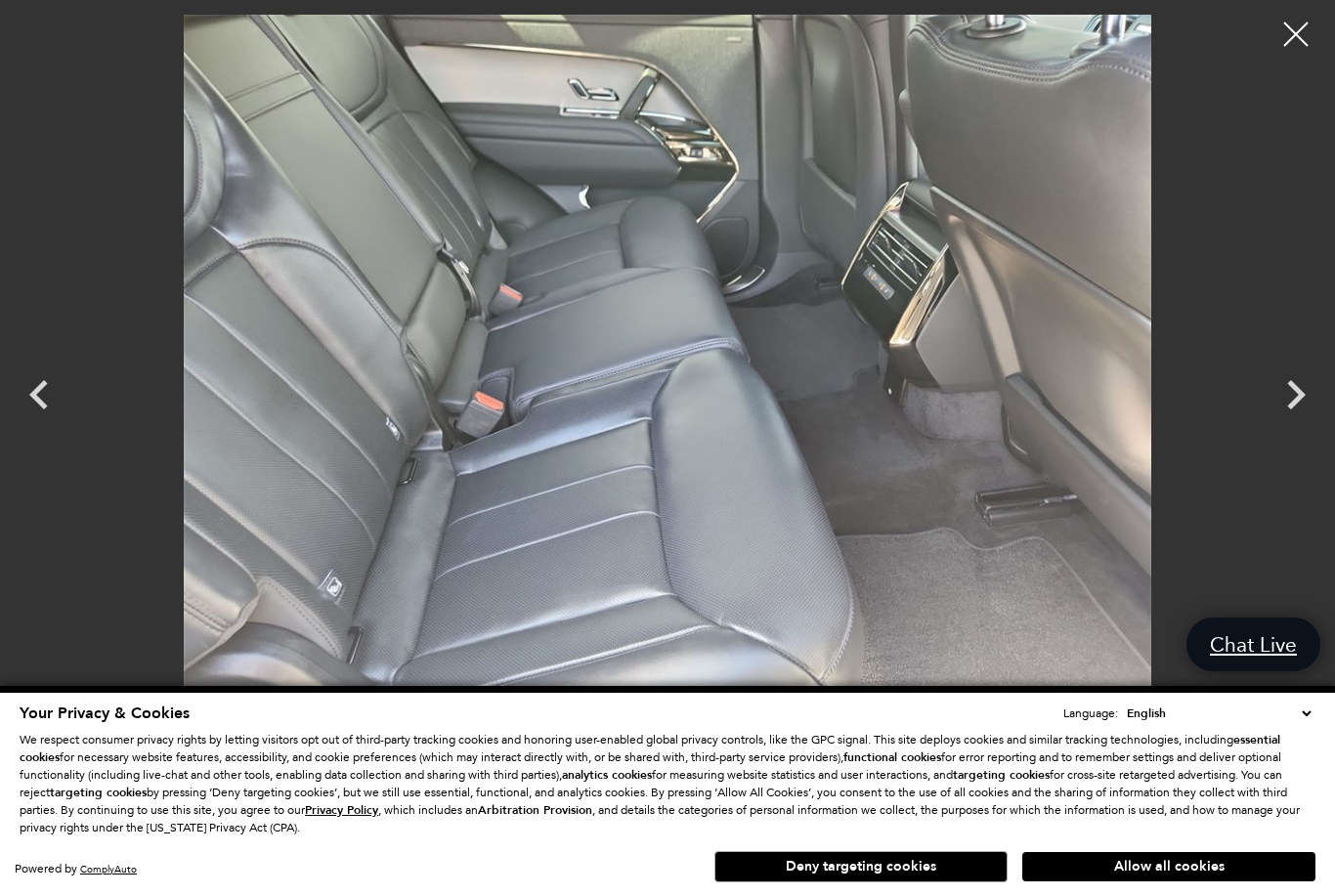
click at [1293, 385] on icon "Next" at bounding box center [1296, 395] width 19 height 29
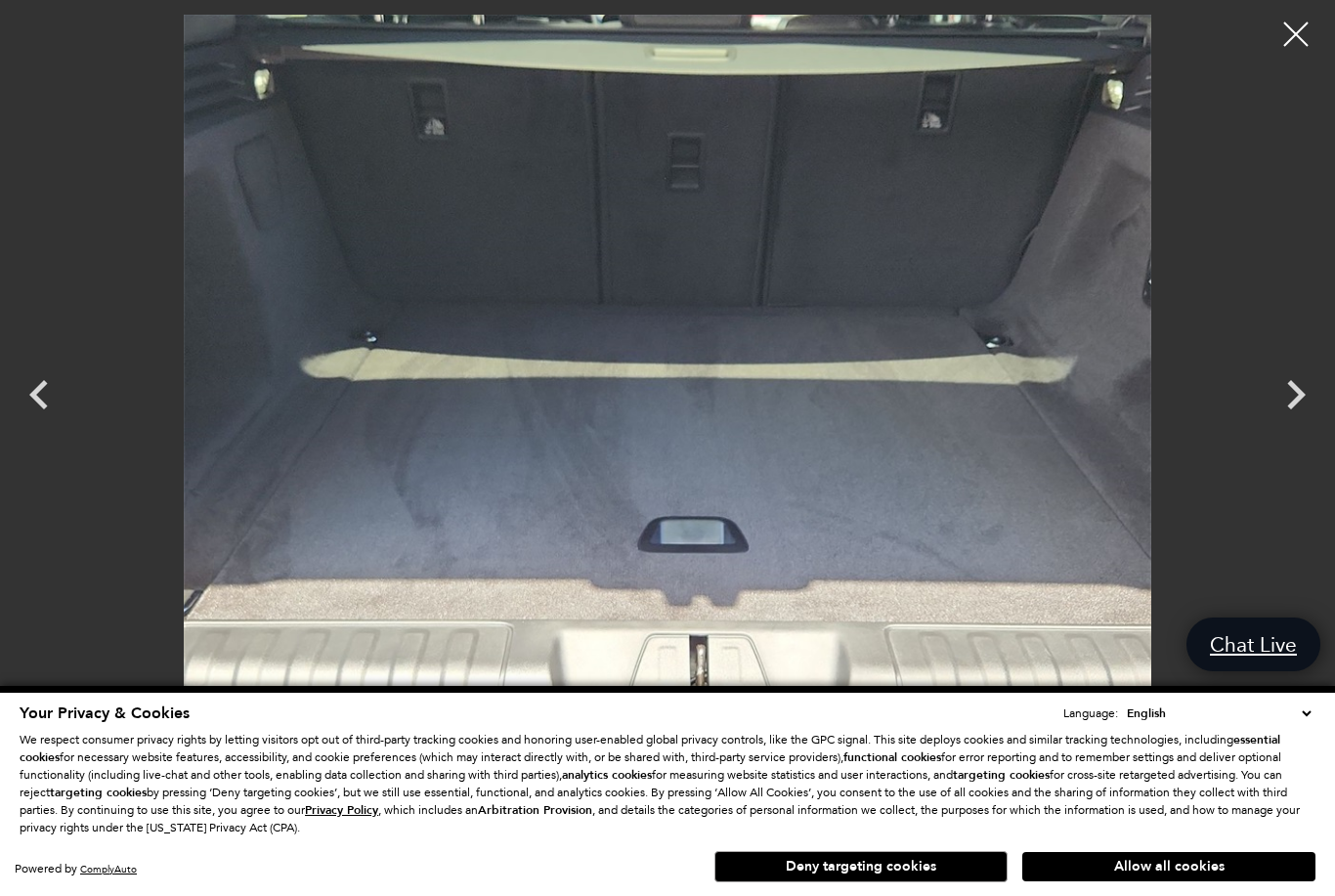
click at [1294, 384] on icon "Next" at bounding box center [1296, 395] width 19 height 29
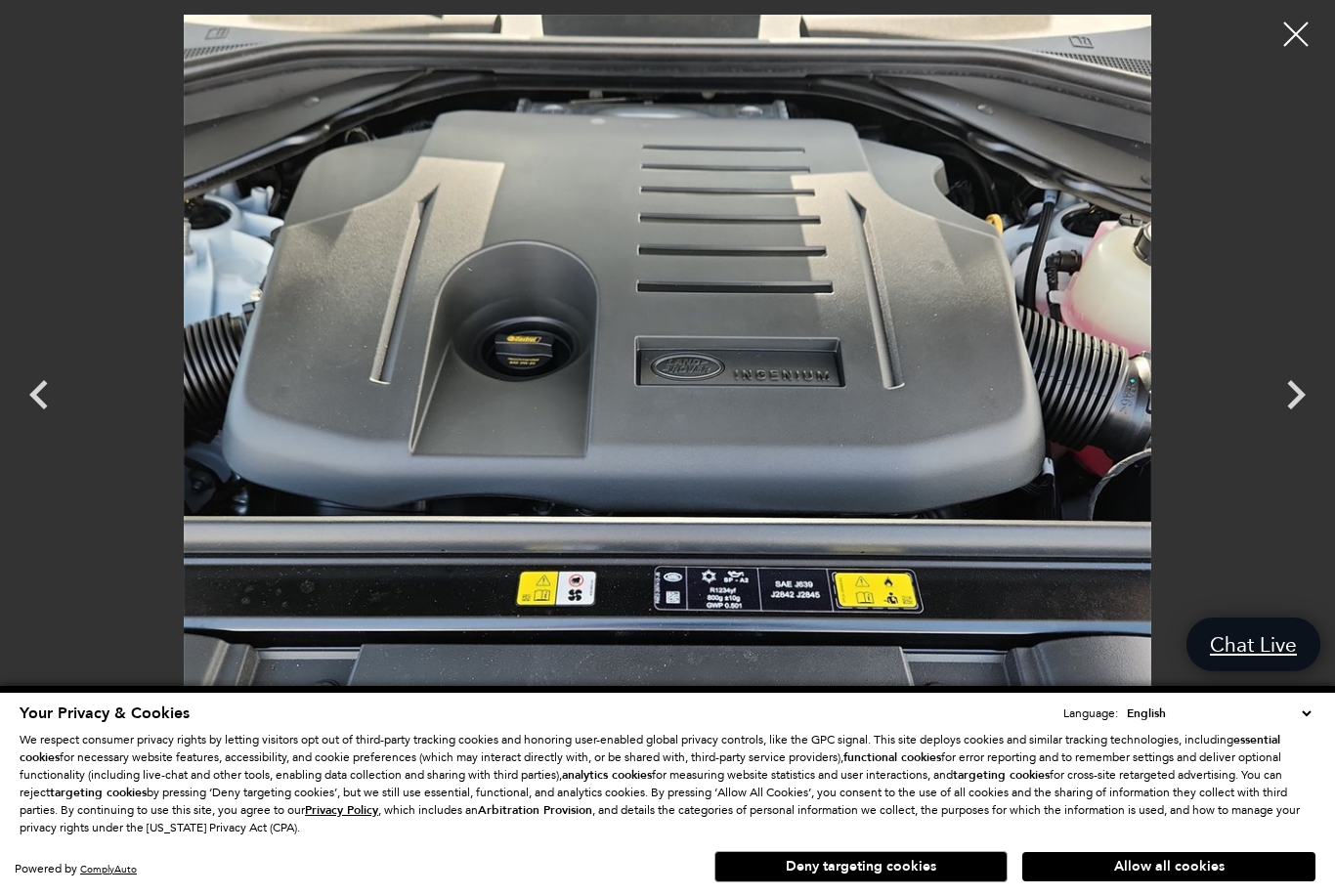
click at [1296, 383] on icon "Next" at bounding box center [1296, 395] width 59 height 59
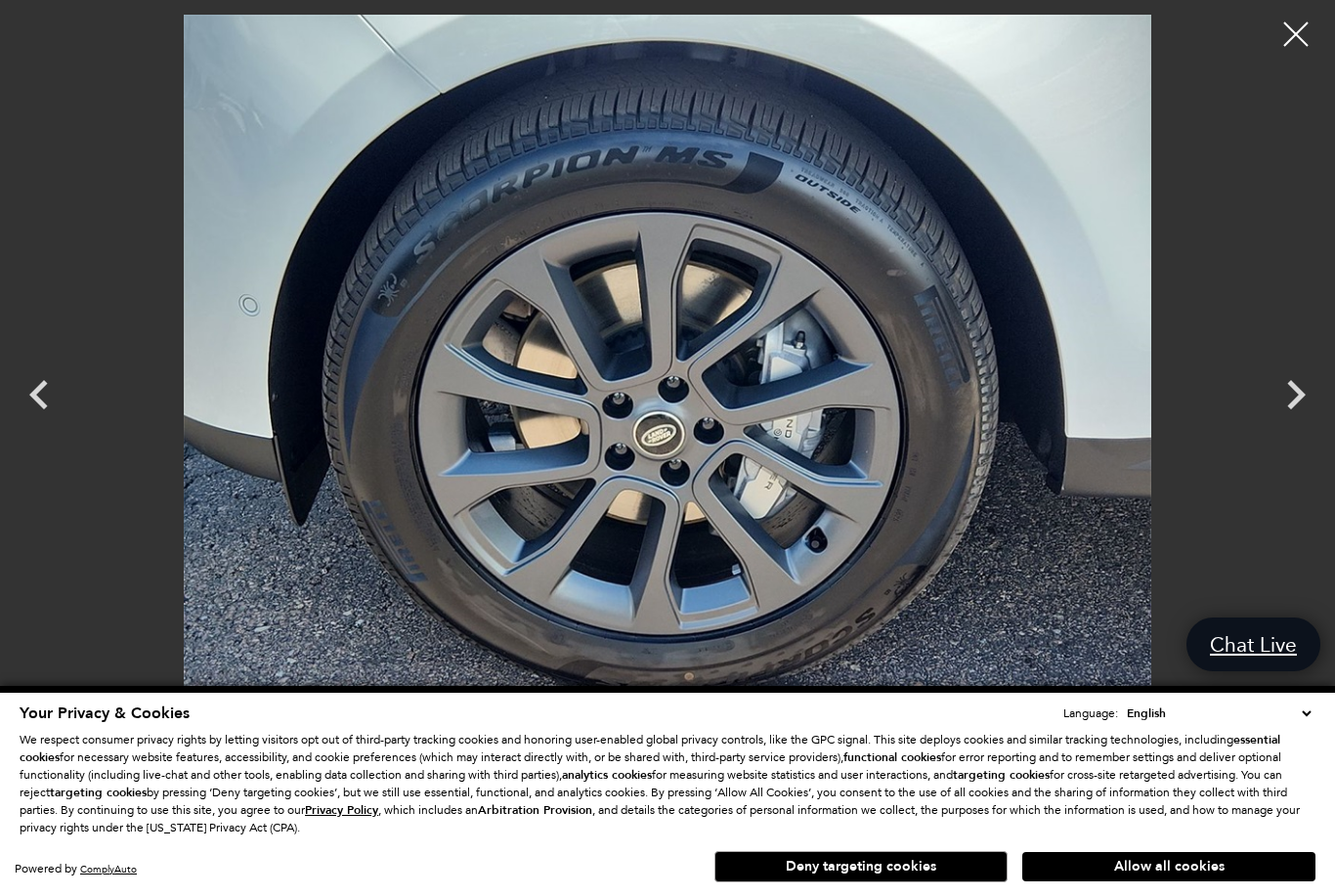
click at [1295, 382] on icon "Next" at bounding box center [1296, 395] width 59 height 59
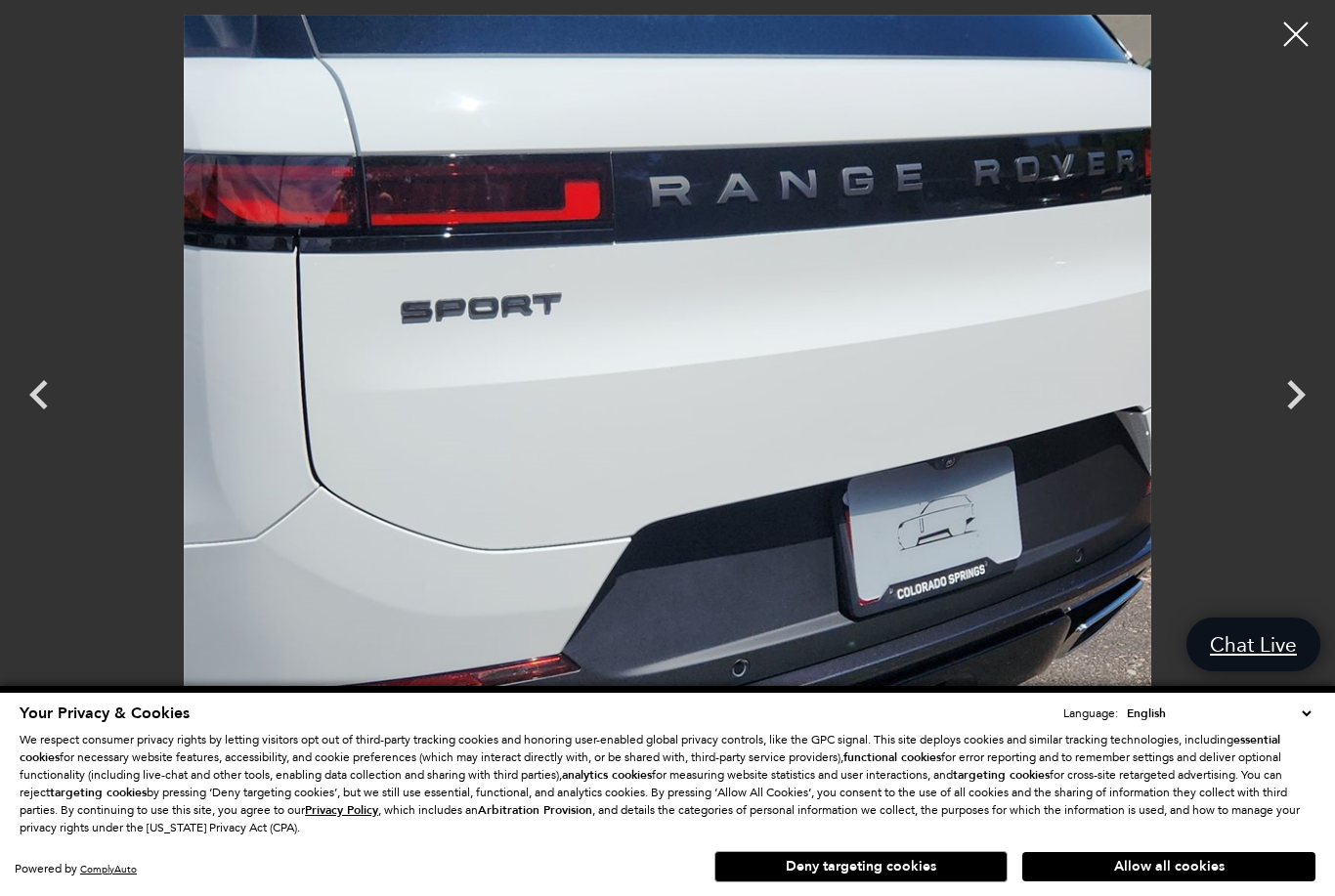
click at [1299, 380] on icon "Next" at bounding box center [1296, 395] width 59 height 59
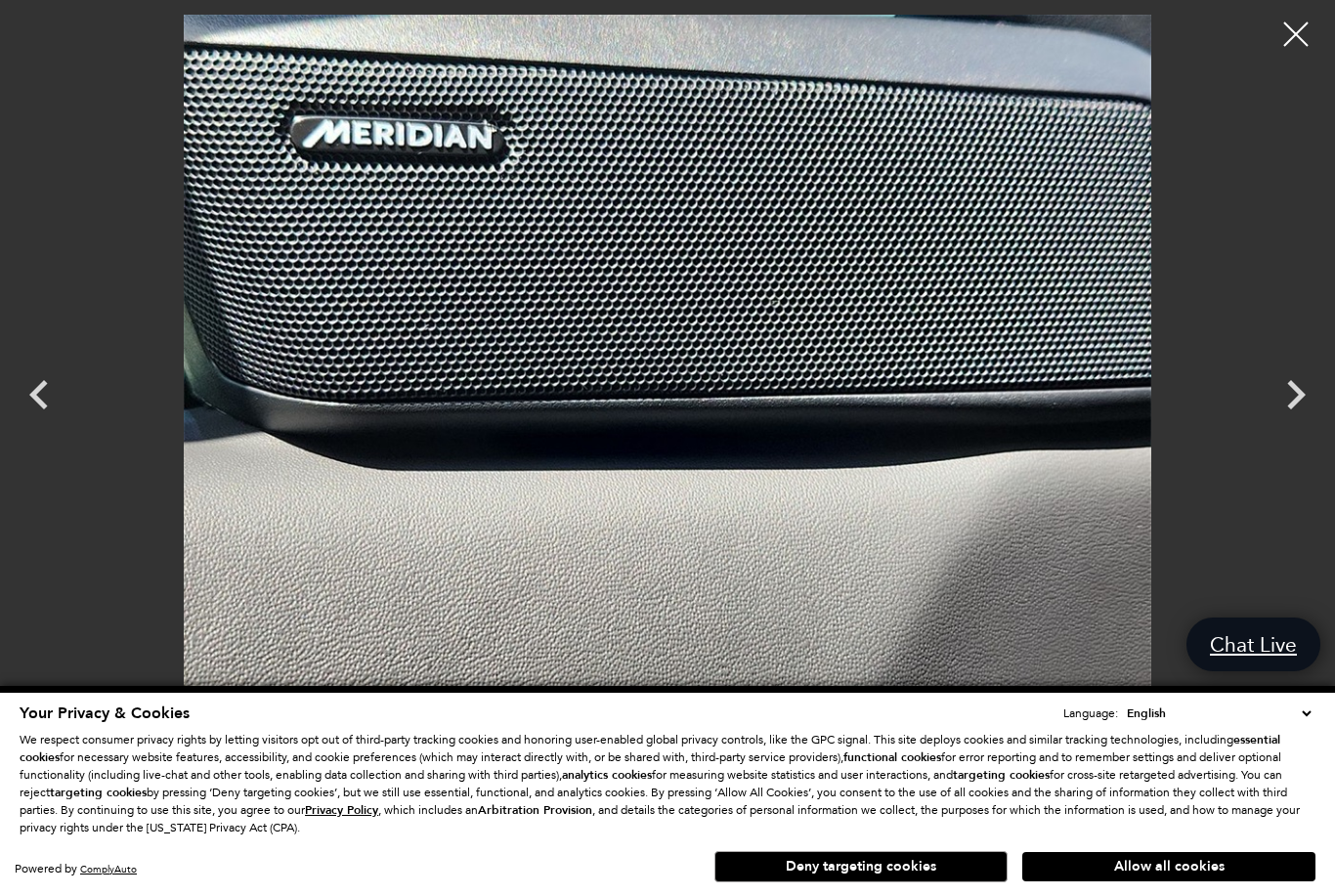
click at [1304, 377] on icon "Next" at bounding box center [1296, 395] width 59 height 59
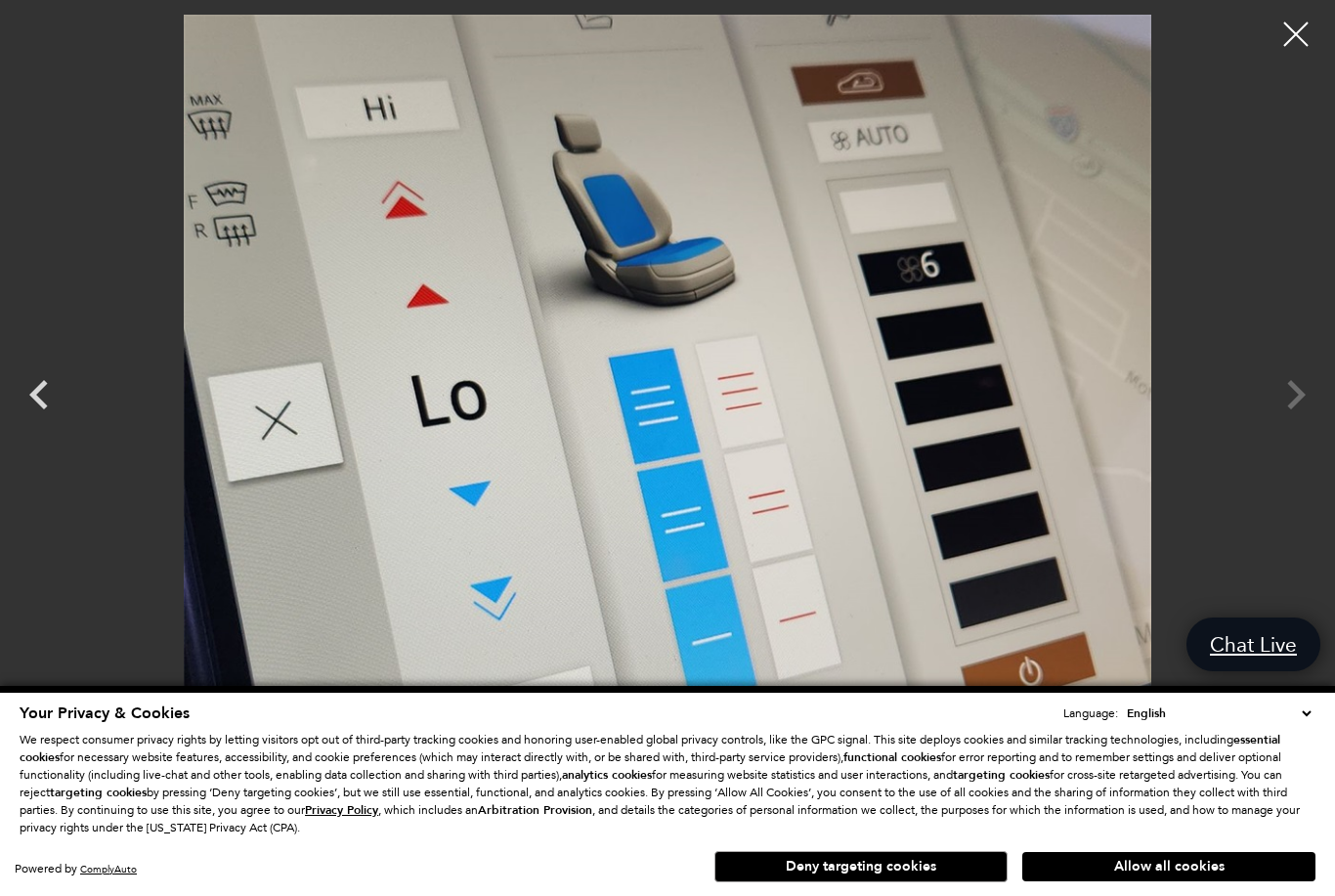
click at [1295, 384] on div at bounding box center [668, 377] width 1335 height 725
click at [1286, 41] on div at bounding box center [1296, 34] width 49 height 49
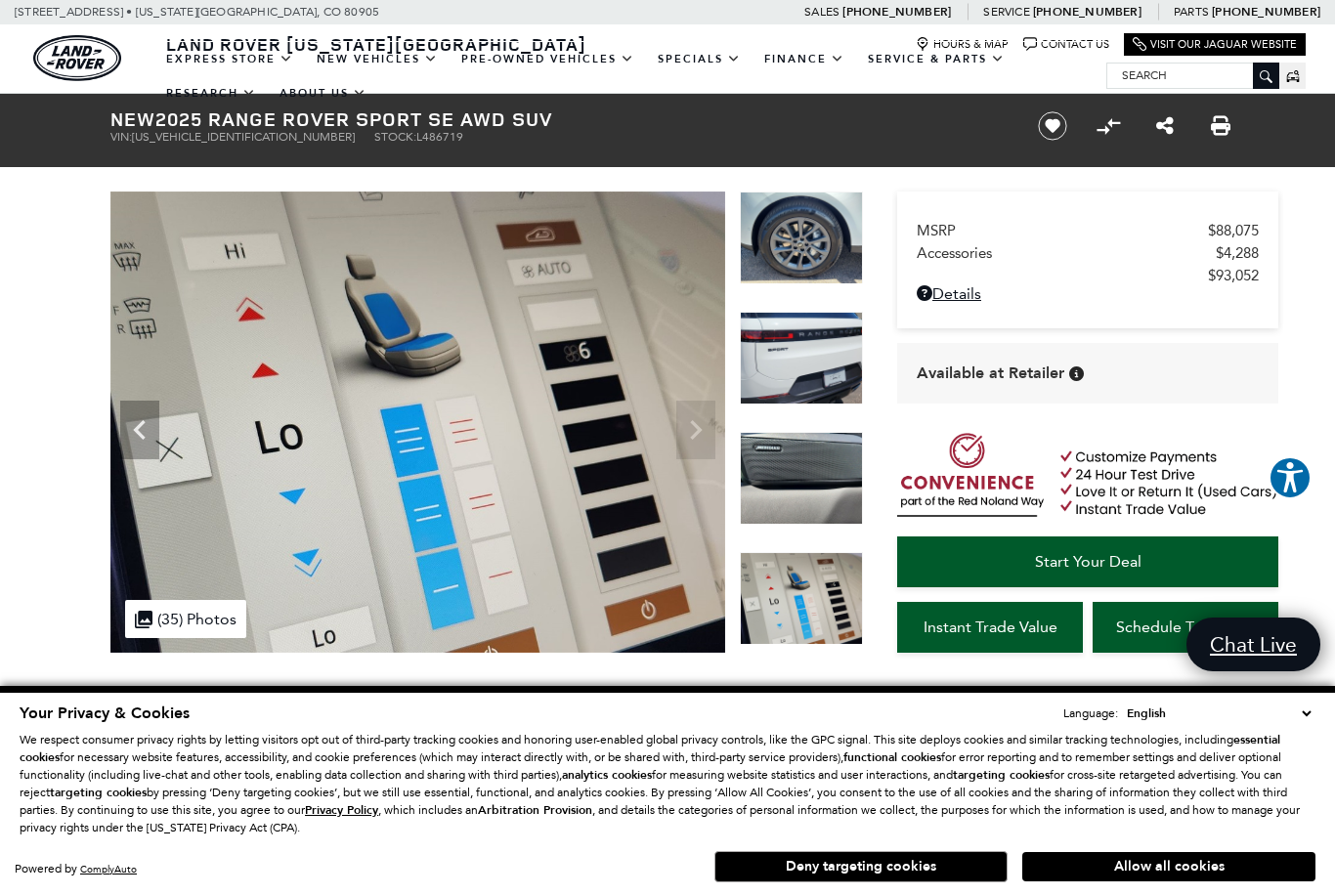
click at [149, 434] on icon "Previous" at bounding box center [139, 430] width 39 height 39
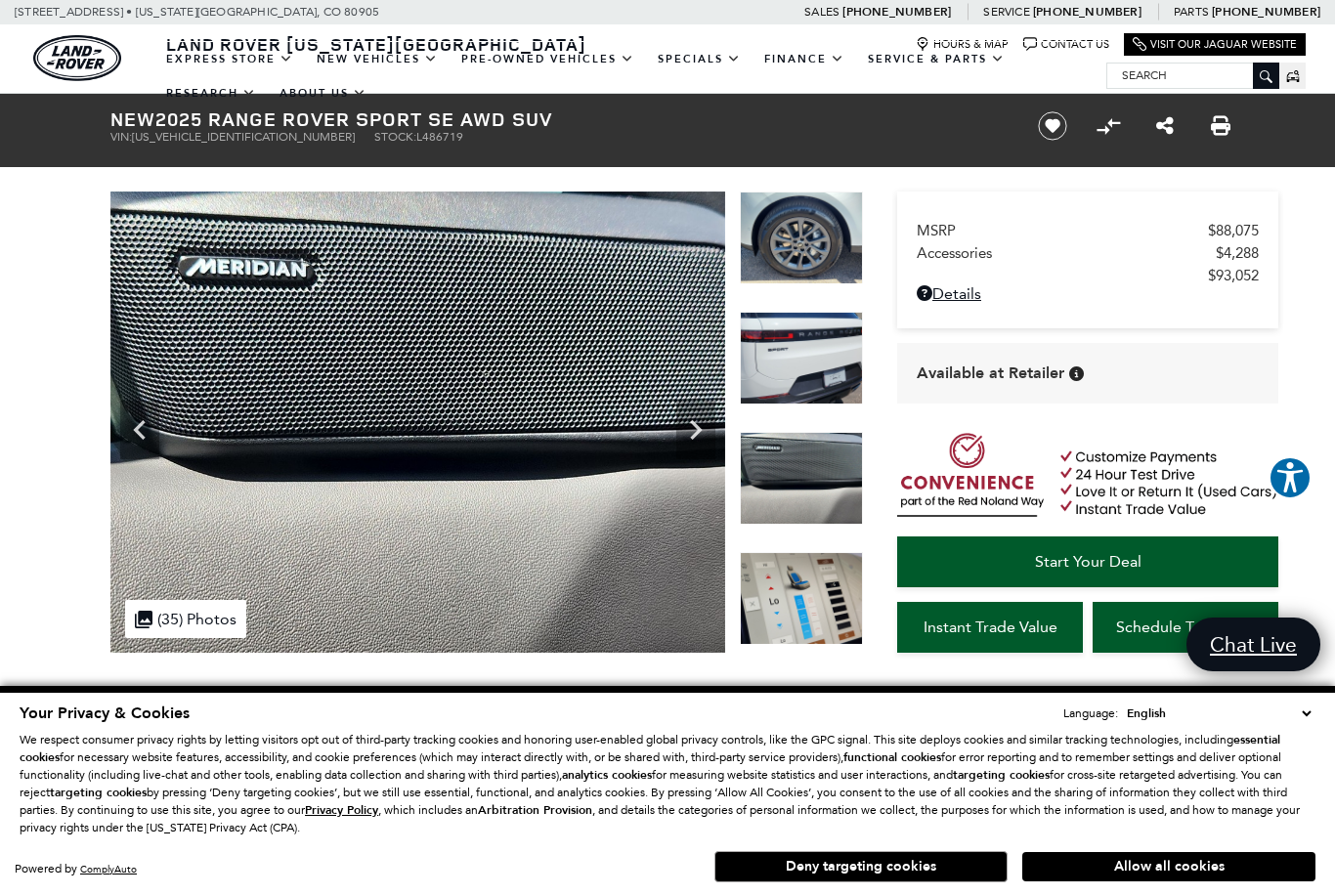
click at [150, 420] on icon "Previous" at bounding box center [139, 430] width 39 height 39
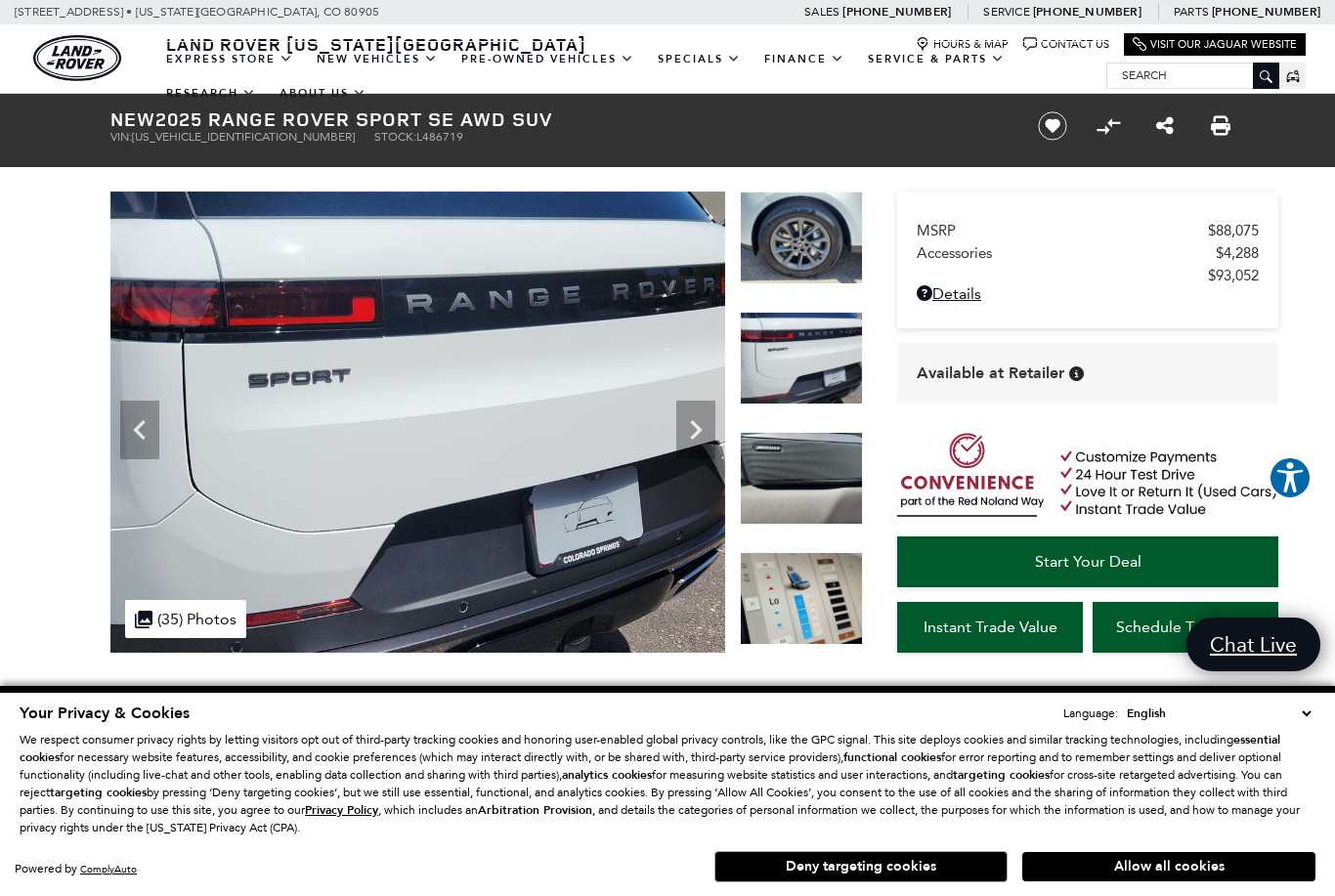
click at [146, 416] on icon "Previous" at bounding box center [139, 430] width 39 height 39
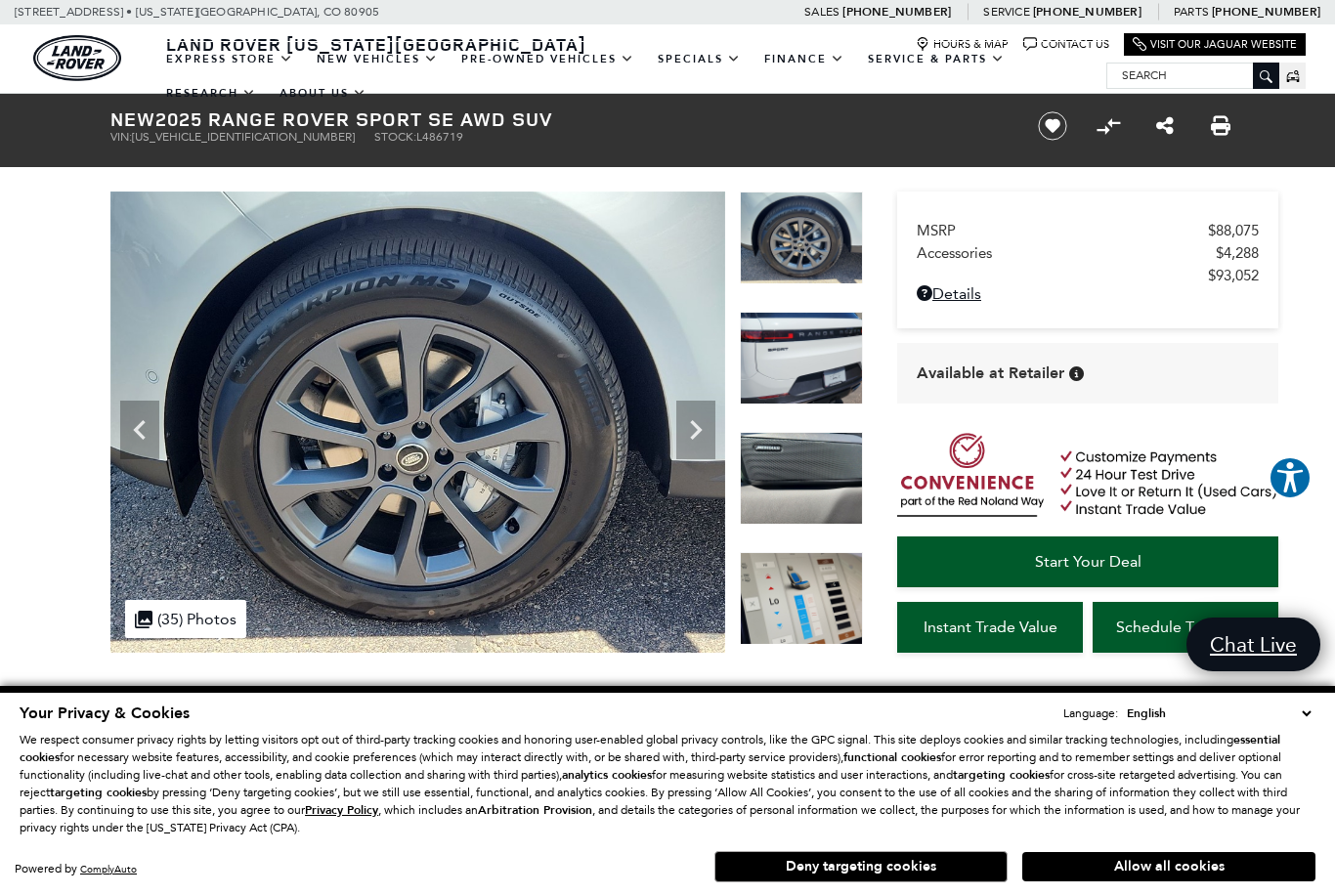
click at [141, 417] on icon "Previous" at bounding box center [139, 430] width 39 height 39
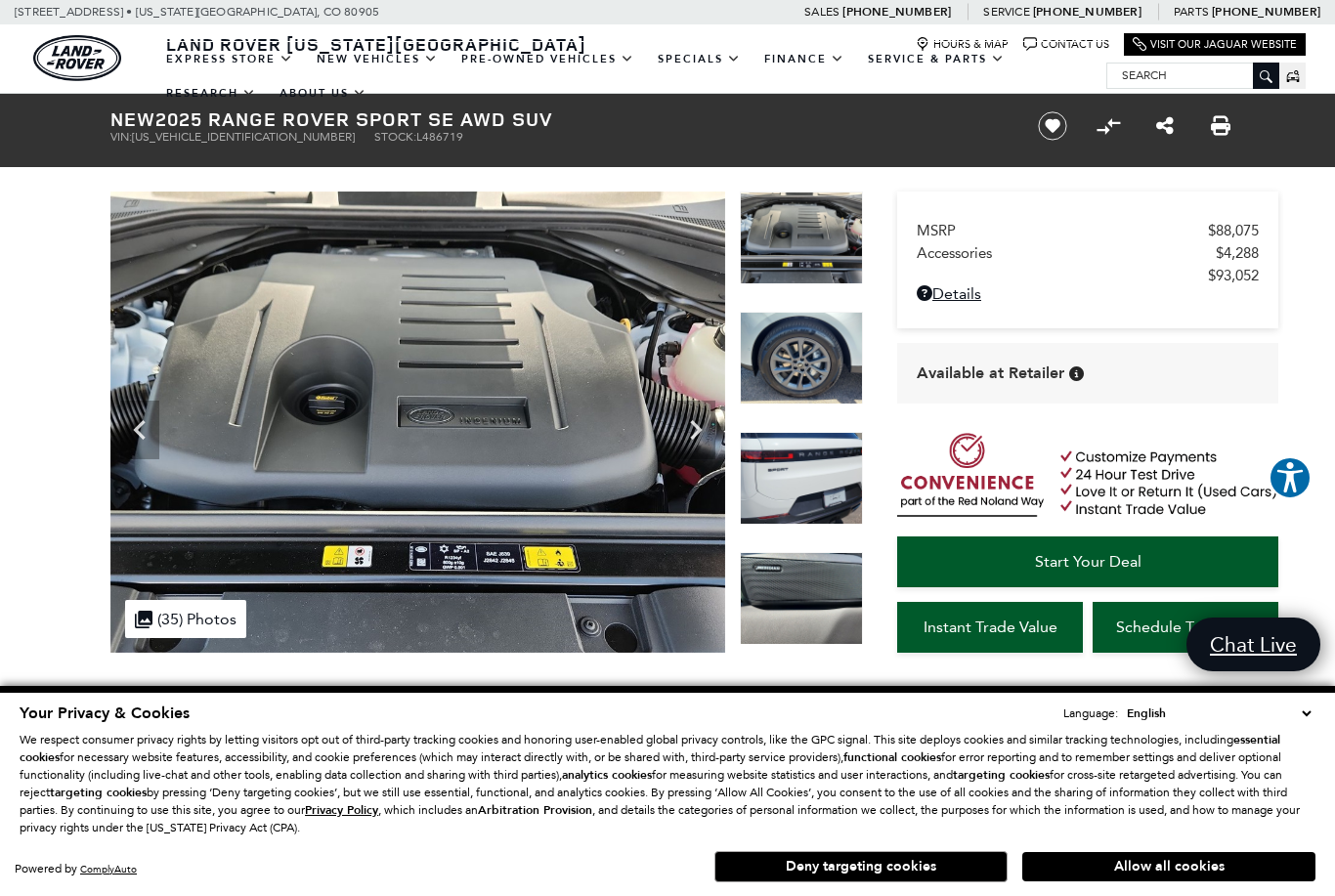
click at [150, 422] on icon "Previous" at bounding box center [139, 430] width 39 height 39
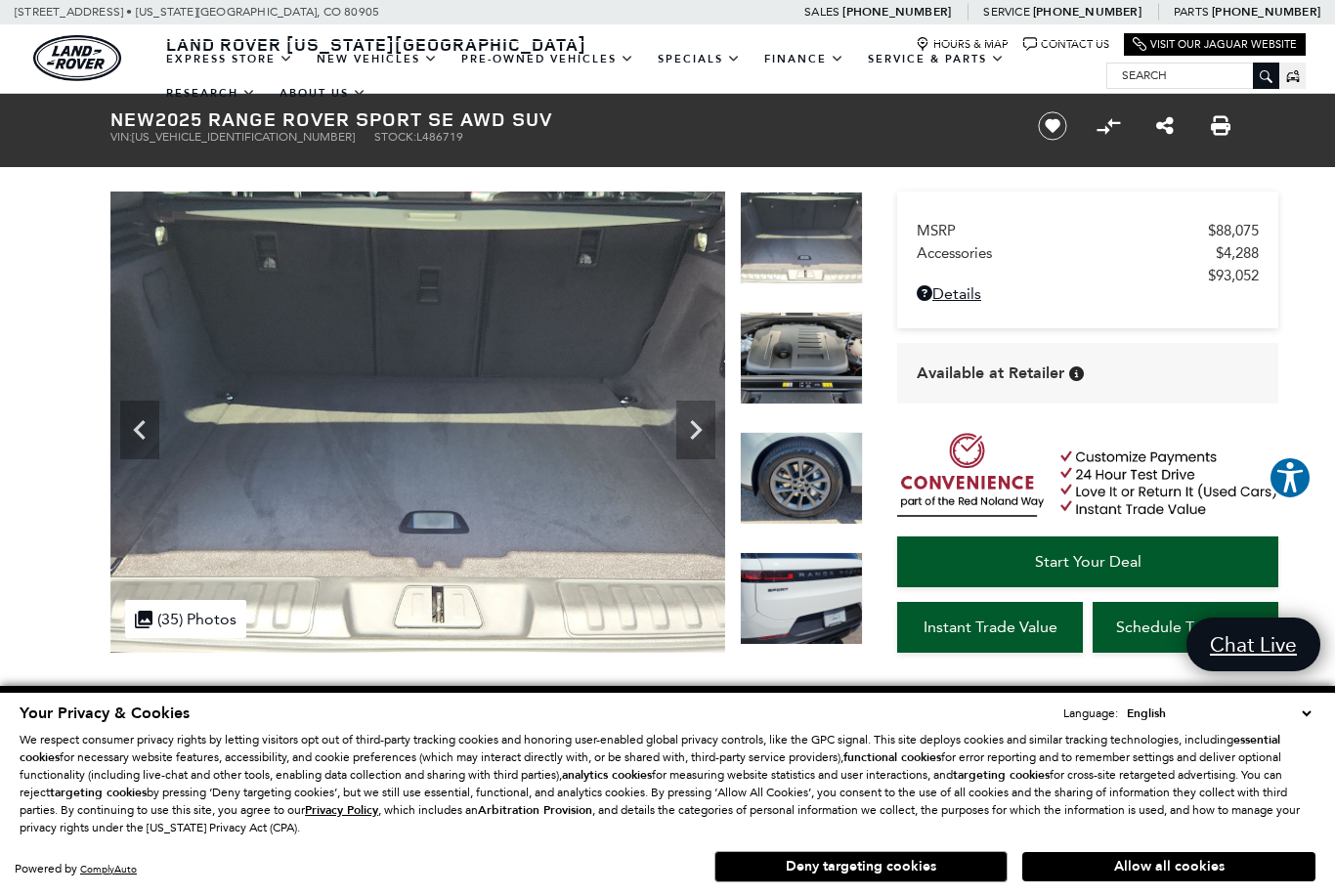
click at [138, 414] on icon "Previous" at bounding box center [139, 430] width 39 height 39
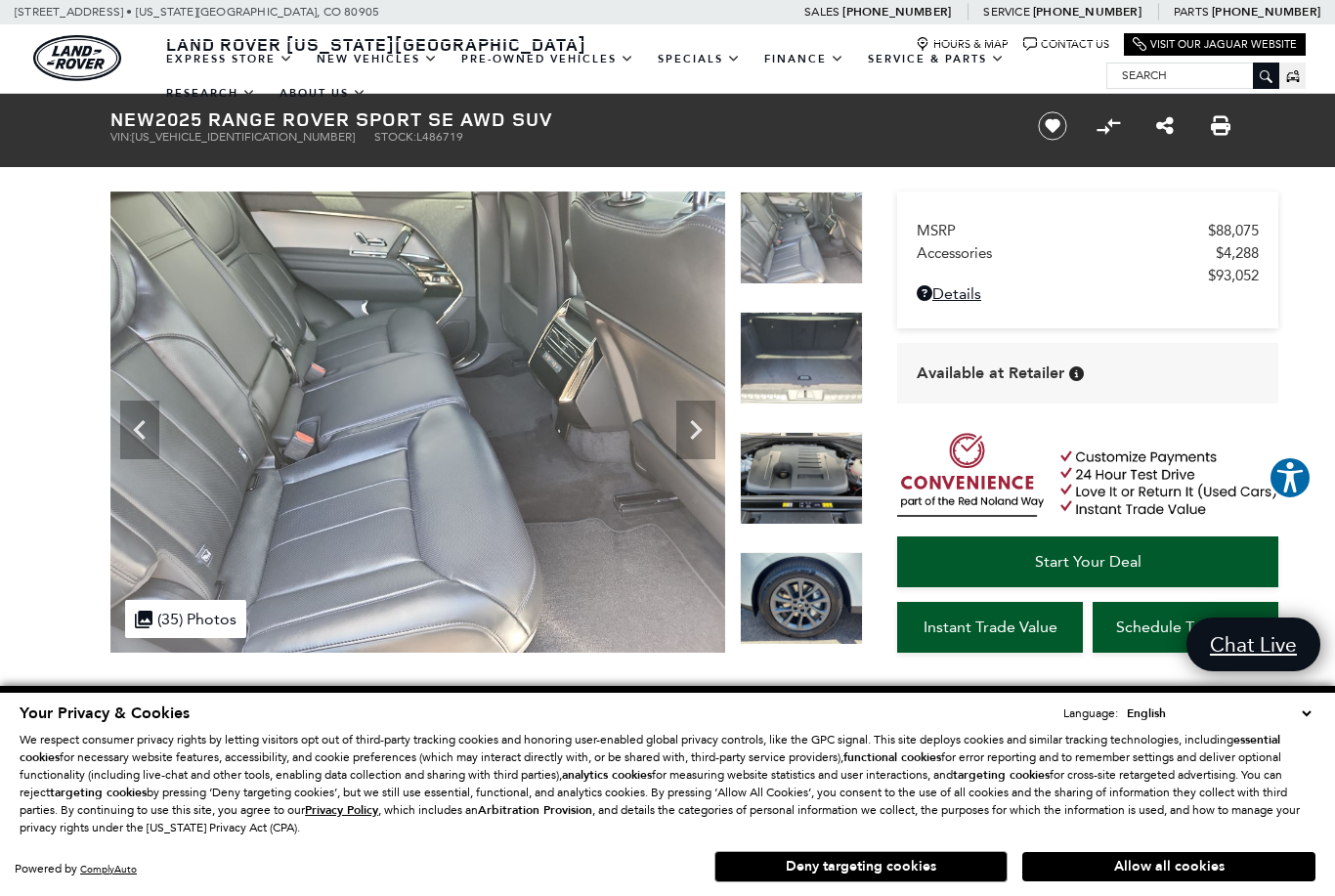
click at [140, 415] on icon "Previous" at bounding box center [139, 430] width 39 height 39
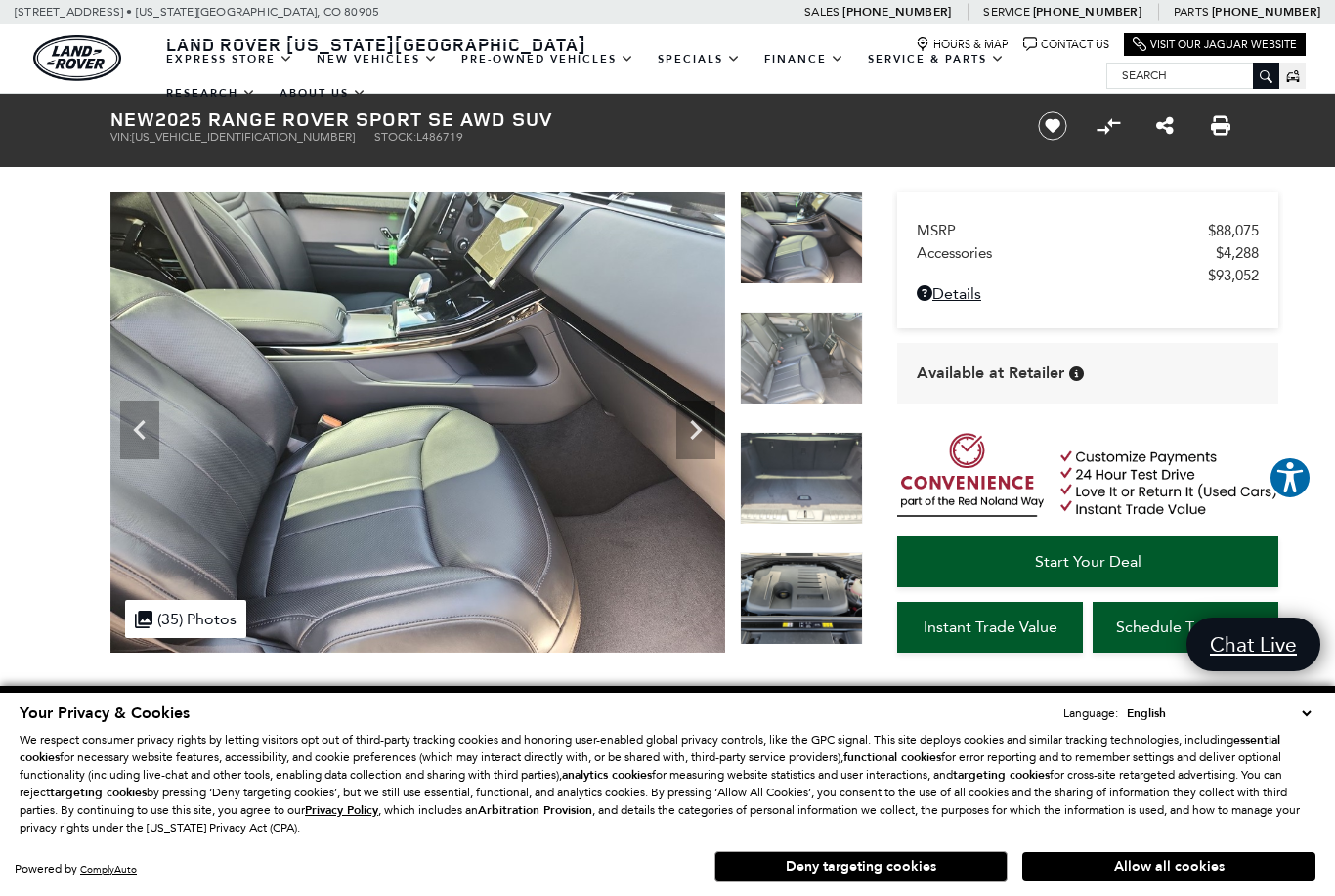
click at [143, 416] on icon "Previous" at bounding box center [139, 430] width 39 height 39
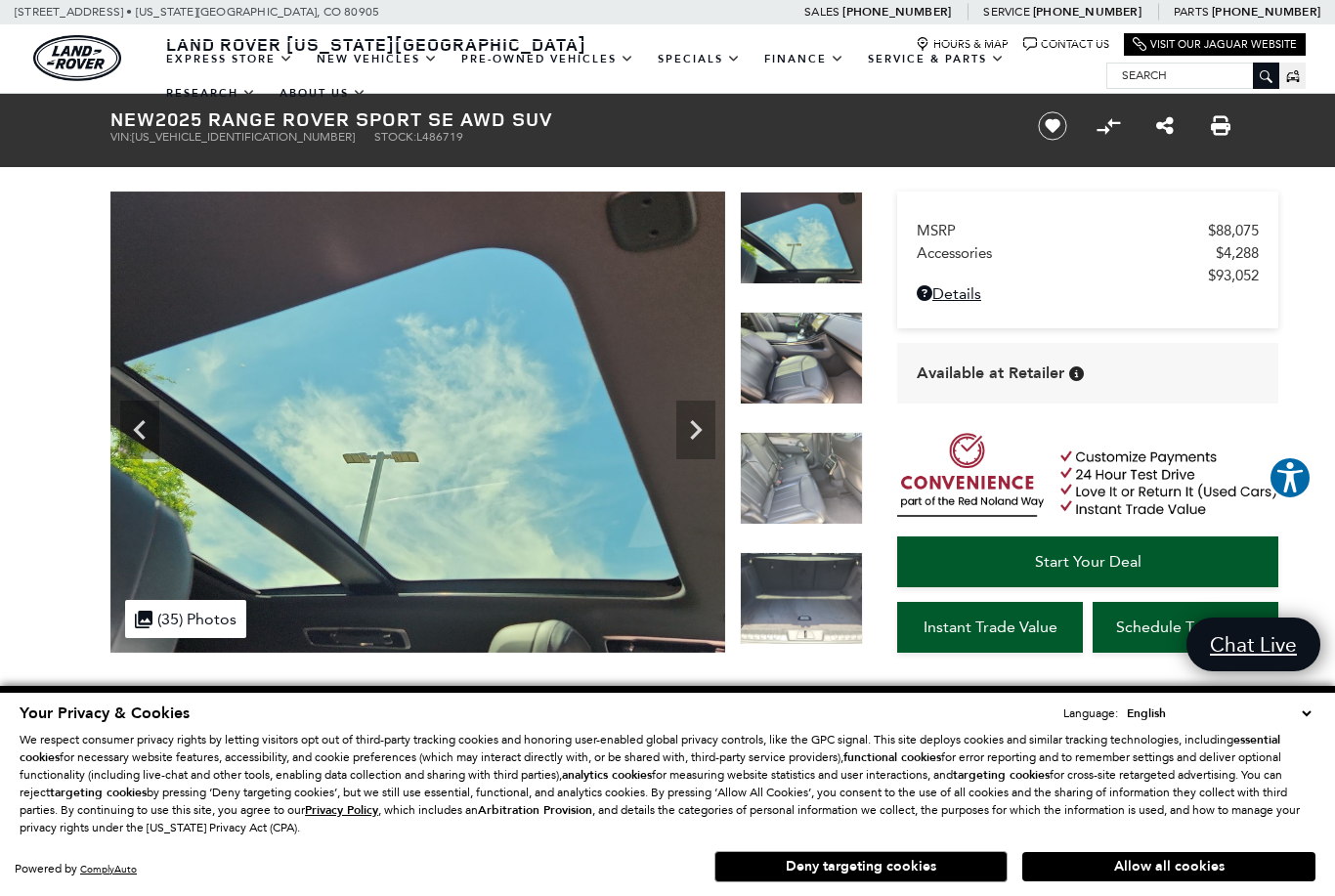
click at [145, 417] on icon "Previous" at bounding box center [139, 430] width 39 height 39
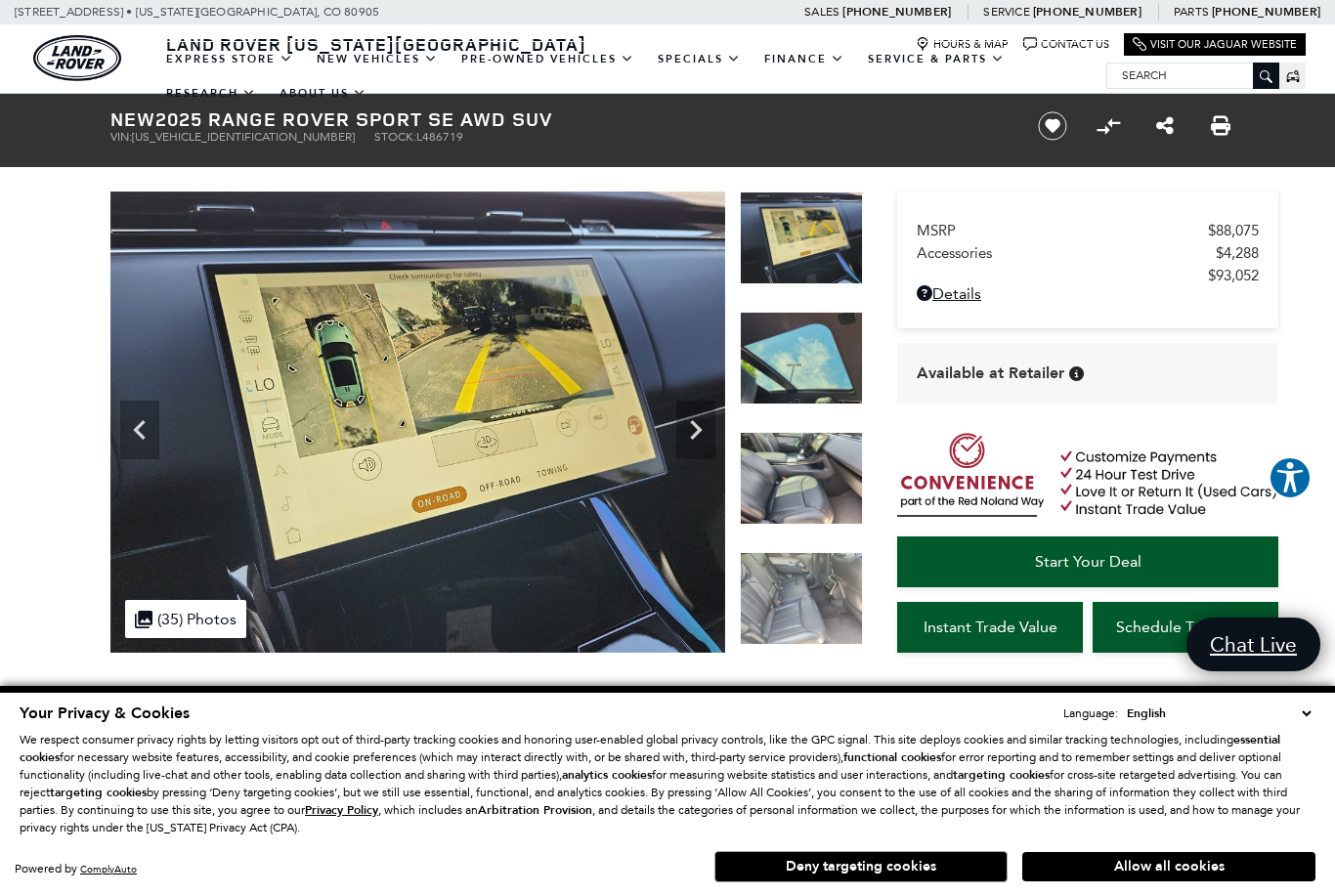
click at [144, 416] on icon "Previous" at bounding box center [139, 430] width 39 height 39
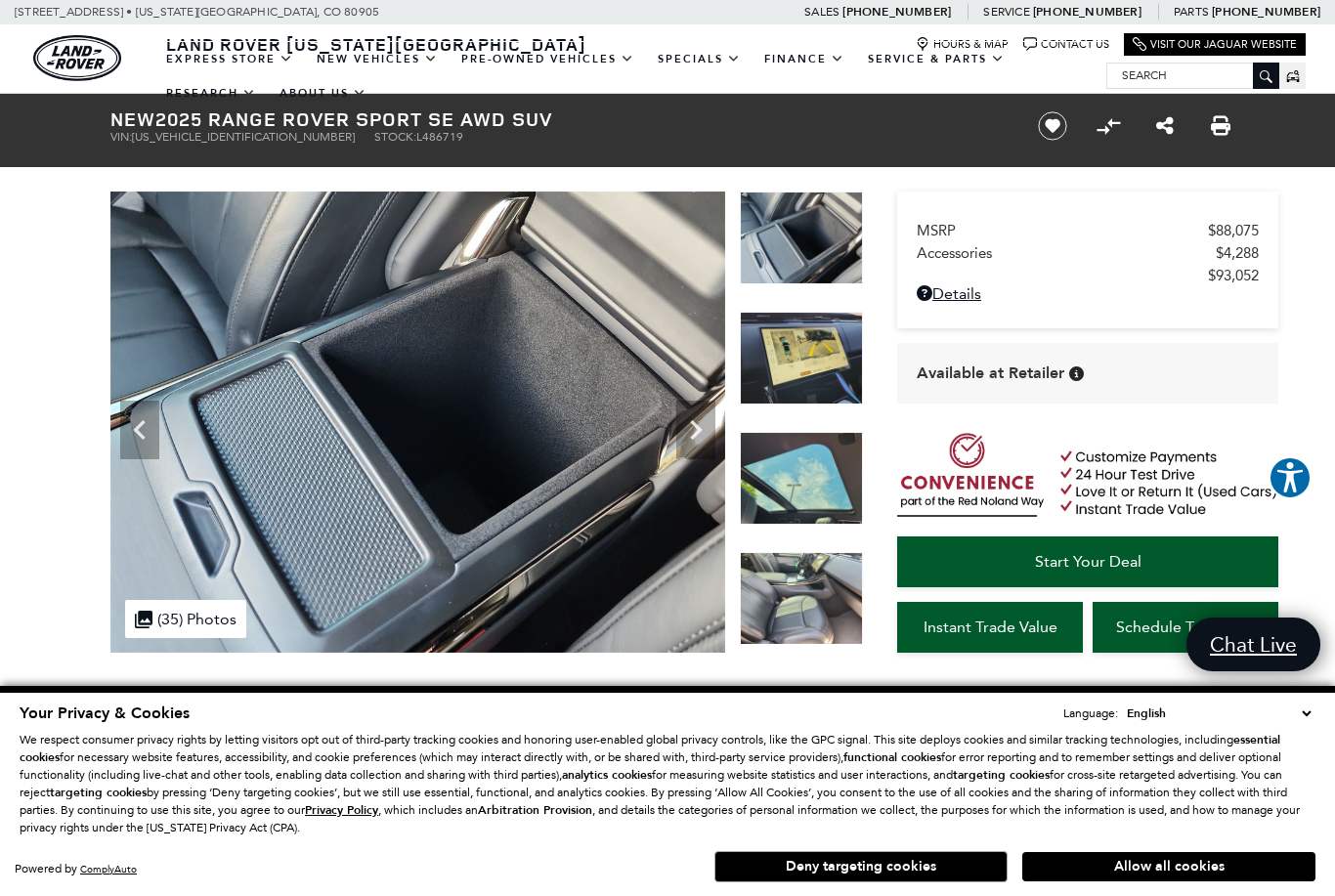
click at [141, 415] on icon "Previous" at bounding box center [139, 430] width 39 height 39
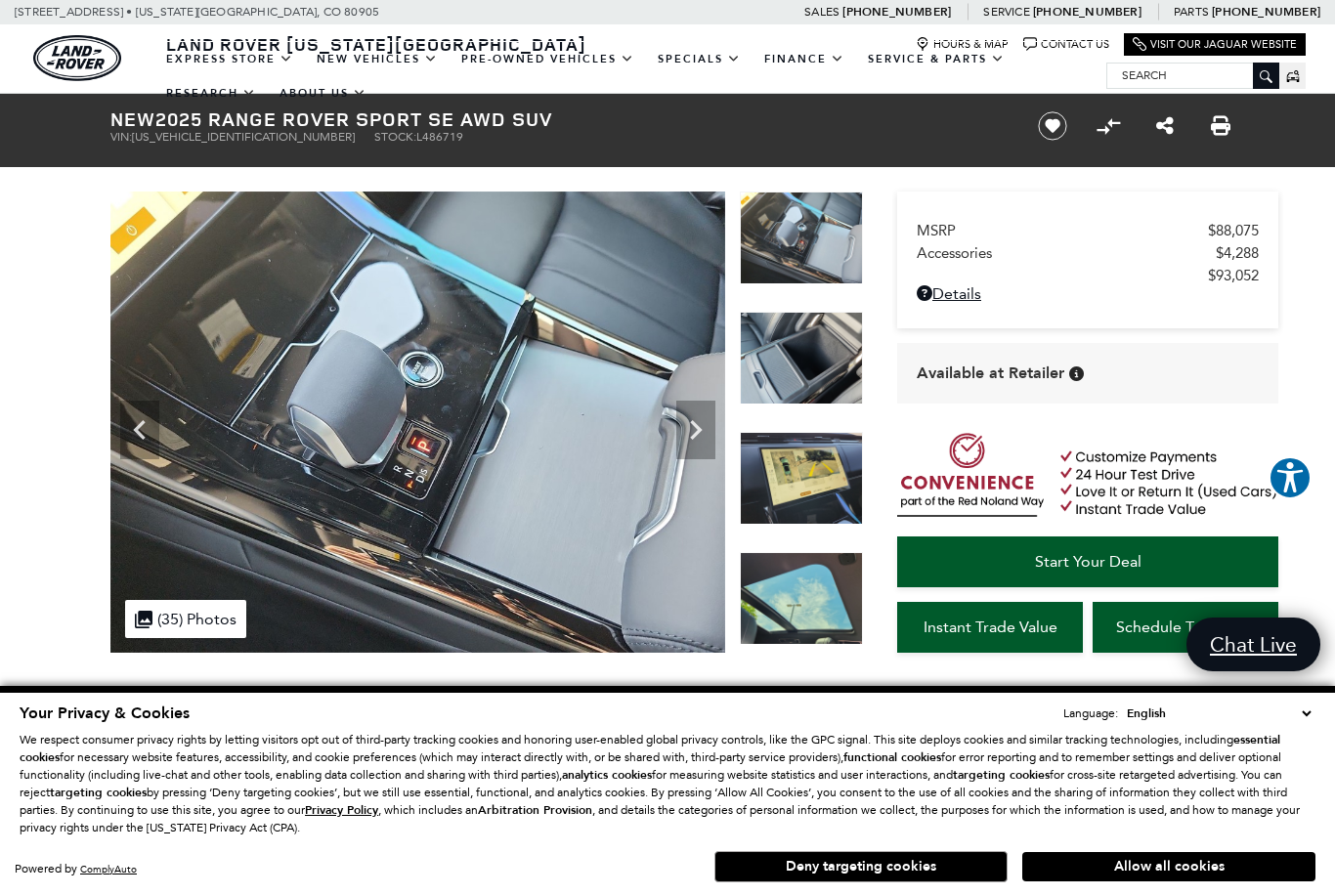
click at [141, 415] on icon "Previous" at bounding box center [139, 430] width 39 height 39
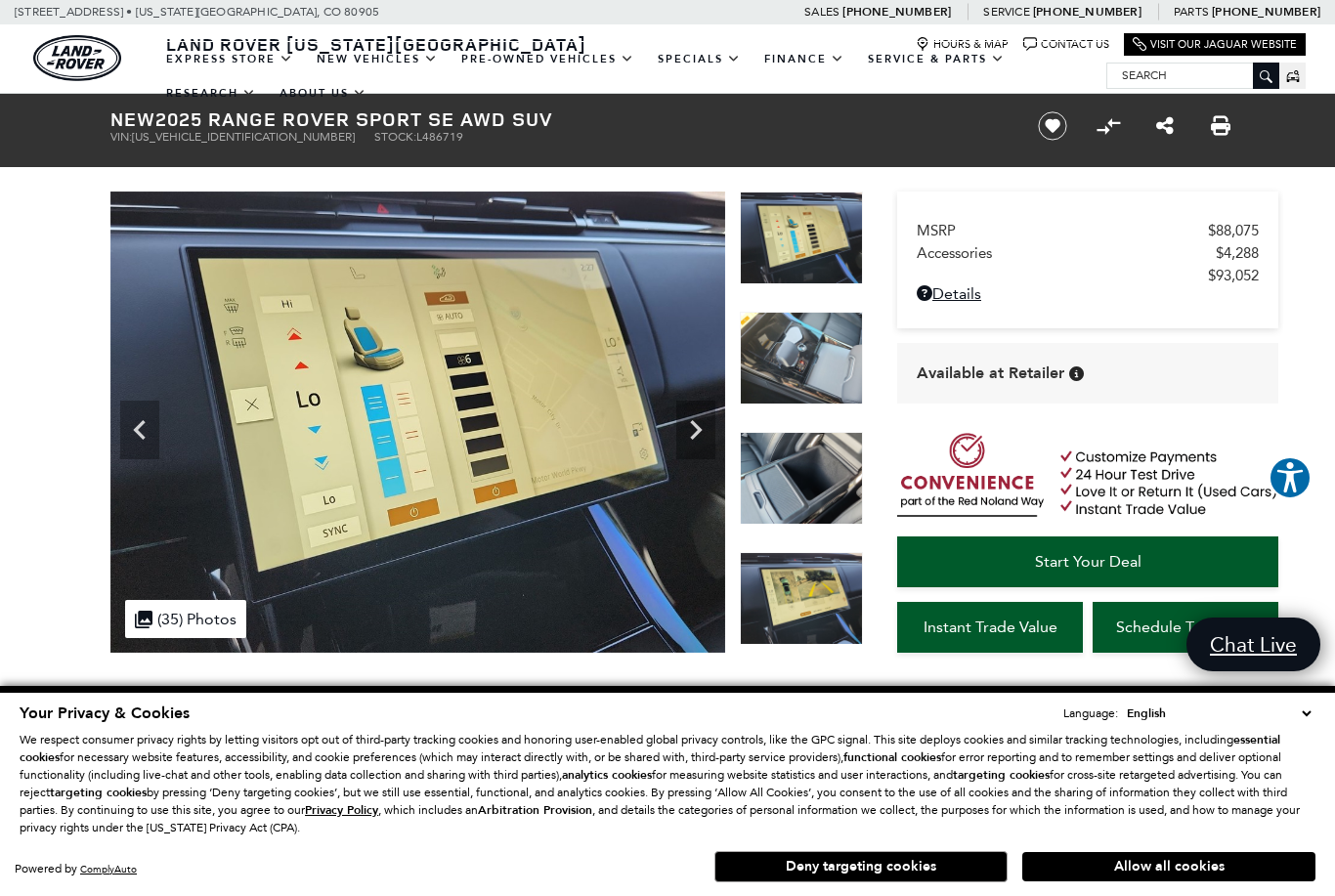
click at [145, 418] on icon "Previous" at bounding box center [139, 430] width 39 height 39
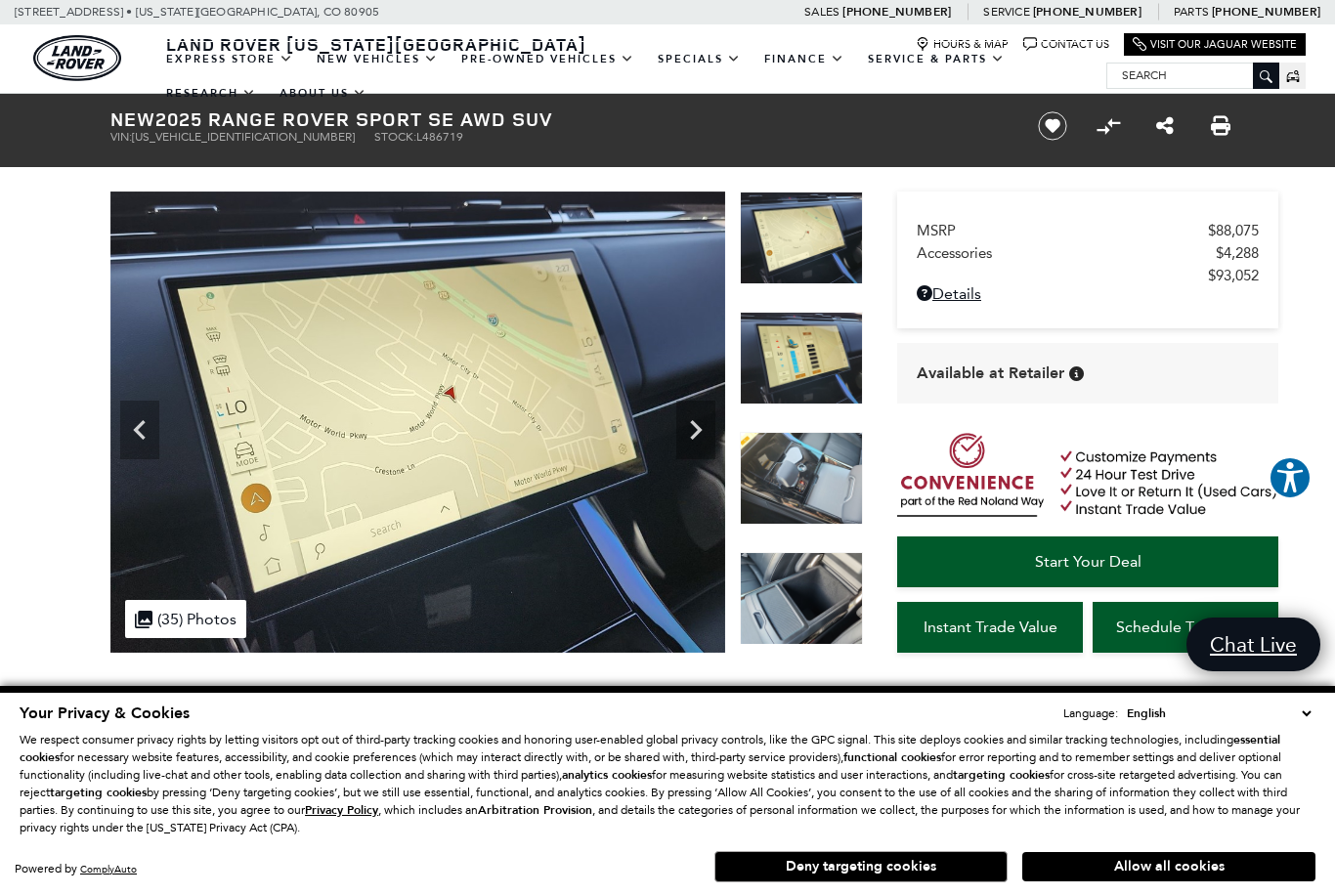
click at [139, 416] on icon "Previous" at bounding box center [139, 430] width 39 height 39
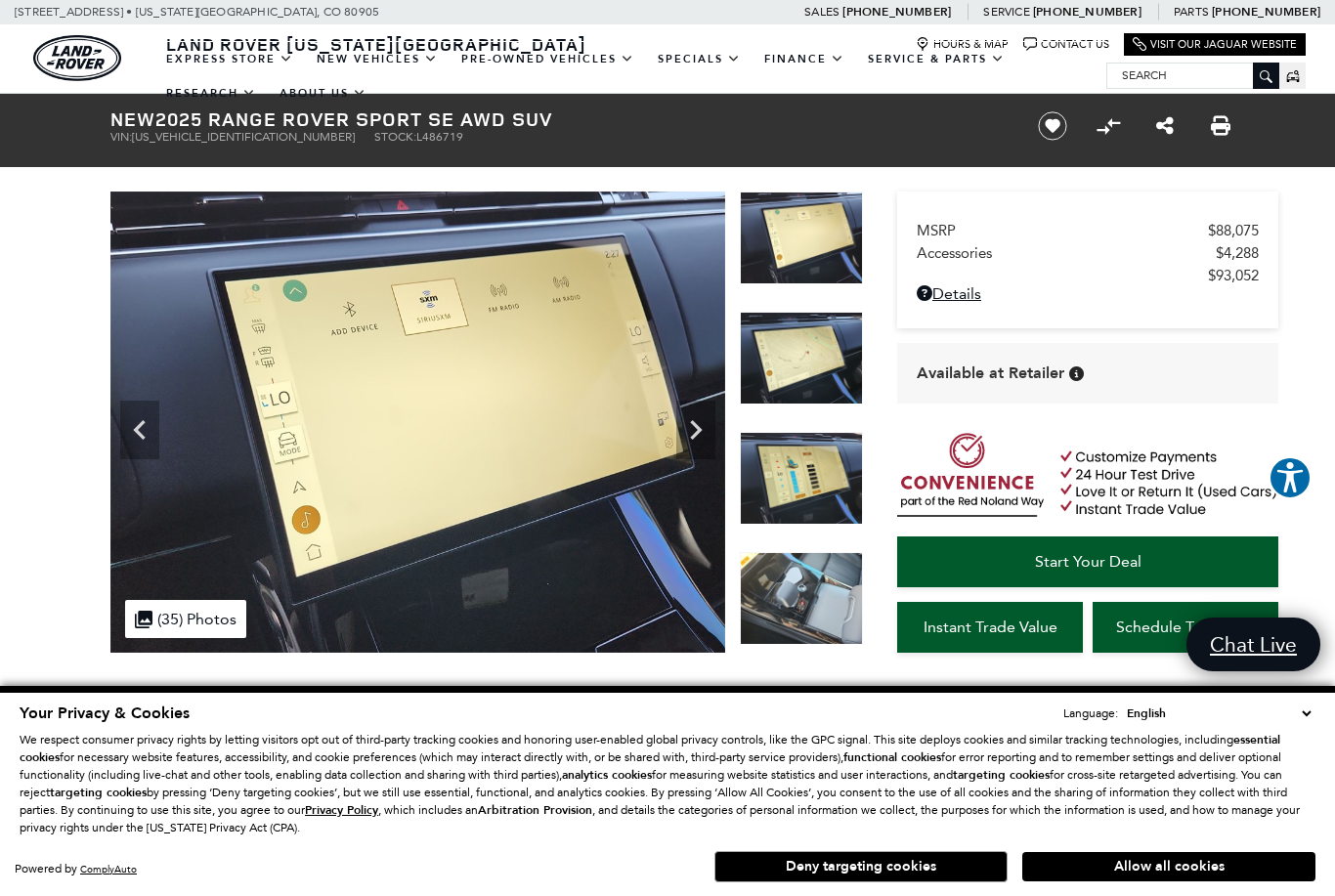
click at [151, 430] on icon "Previous" at bounding box center [139, 430] width 39 height 39
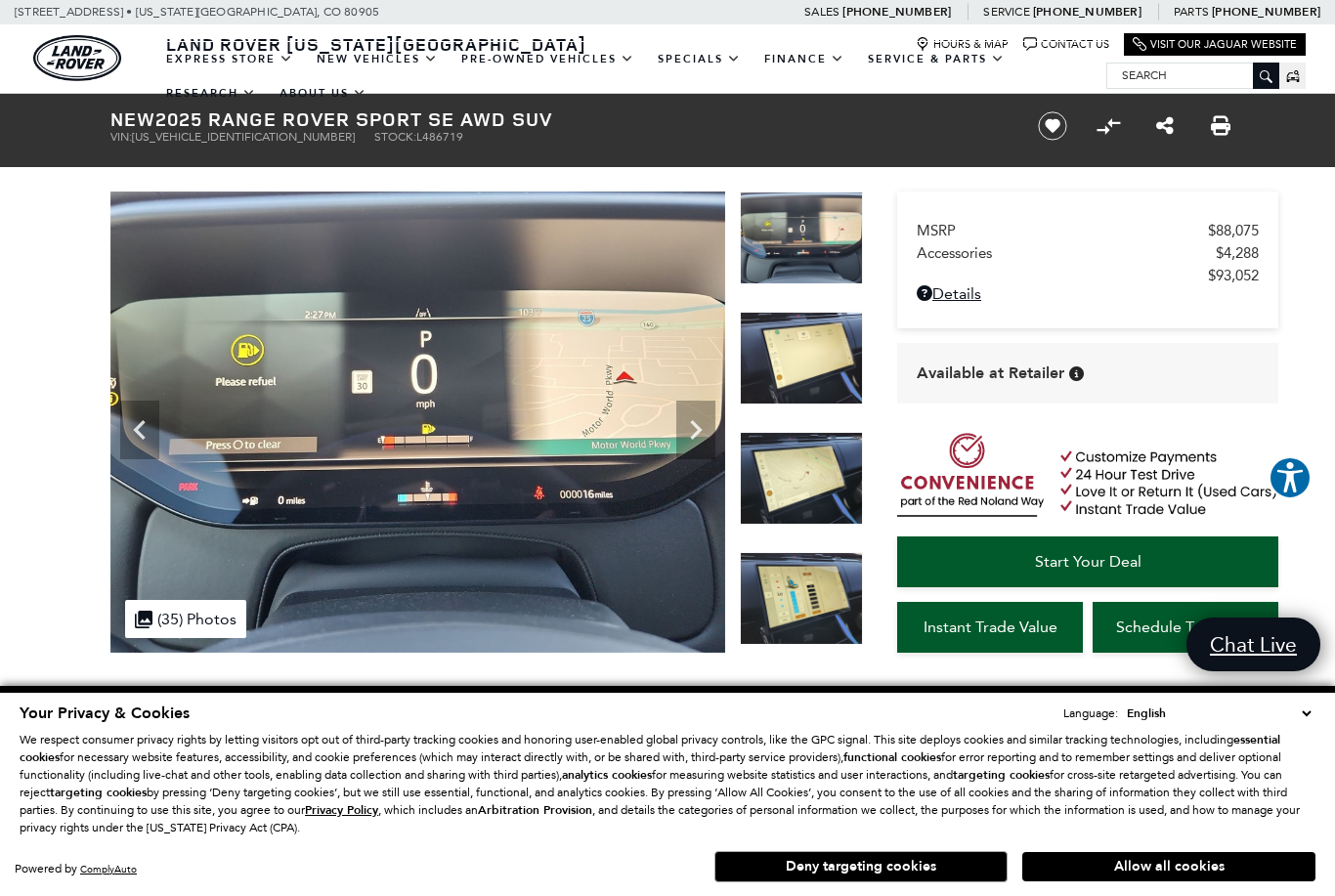
click at [144, 427] on icon "Previous" at bounding box center [139, 430] width 39 height 39
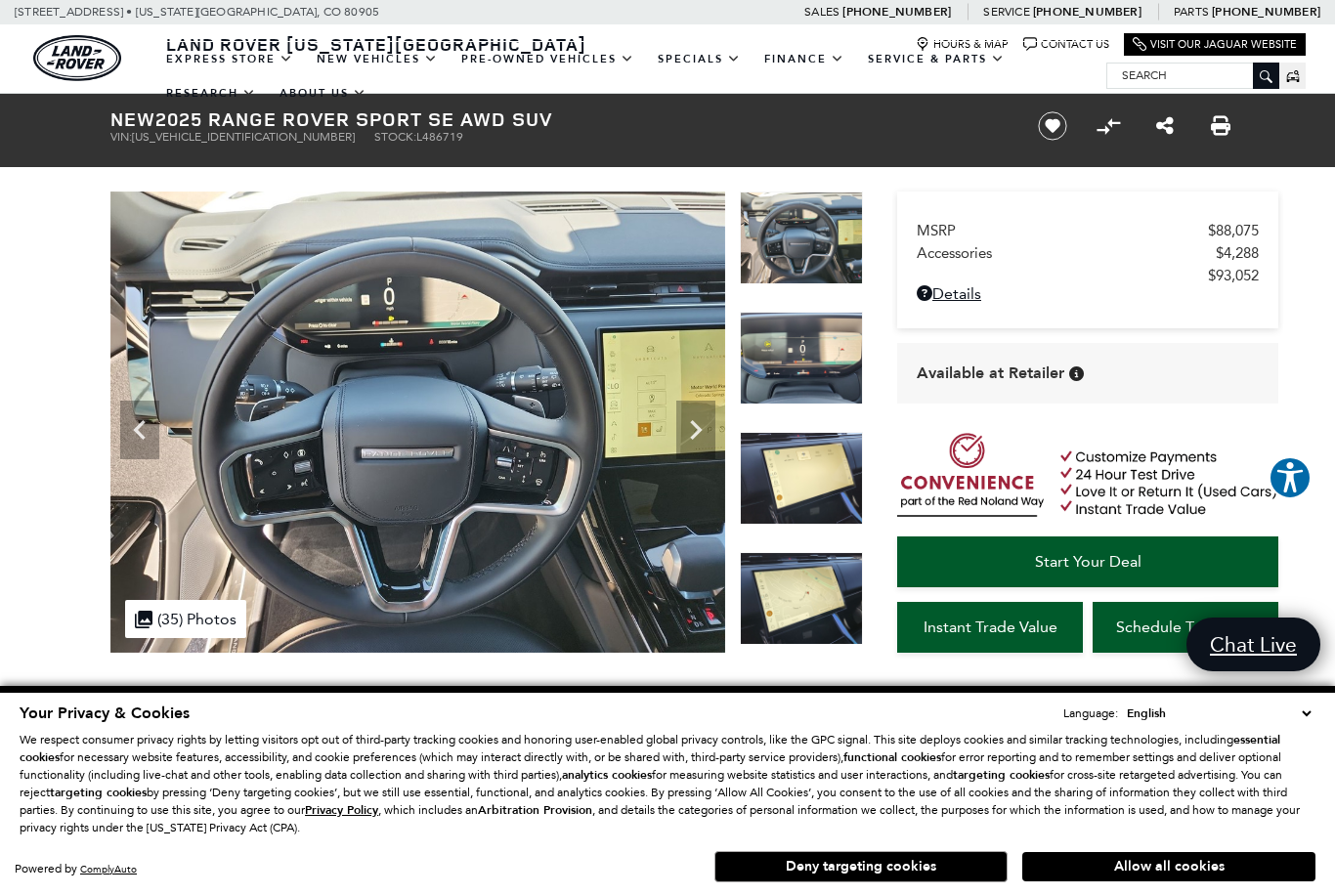
click at [148, 429] on icon "Previous" at bounding box center [139, 430] width 39 height 39
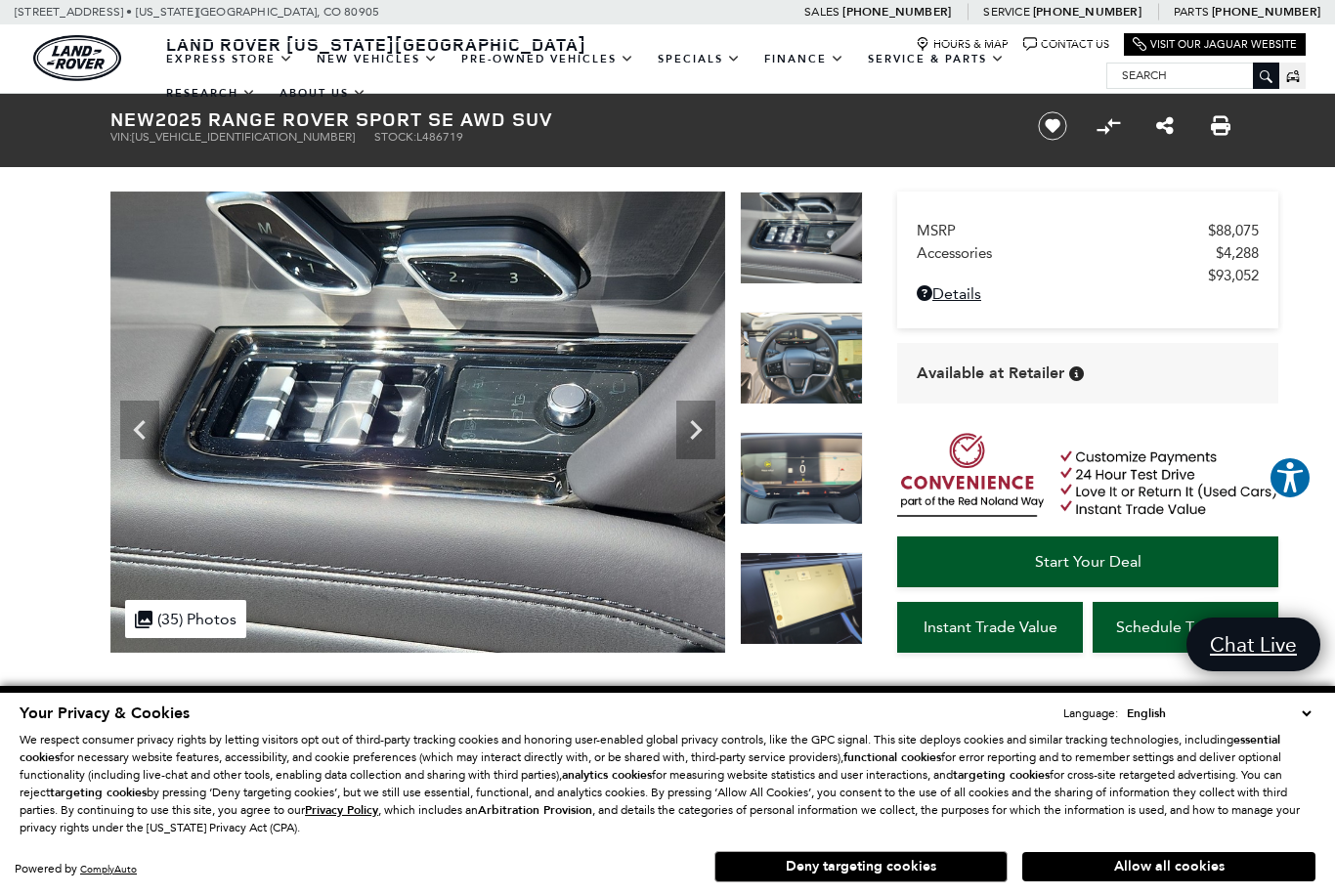
click at [137, 420] on icon "Previous" at bounding box center [139, 430] width 39 height 39
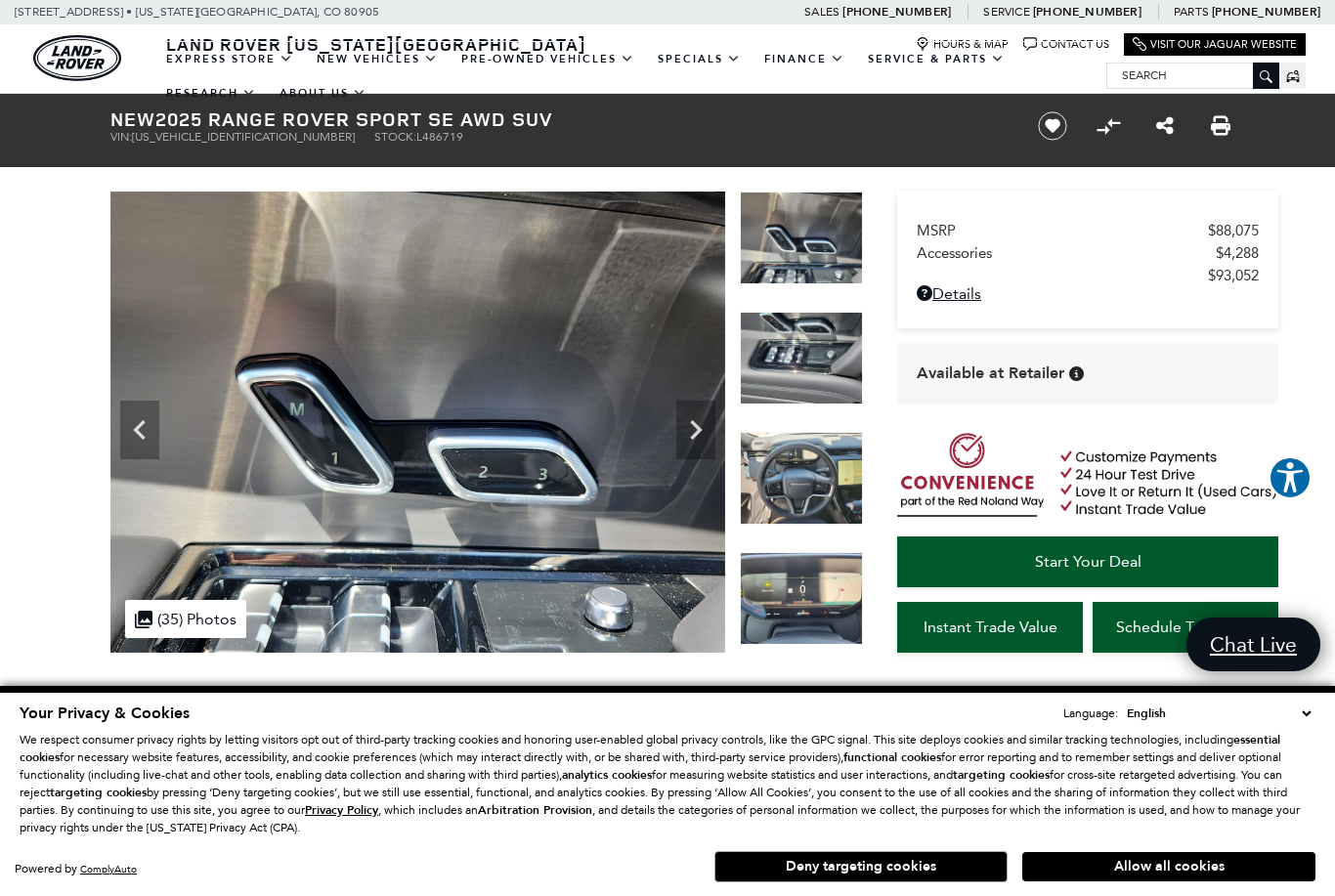
click at [141, 421] on icon "Previous" at bounding box center [139, 430] width 39 height 39
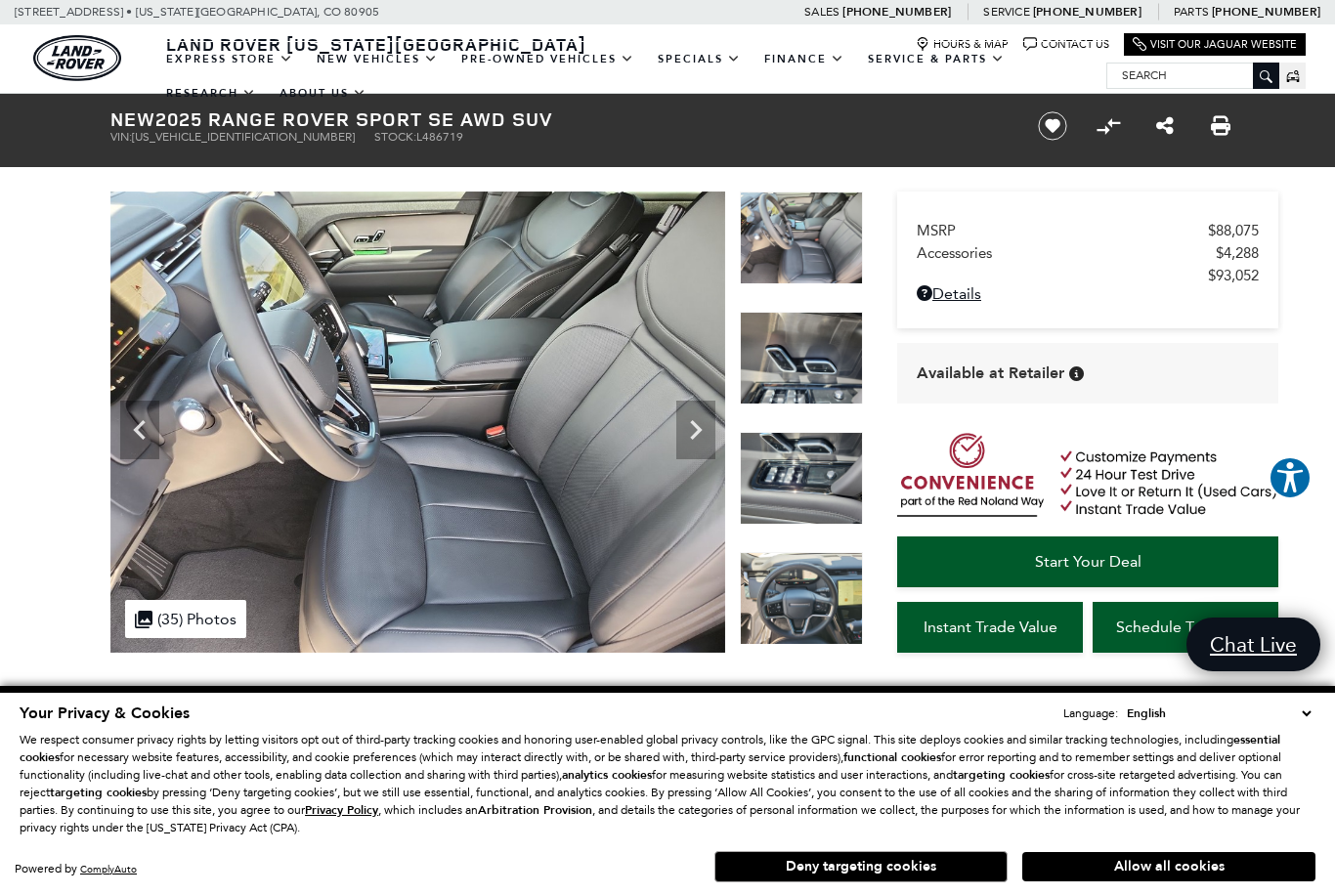
click at [144, 423] on icon "Previous" at bounding box center [138, 430] width 12 height 20
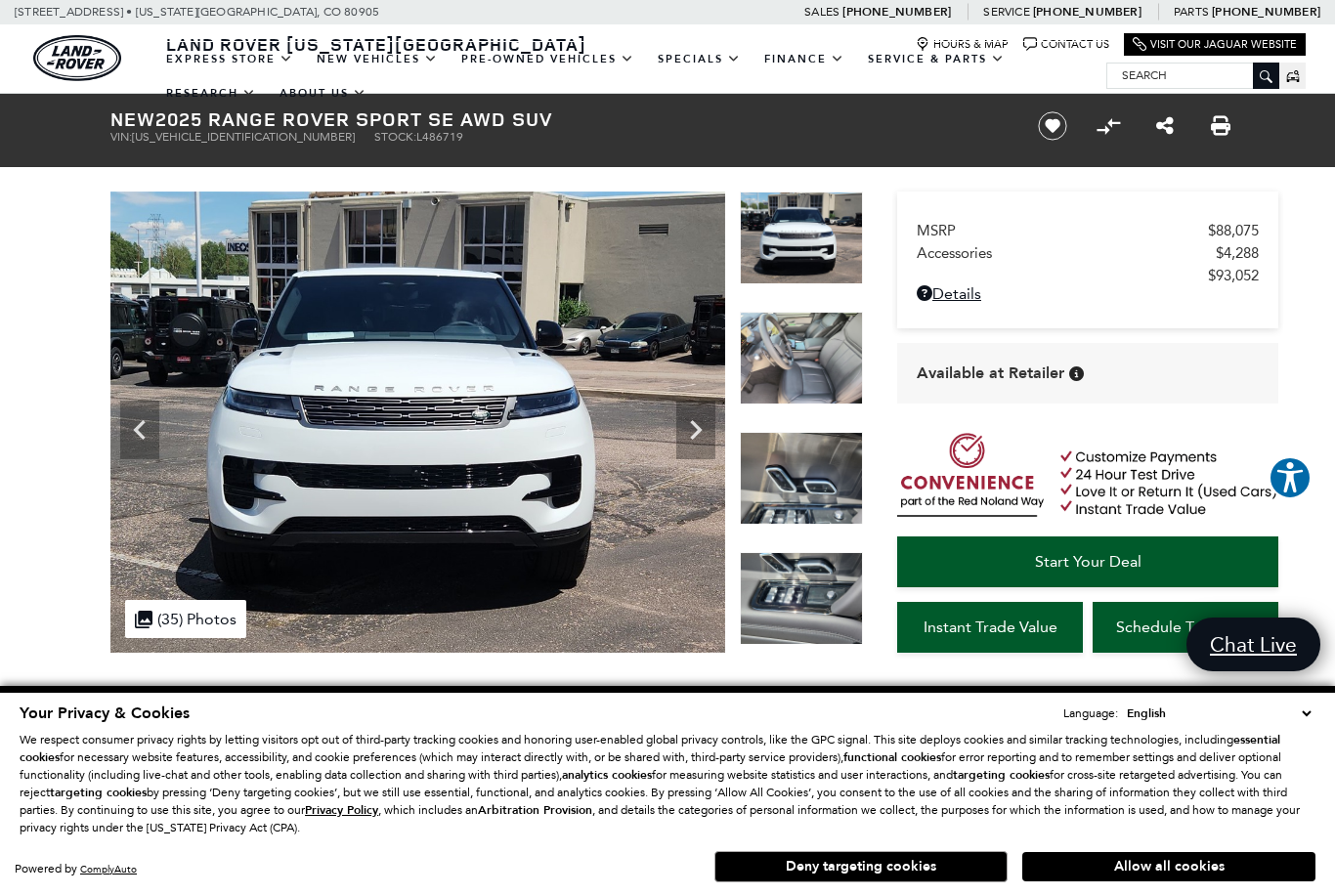
click at [137, 420] on icon "Previous" at bounding box center [139, 430] width 39 height 39
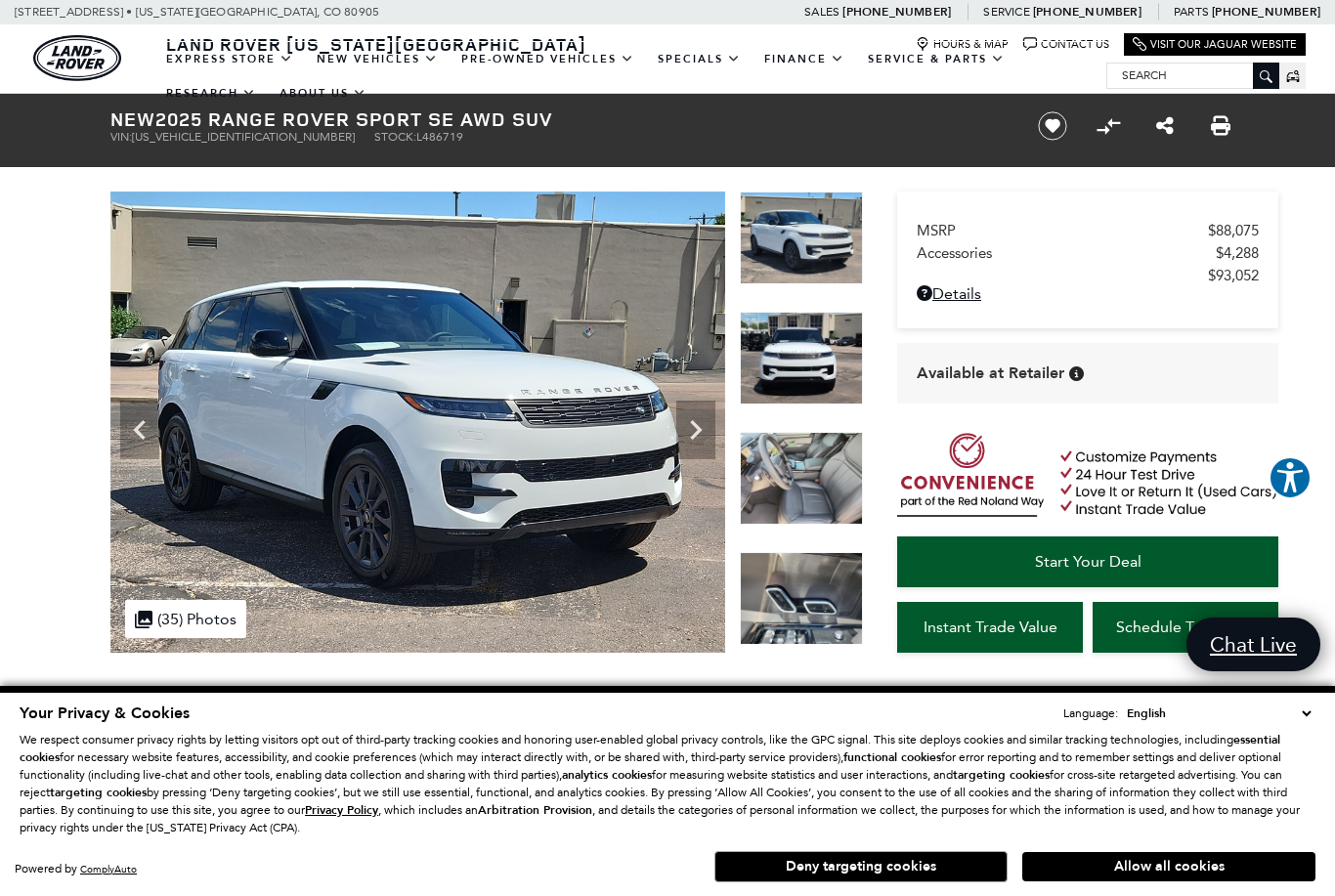
click at [140, 424] on icon "Previous" at bounding box center [138, 430] width 12 height 20
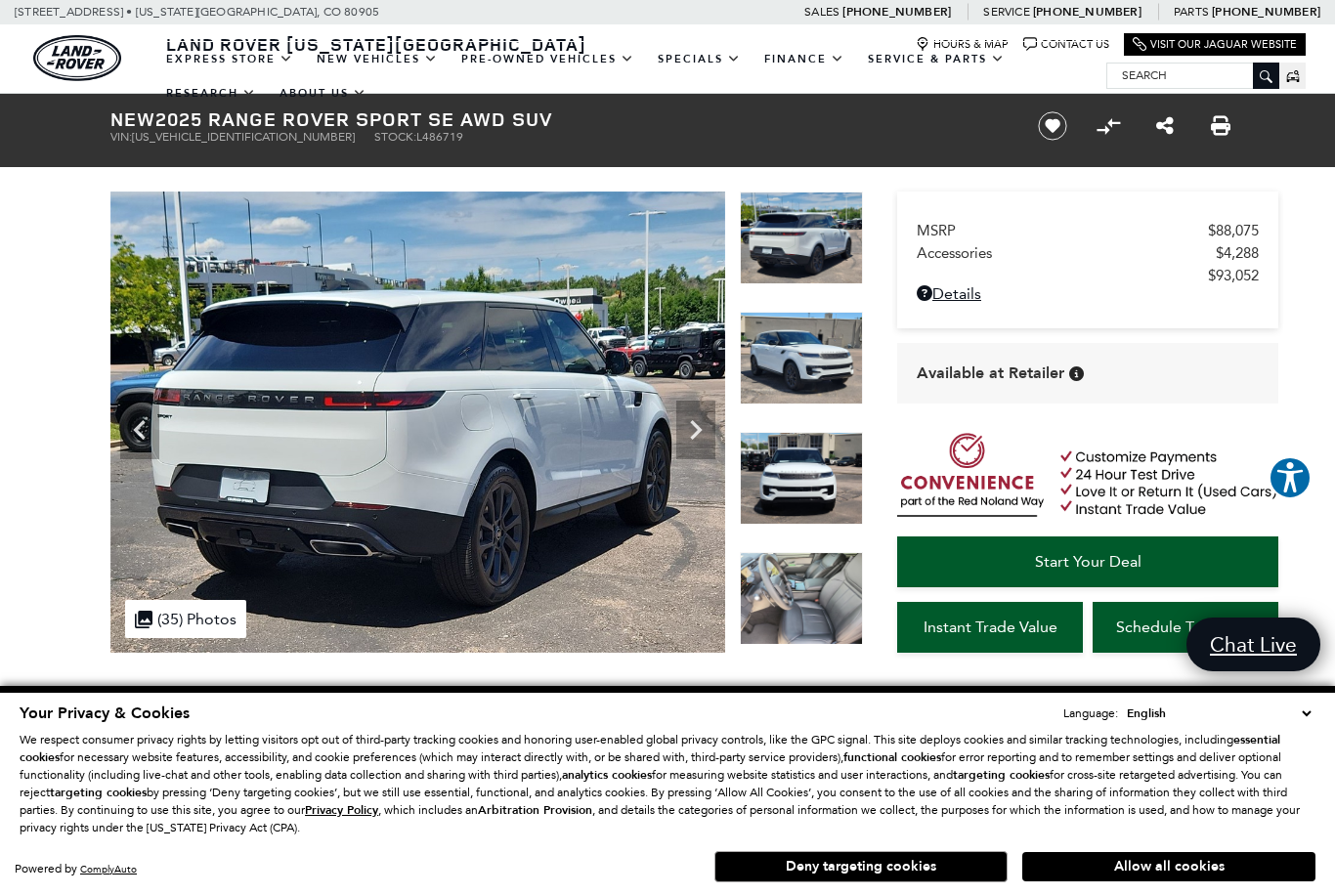
click at [134, 419] on icon "Previous" at bounding box center [139, 430] width 39 height 39
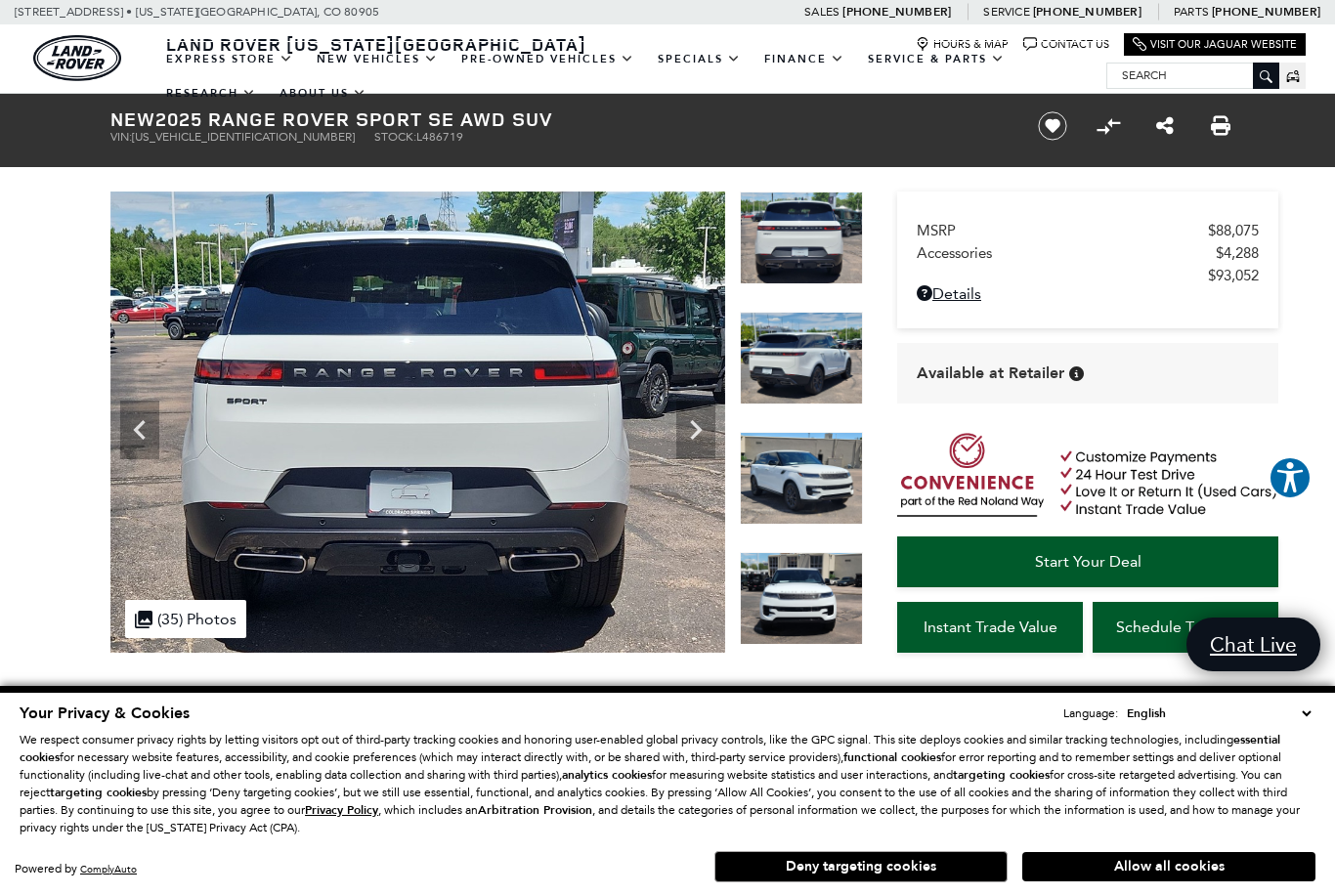
click at [133, 417] on icon "Previous" at bounding box center [139, 430] width 39 height 39
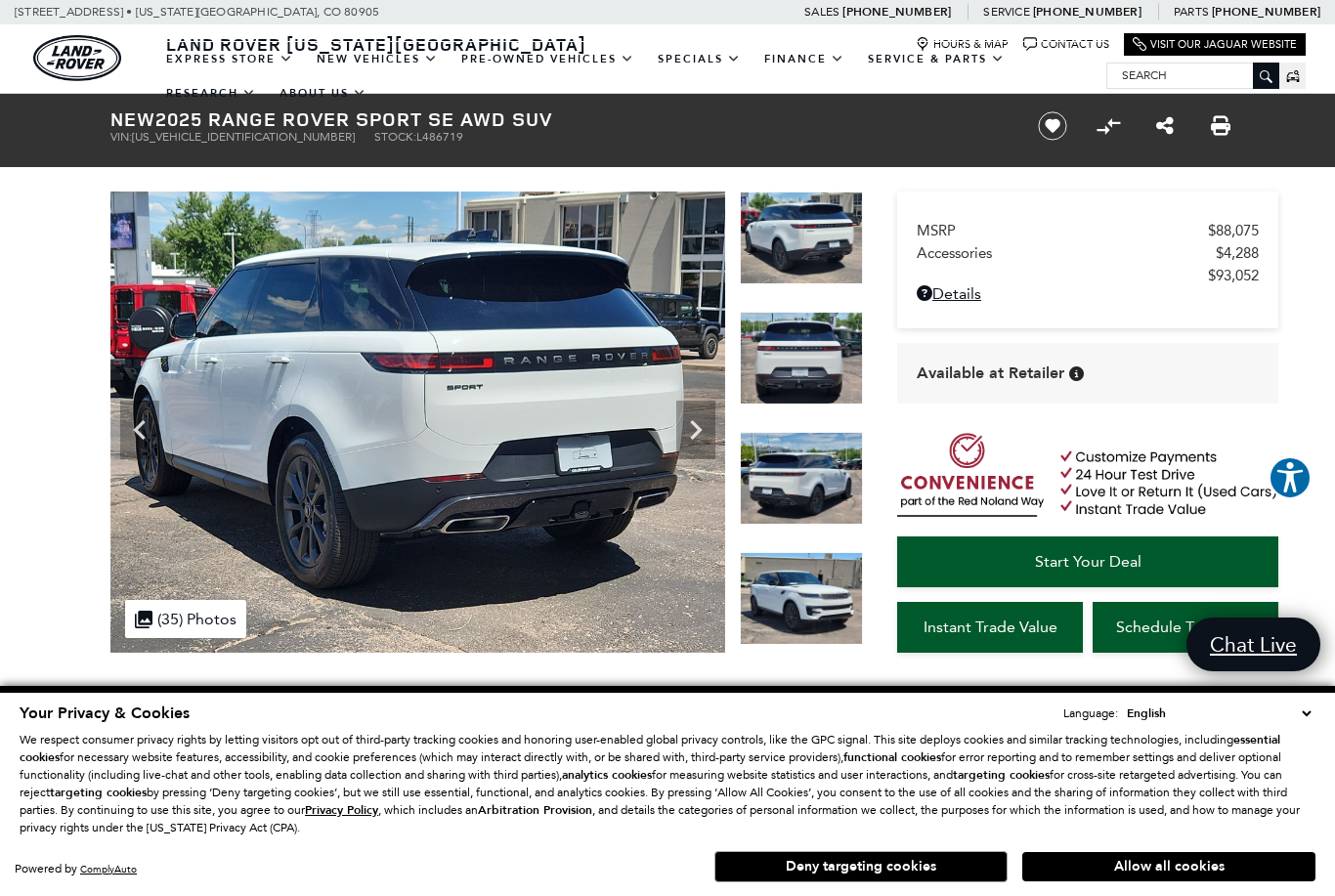
click at [137, 421] on icon "Previous" at bounding box center [139, 430] width 39 height 39
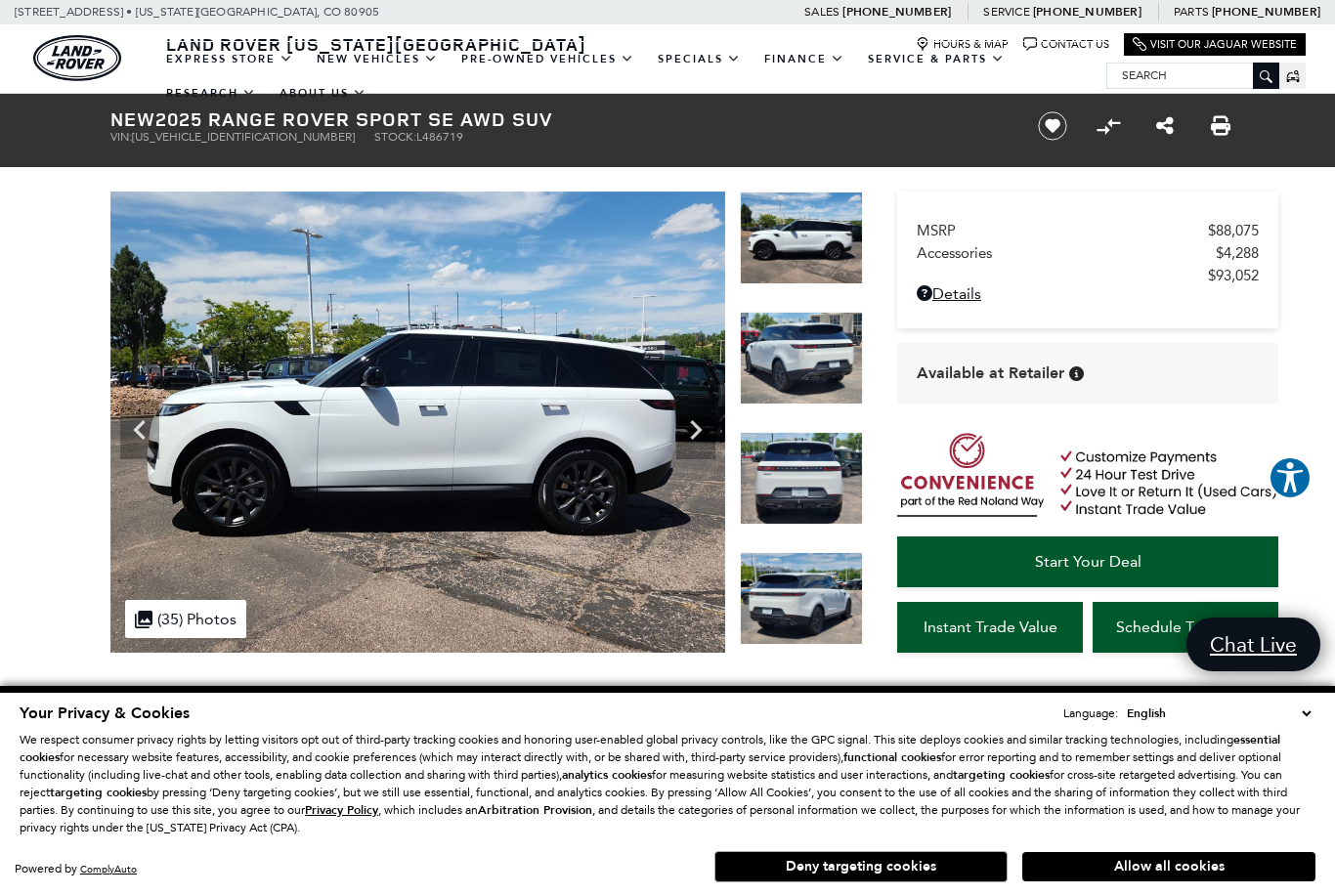
click at [139, 421] on icon "Previous" at bounding box center [139, 430] width 39 height 39
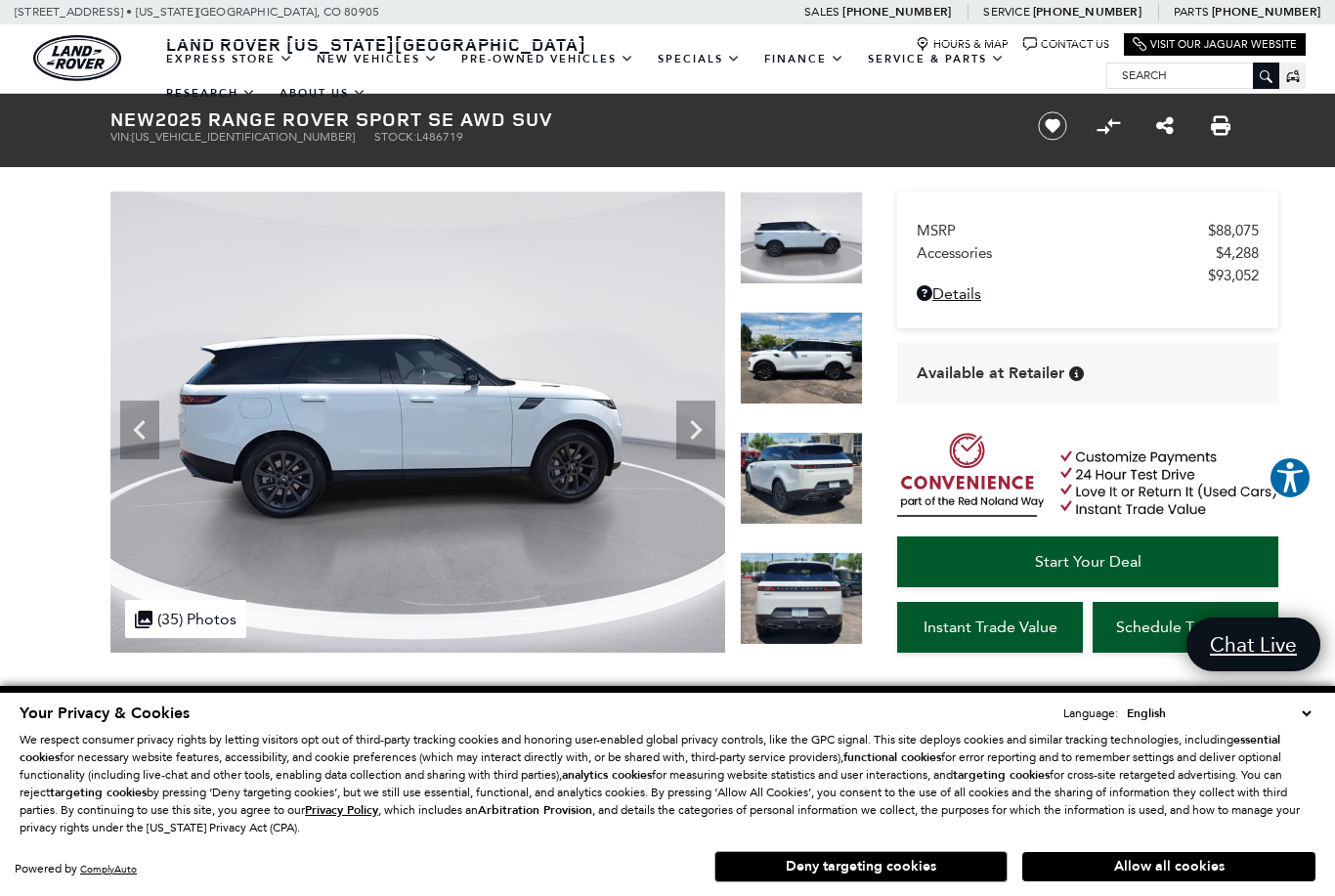
click at [141, 424] on icon "Previous" at bounding box center [138, 430] width 12 height 20
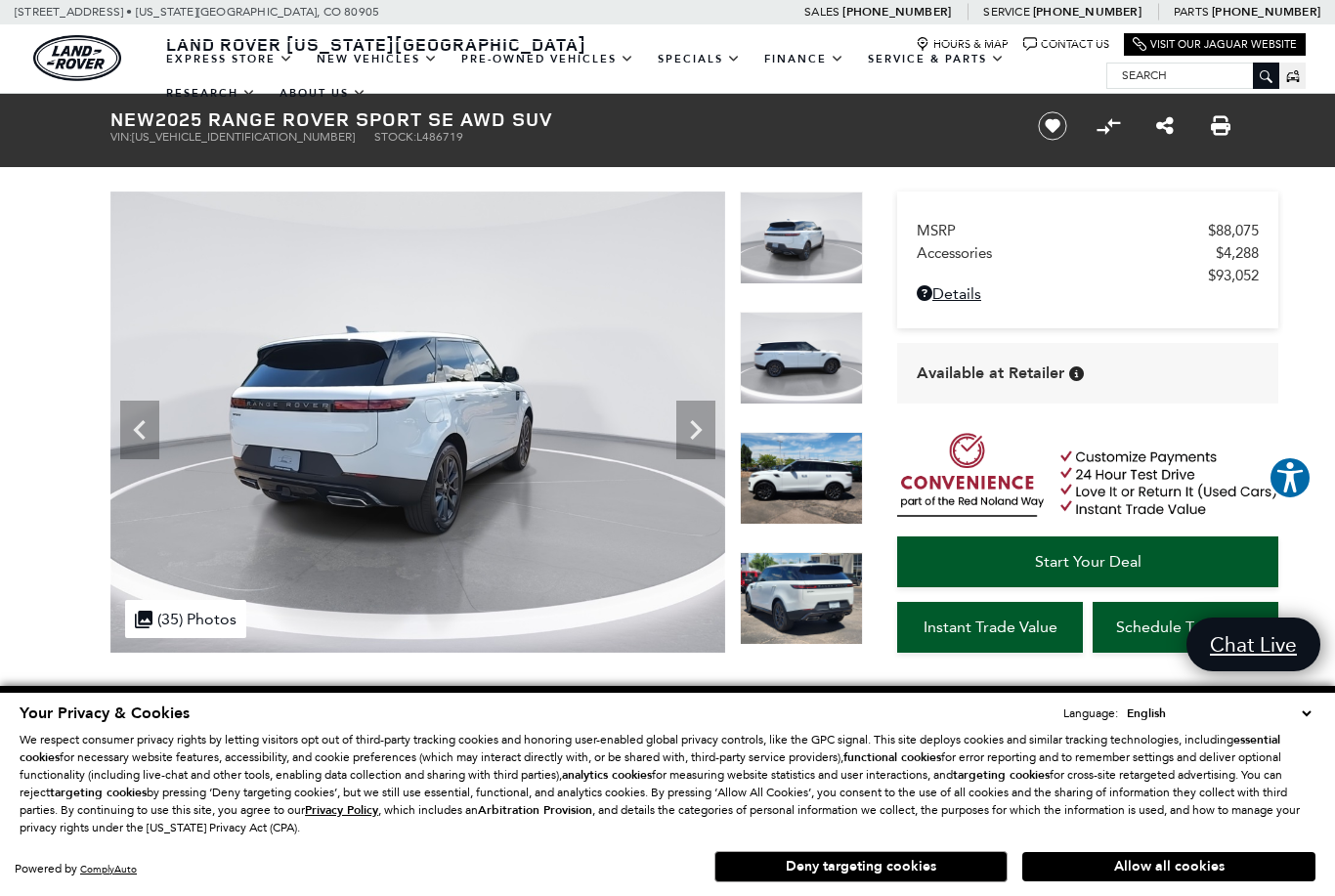
click at [131, 422] on icon "Previous" at bounding box center [139, 430] width 39 height 39
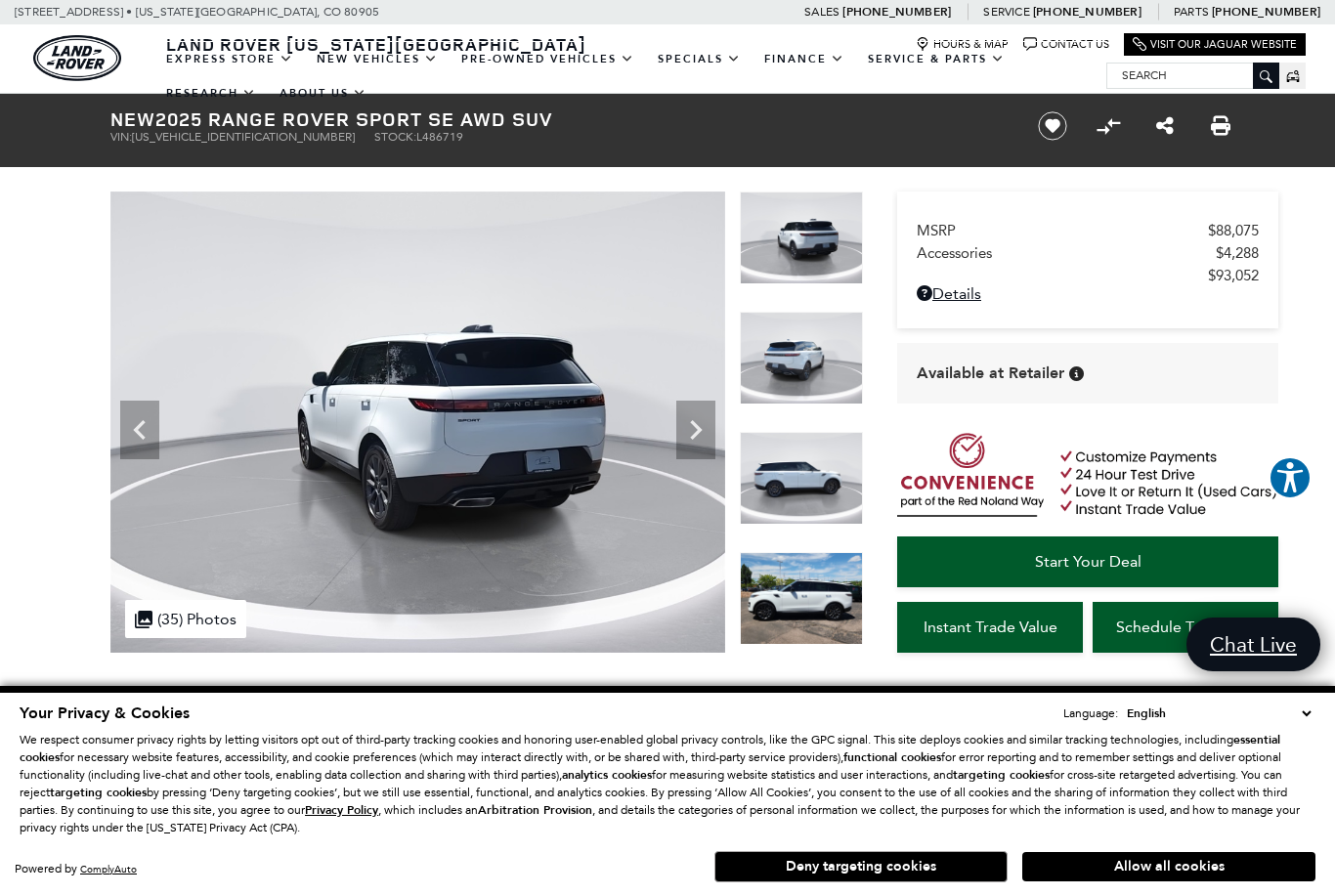
click at [134, 423] on icon "Previous" at bounding box center [139, 430] width 39 height 39
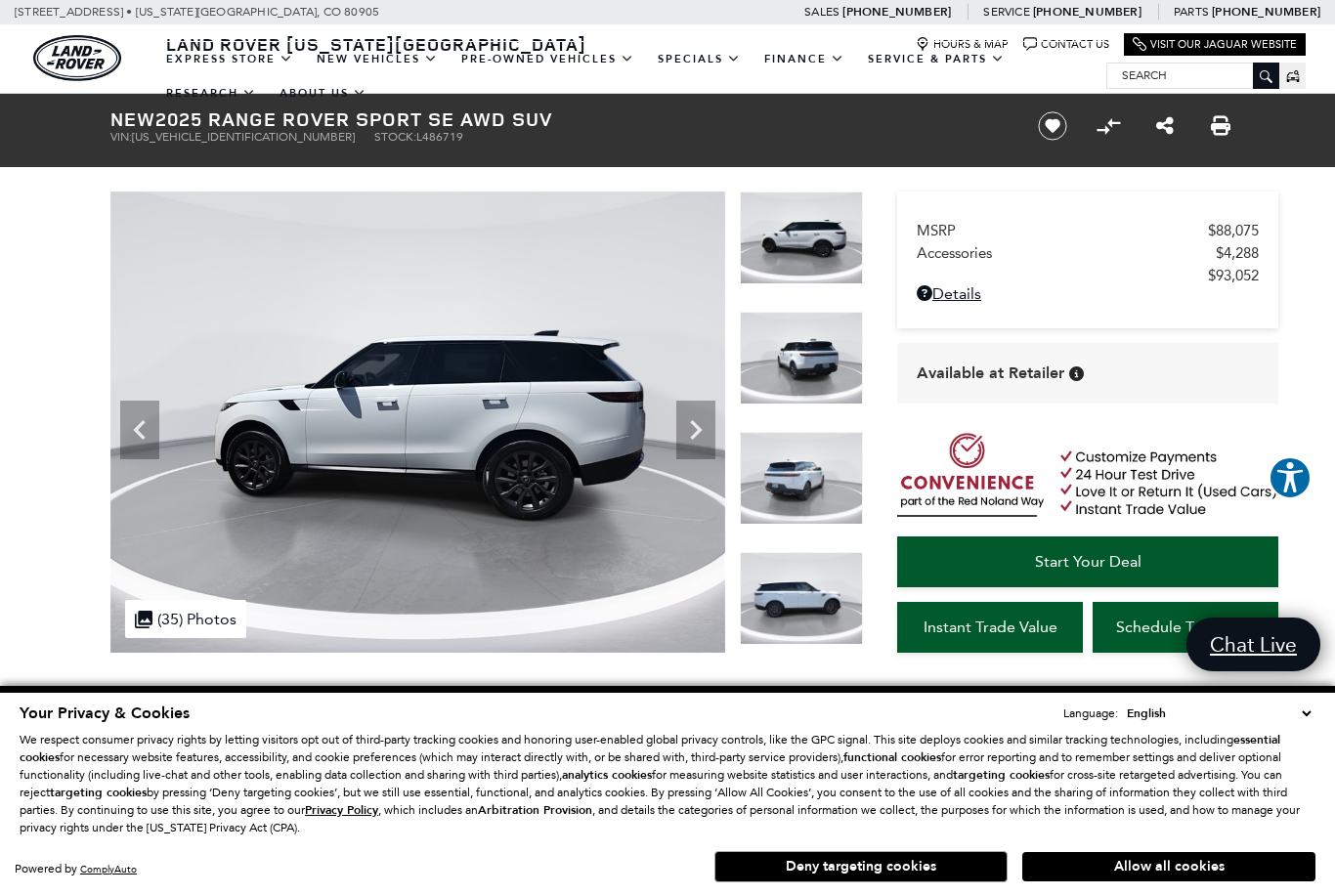
click at [137, 428] on icon "Previous" at bounding box center [138, 430] width 12 height 20
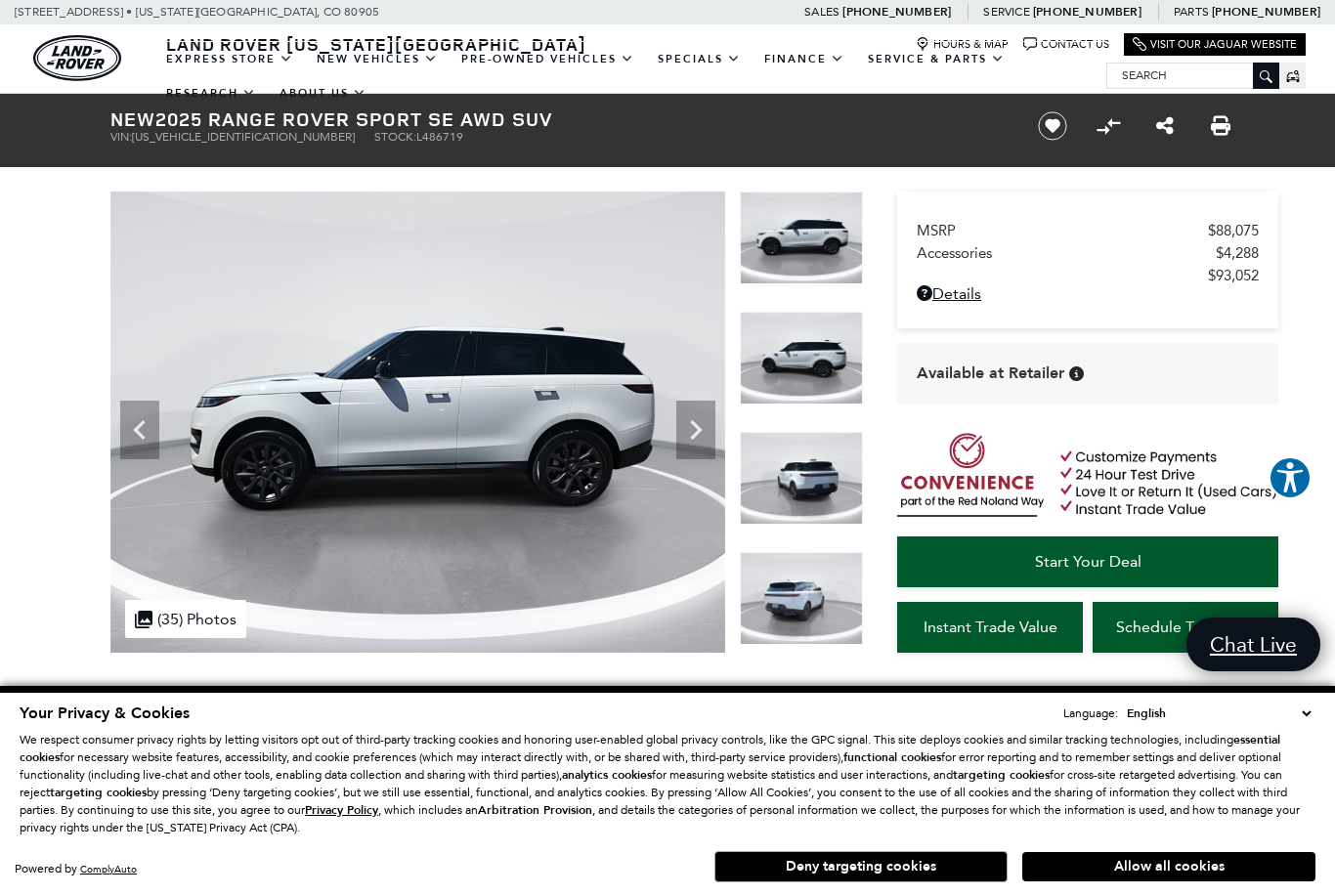
click at [139, 426] on icon "Previous" at bounding box center [138, 430] width 12 height 20
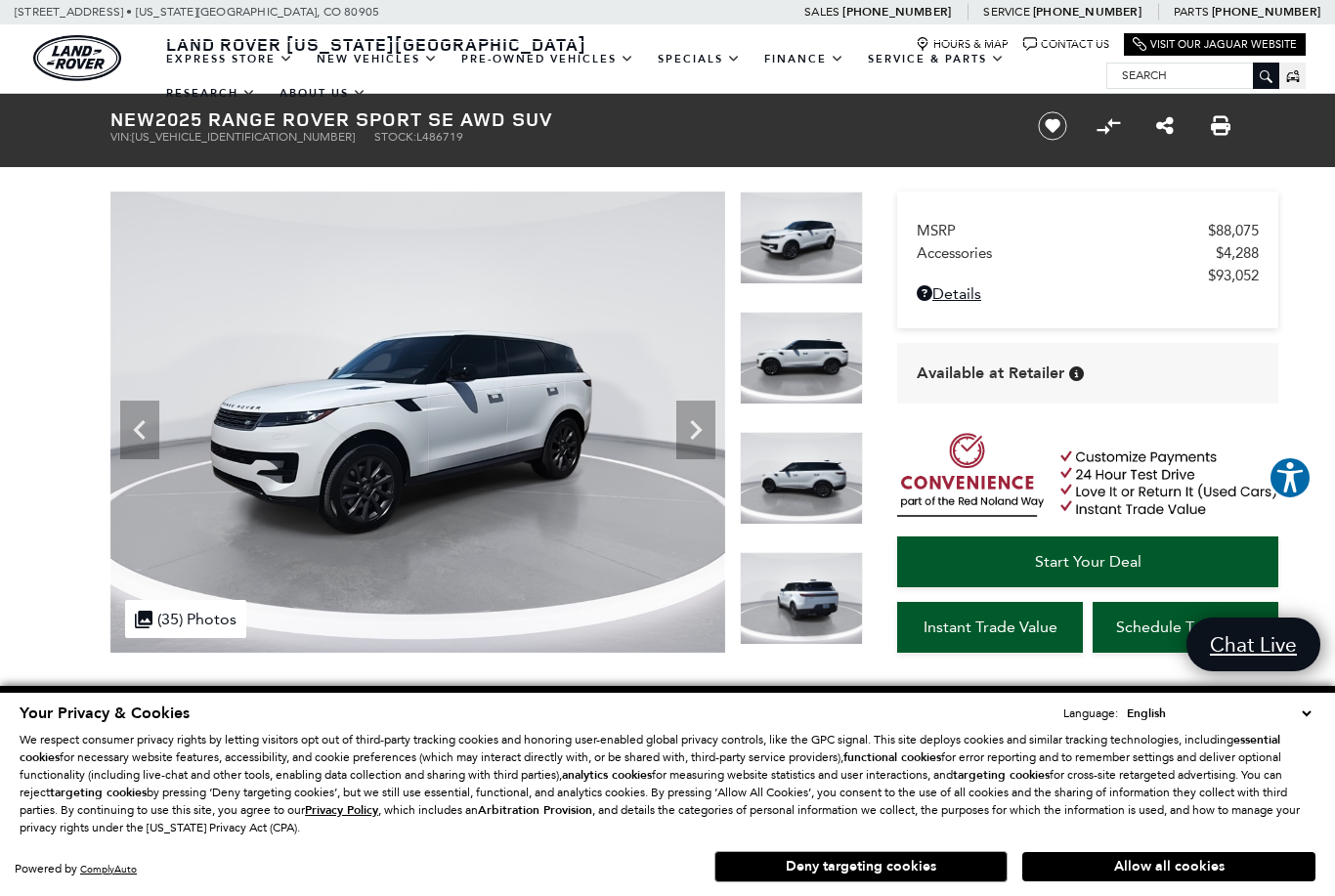
click at [141, 426] on icon "Previous" at bounding box center [138, 430] width 12 height 20
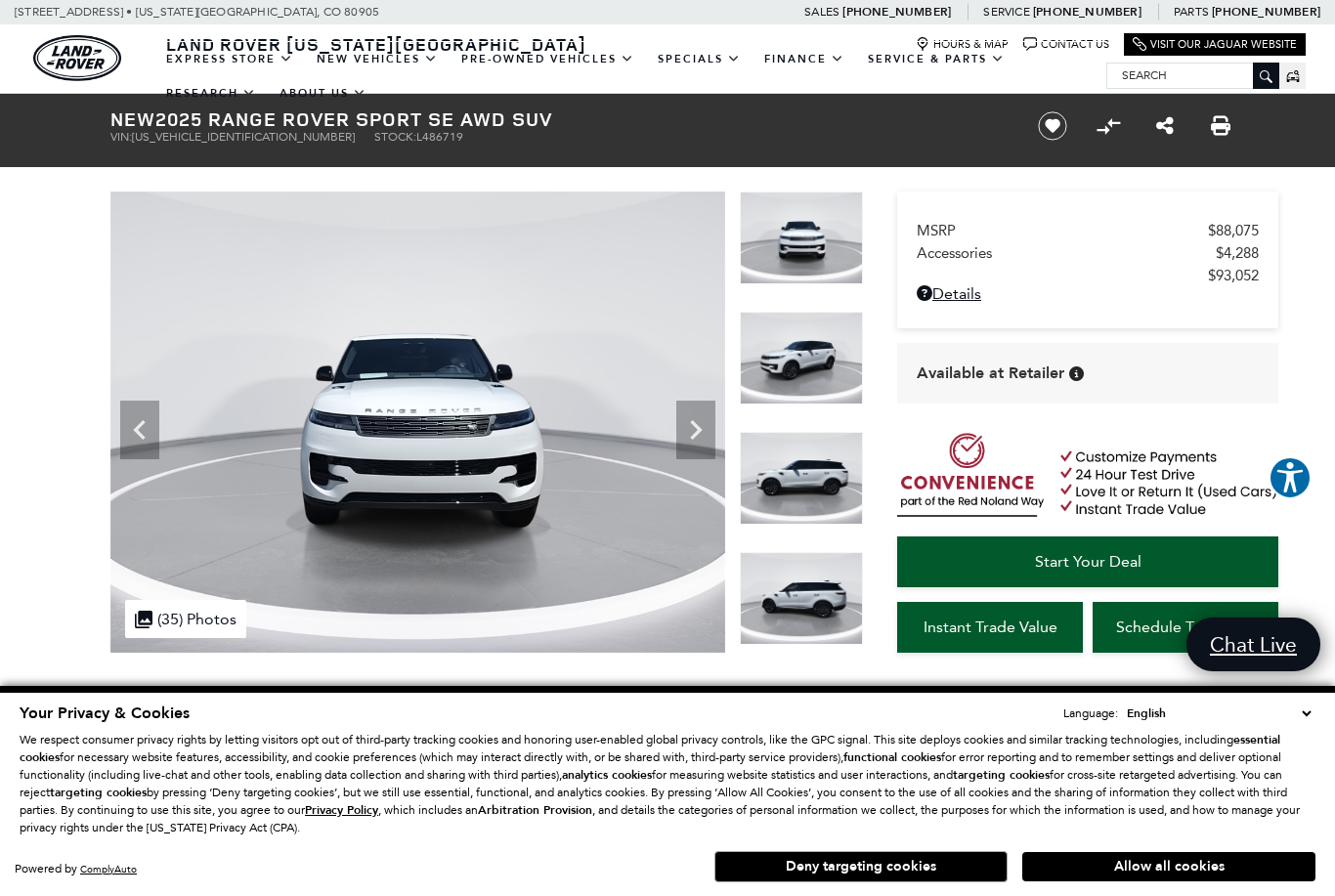
click at [137, 422] on icon "Previous" at bounding box center [139, 430] width 39 height 39
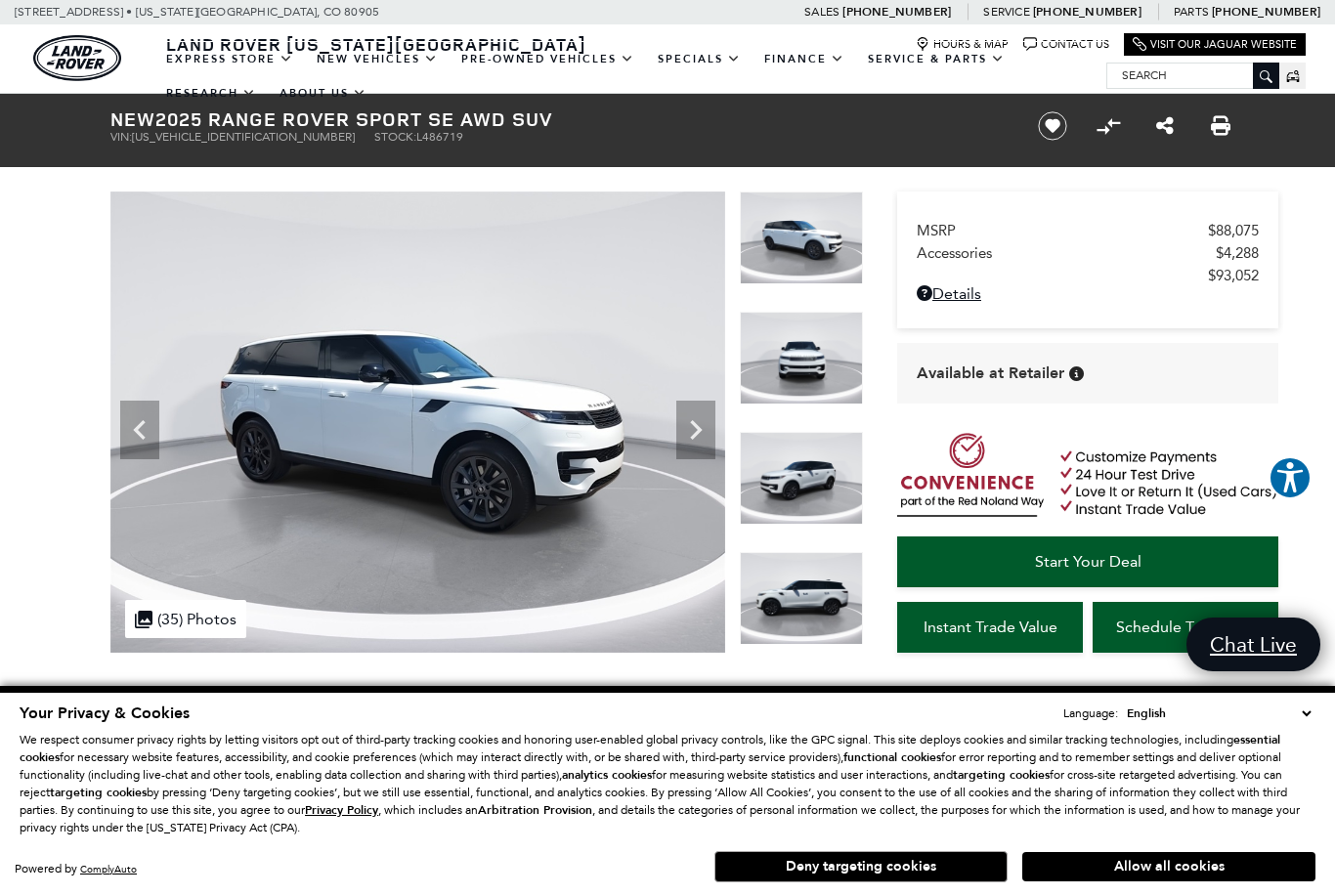
click at [135, 420] on icon "Previous" at bounding box center [139, 430] width 39 height 39
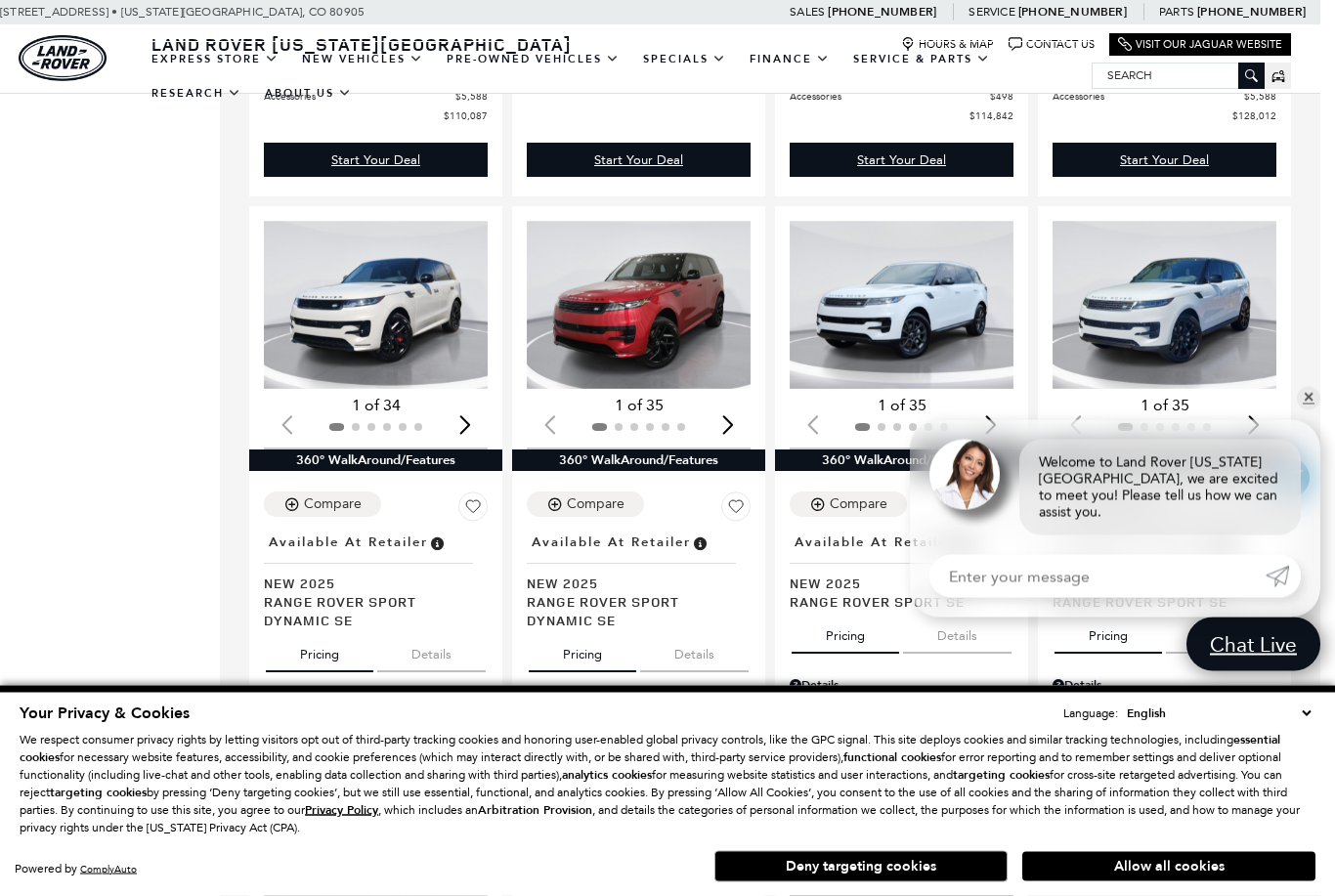
scroll to position [2963, 15]
click at [939, 288] on img "1 / 2" at bounding box center [901, 304] width 224 height 168
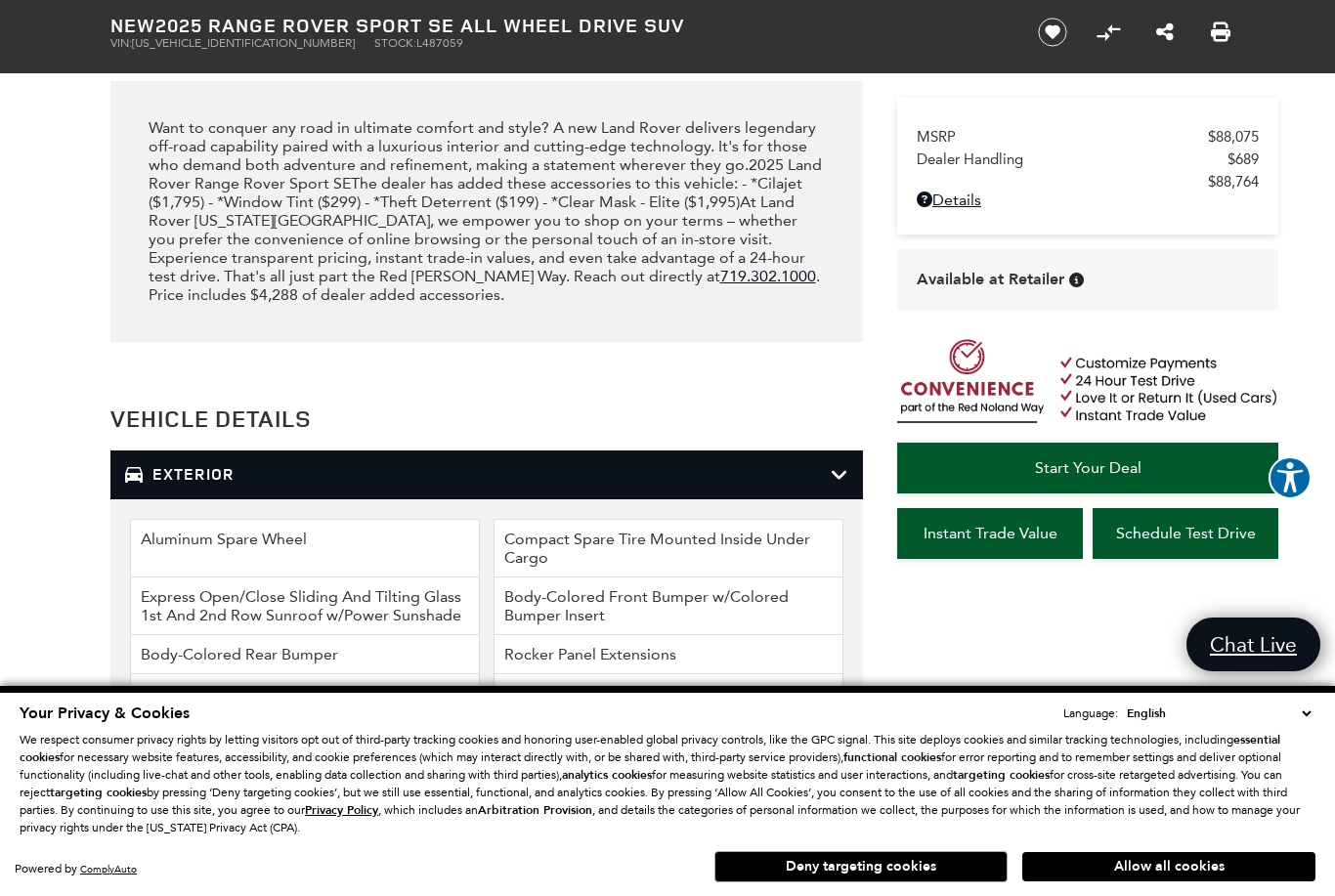
scroll to position [2272, 0]
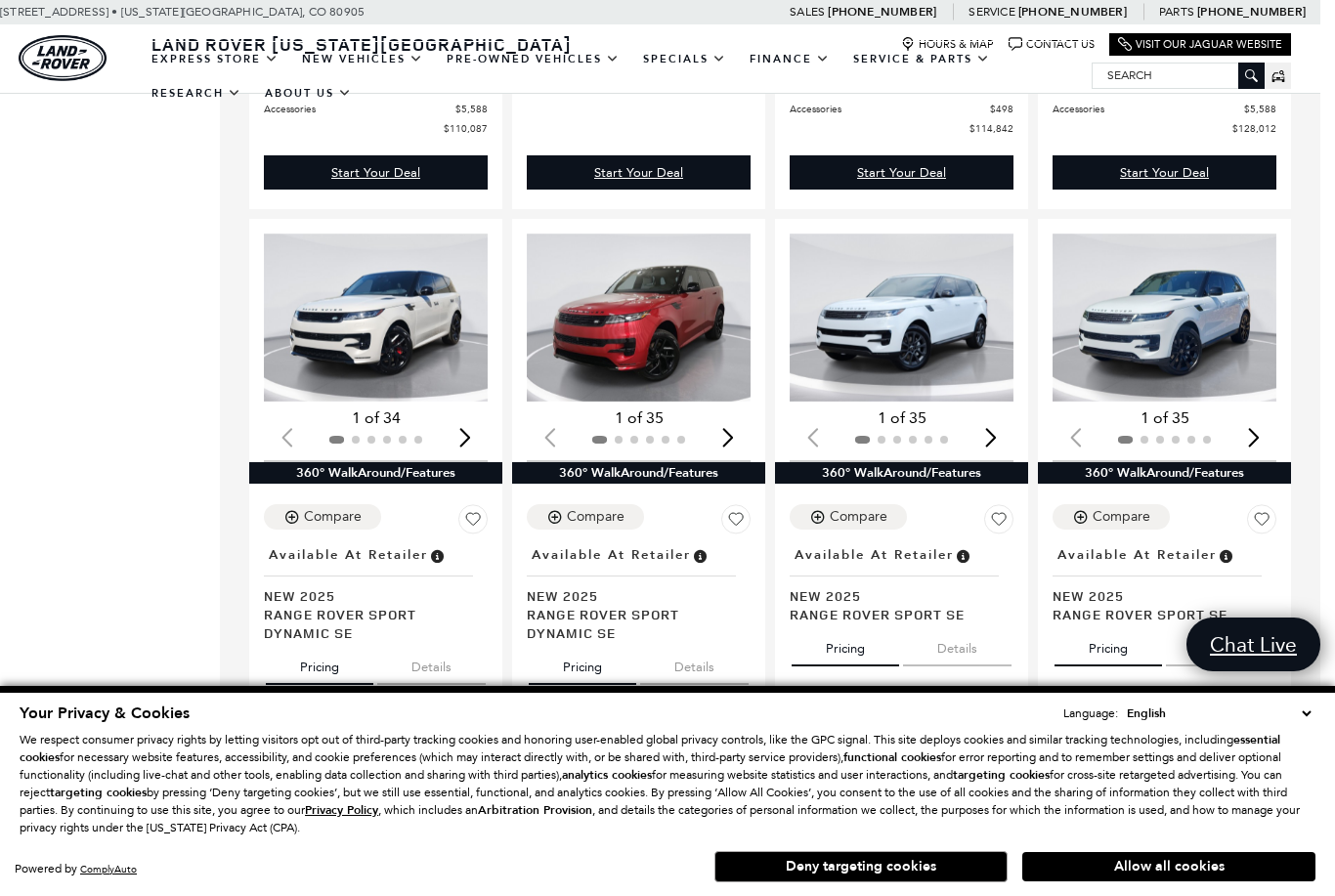
scroll to position [2949, 15]
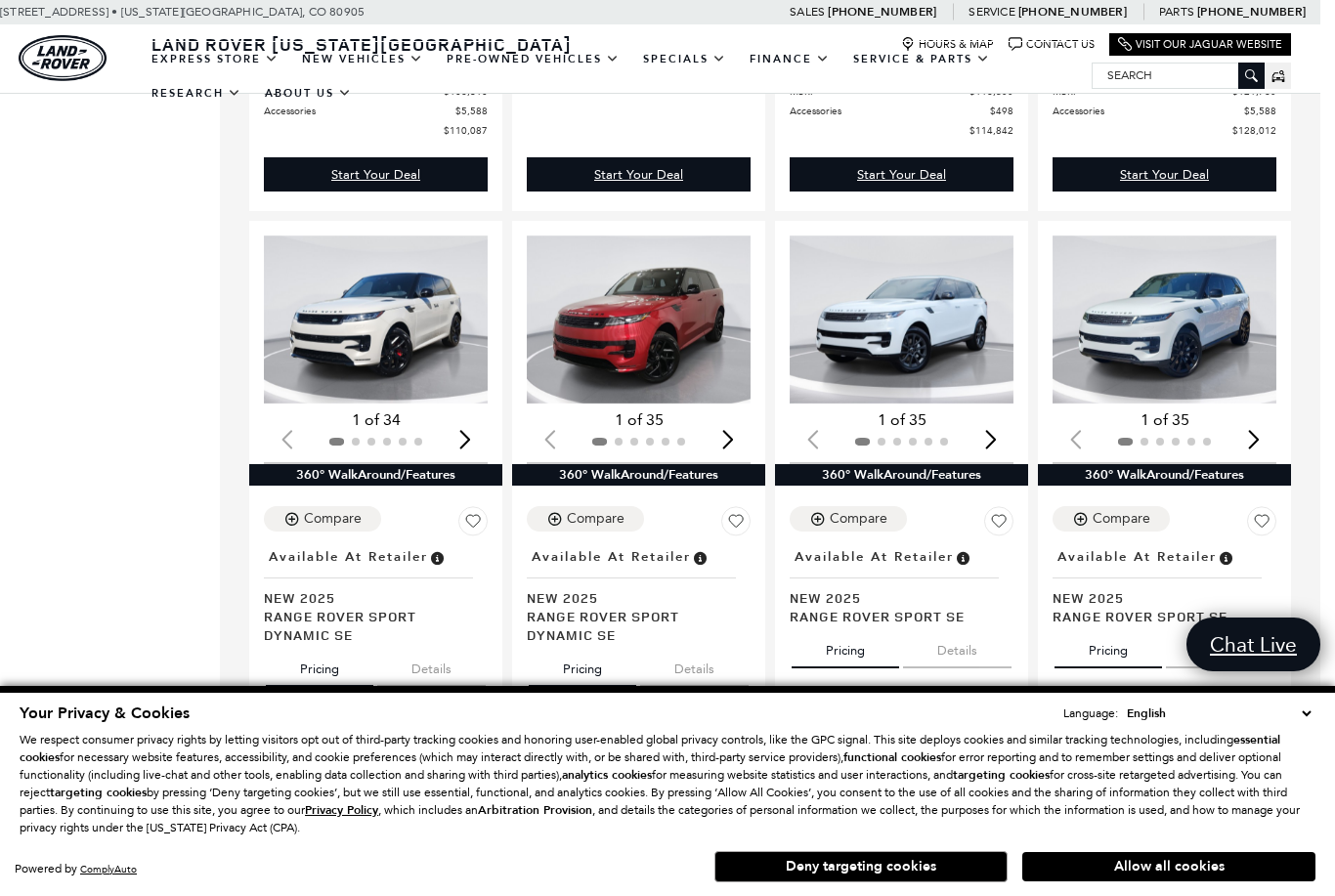
click at [1215, 331] on img "1 / 2" at bounding box center [1164, 319] width 224 height 168
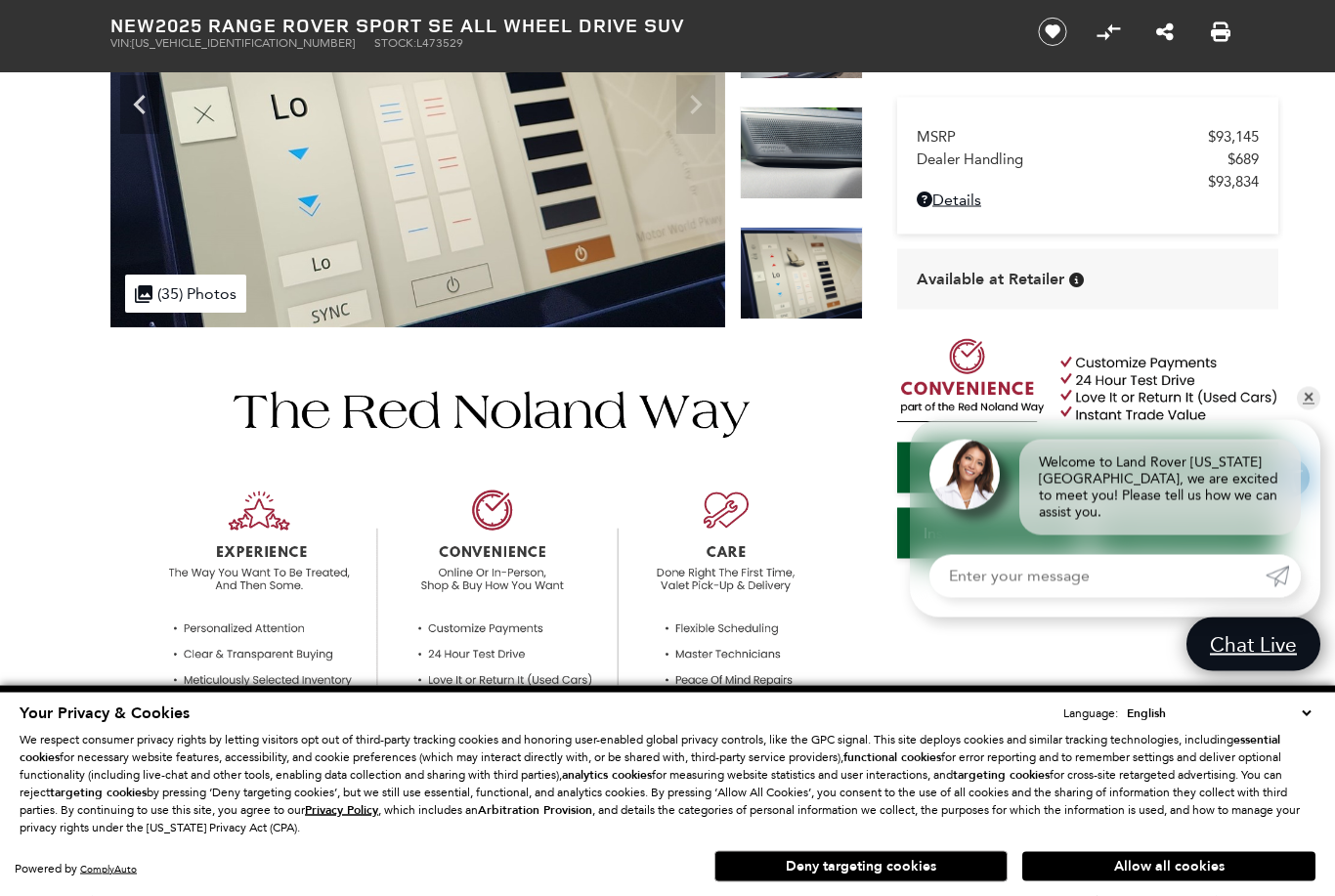
scroll to position [294, 0]
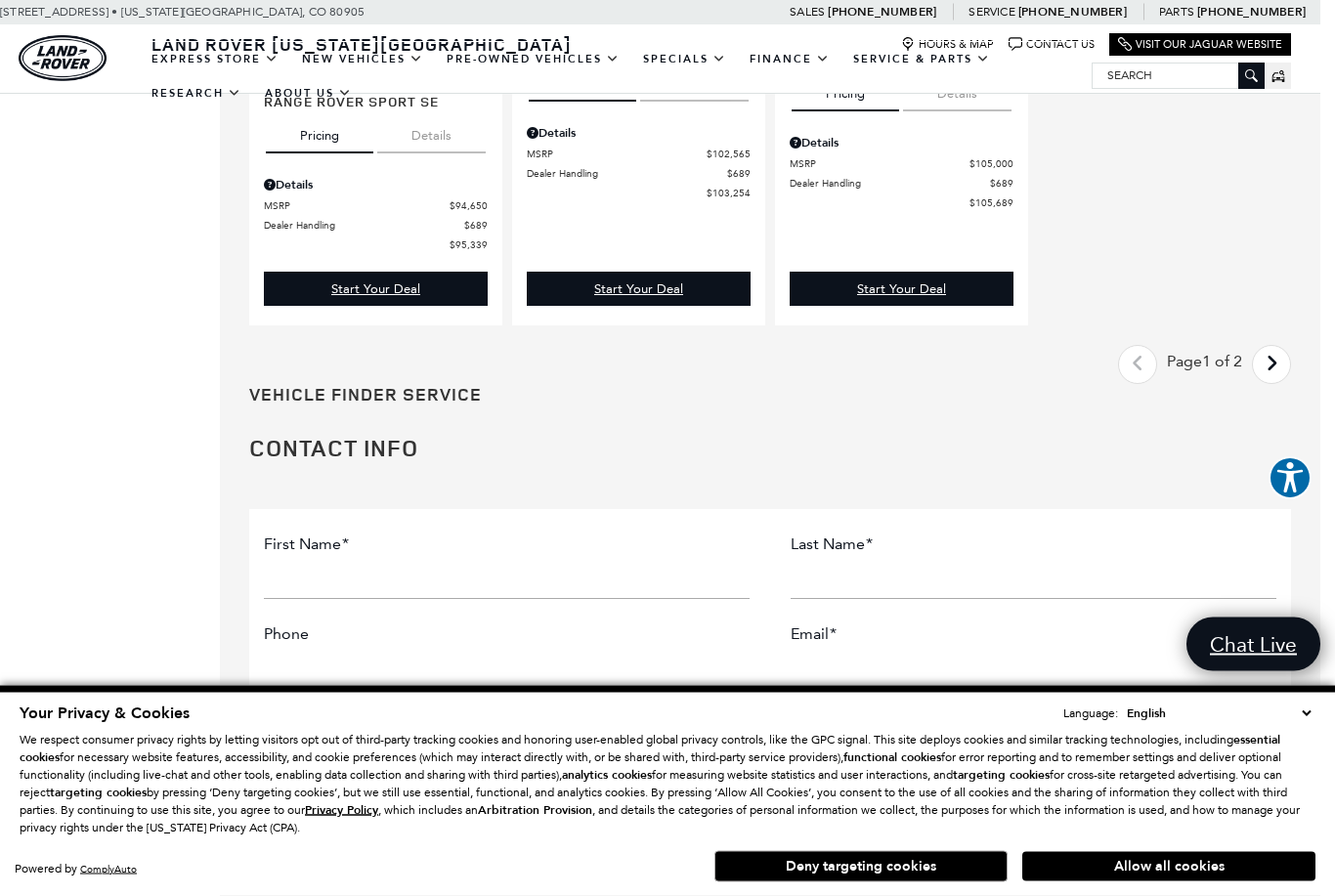
scroll to position [4112, 15]
click at [1268, 347] on icon "next page" at bounding box center [1271, 363] width 13 height 31
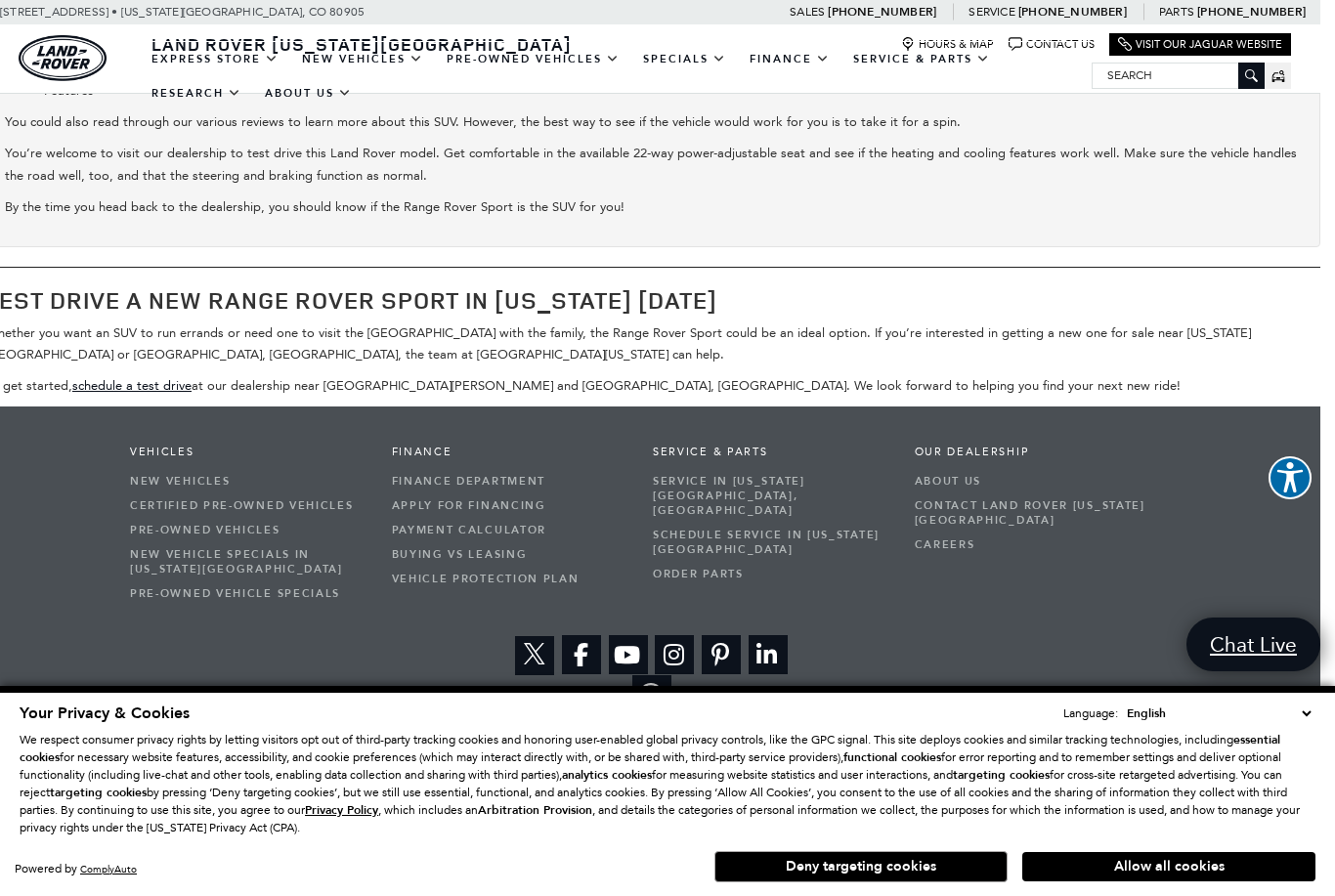
scroll to position [0, 15]
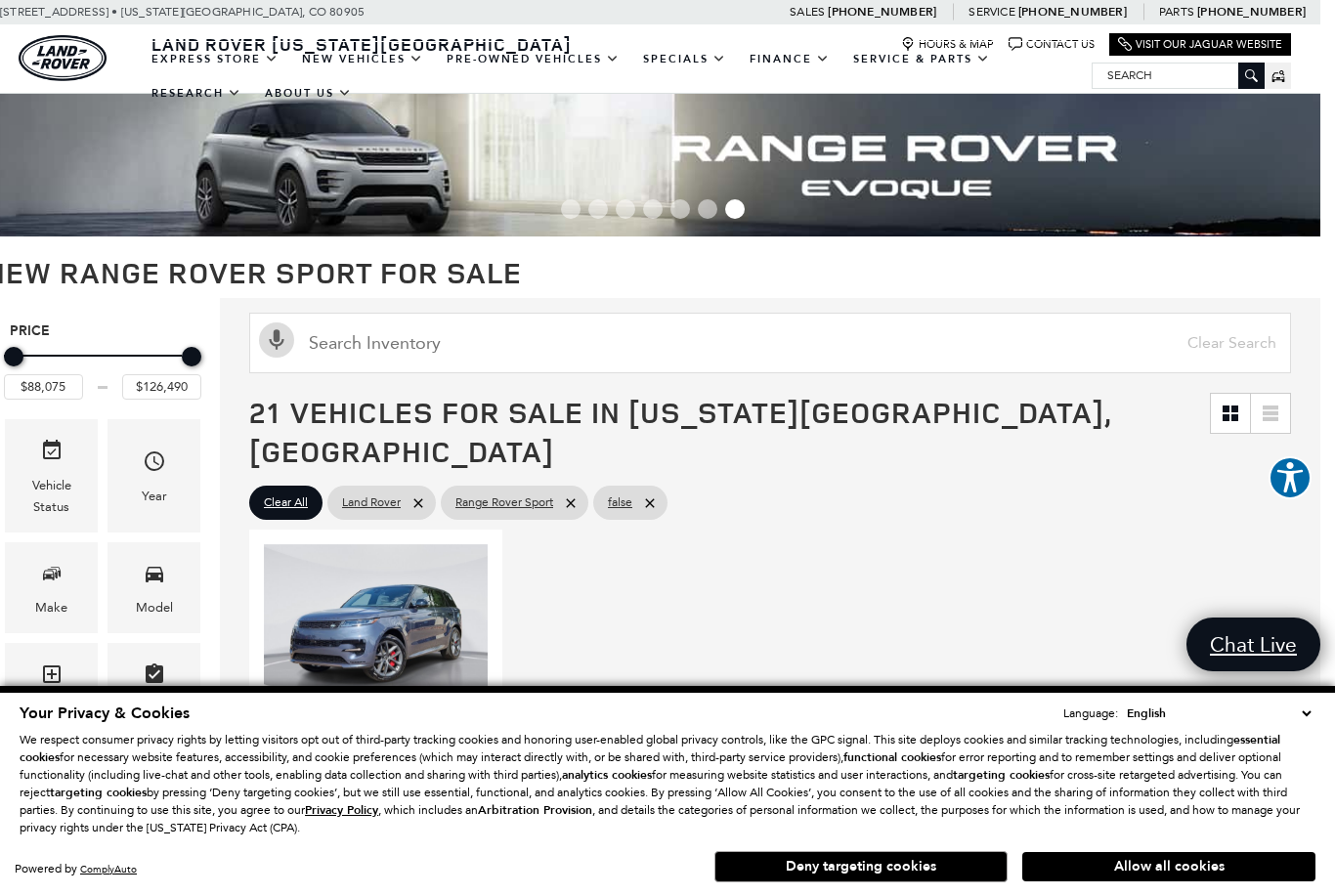
click at [264, 609] on img "1 / 2" at bounding box center [376, 628] width 224 height 168
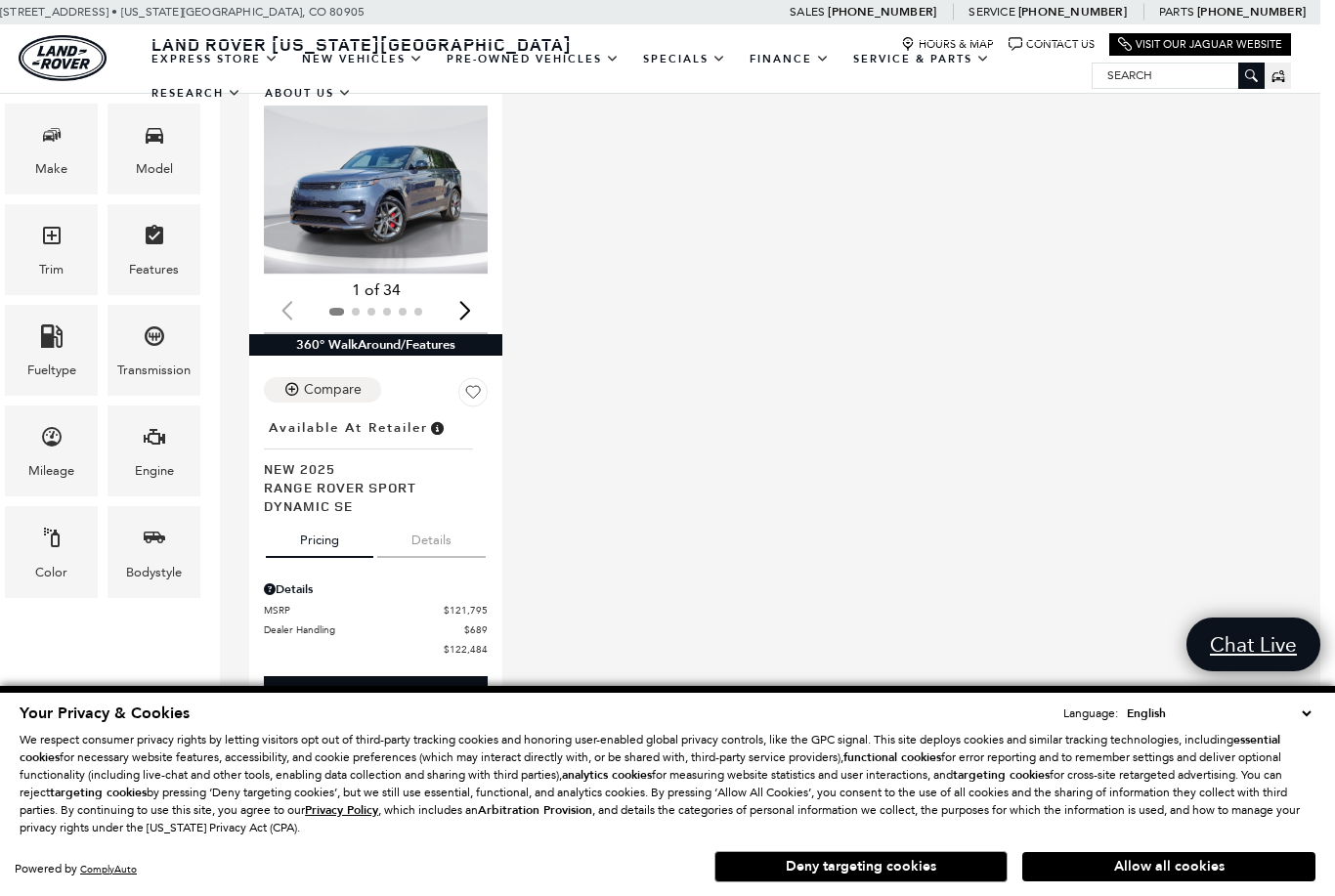
scroll to position [0, 15]
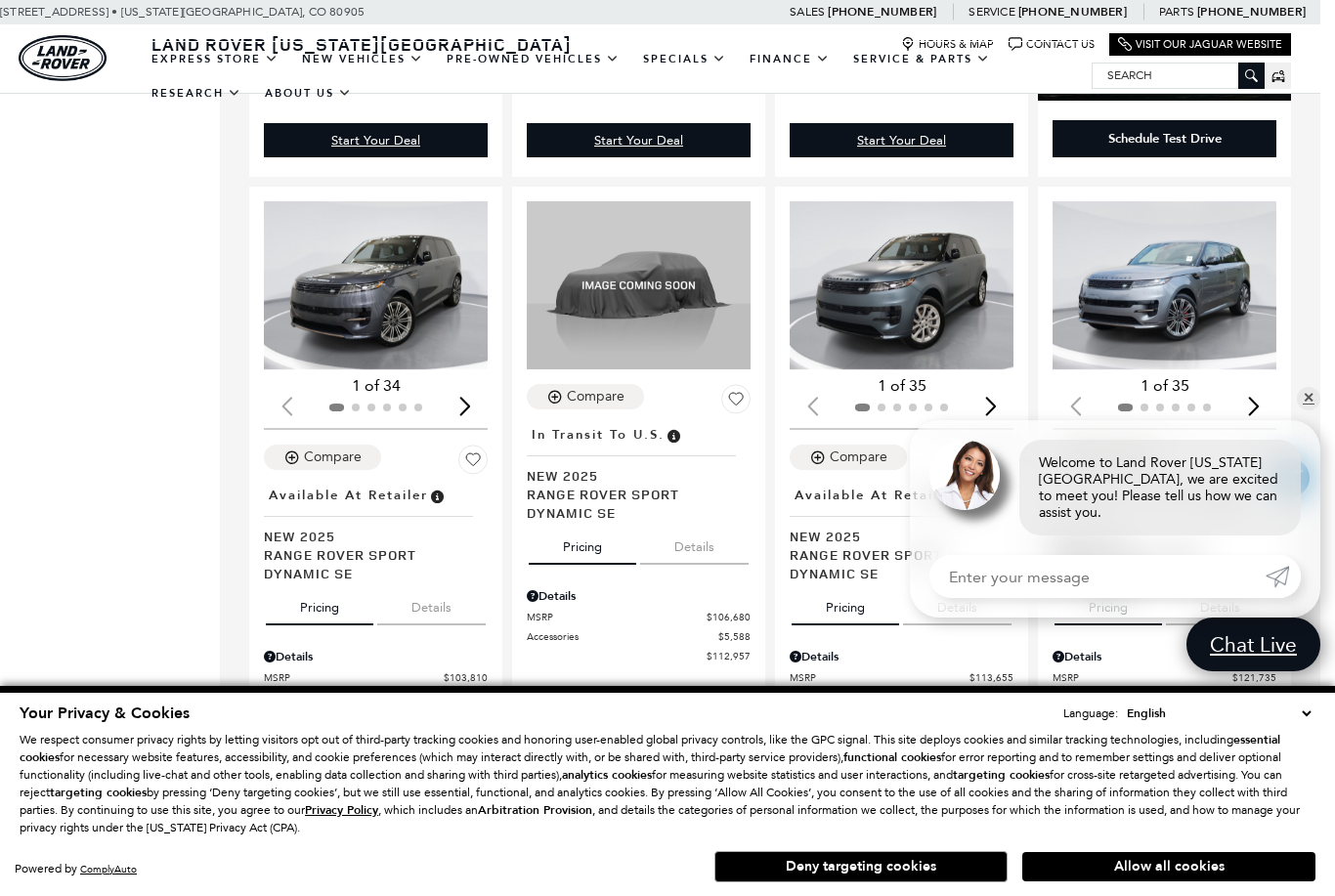
scroll to position [6592, 0]
